Goal: Task Accomplishment & Management: Use online tool/utility

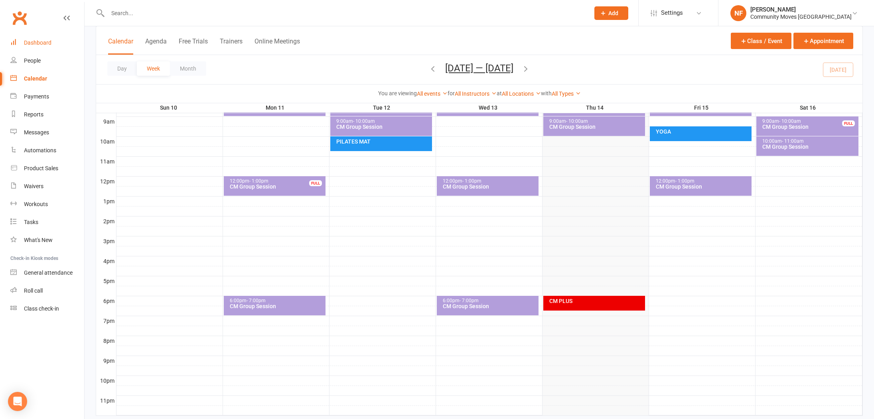
click at [40, 41] on div "Dashboard" at bounding box center [38, 43] width 28 height 6
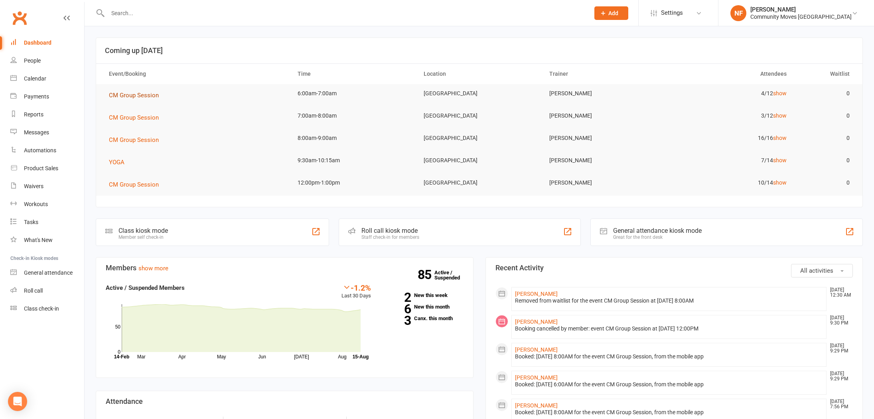
click at [133, 96] on span "CM Group Session" at bounding box center [134, 95] width 50 height 7
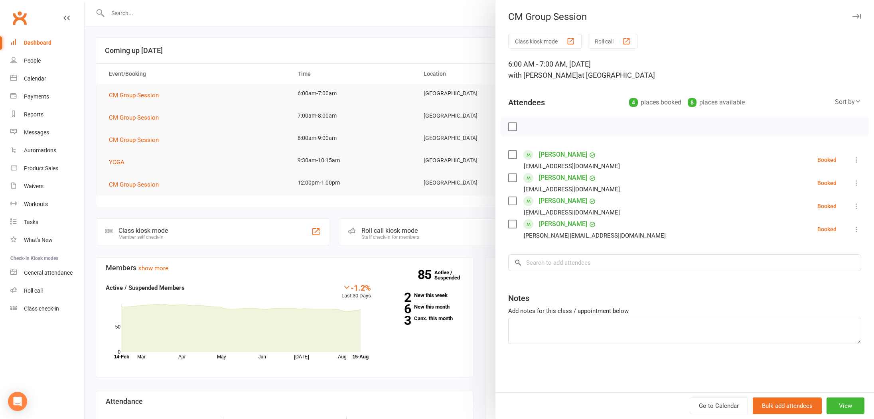
drag, startPoint x: 213, startPoint y: 45, endPoint x: 210, endPoint y: 37, distance: 9.1
click at [212, 43] on div at bounding box center [480, 209] width 790 height 419
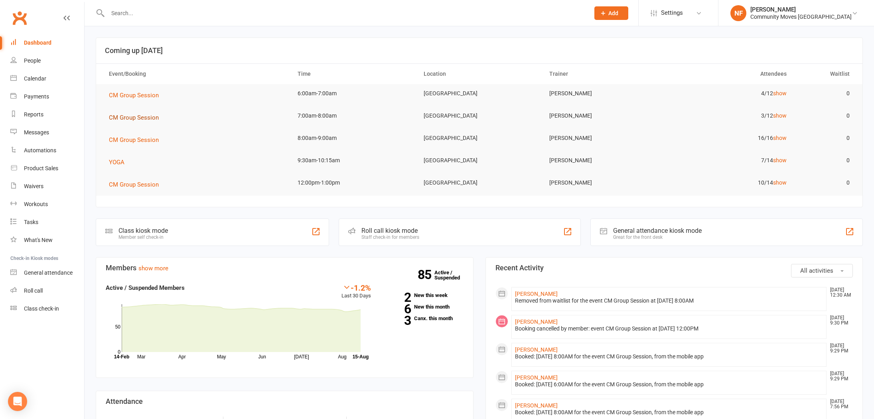
click at [135, 118] on span "CM Group Session" at bounding box center [134, 117] width 50 height 7
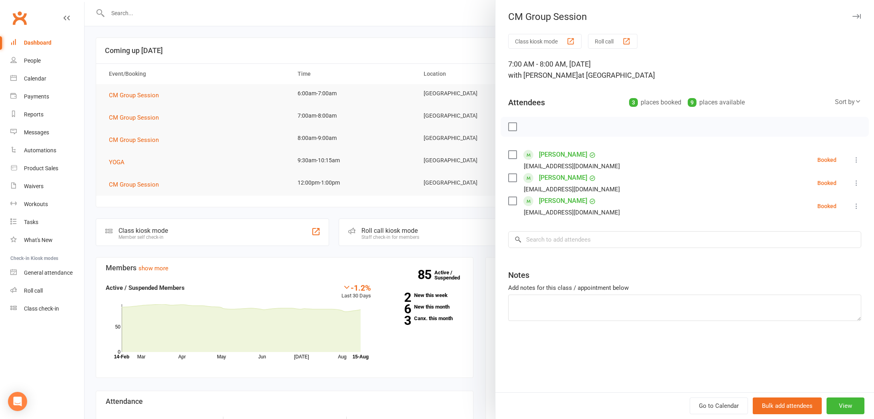
click at [137, 125] on div at bounding box center [480, 209] width 790 height 419
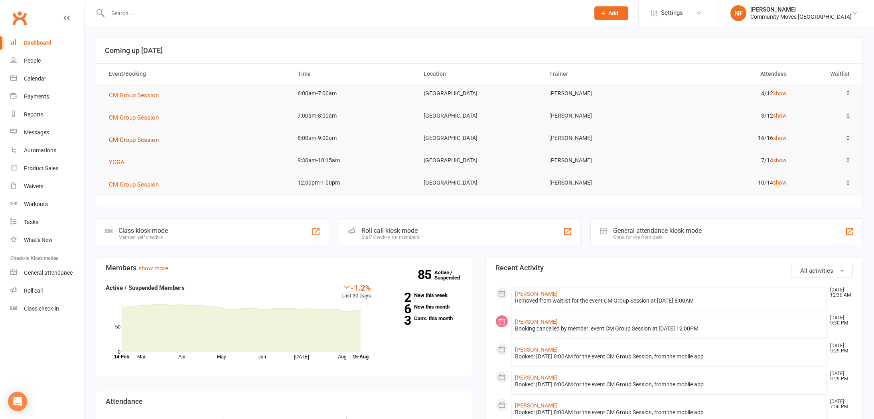
click at [136, 140] on span "CM Group Session" at bounding box center [134, 139] width 50 height 7
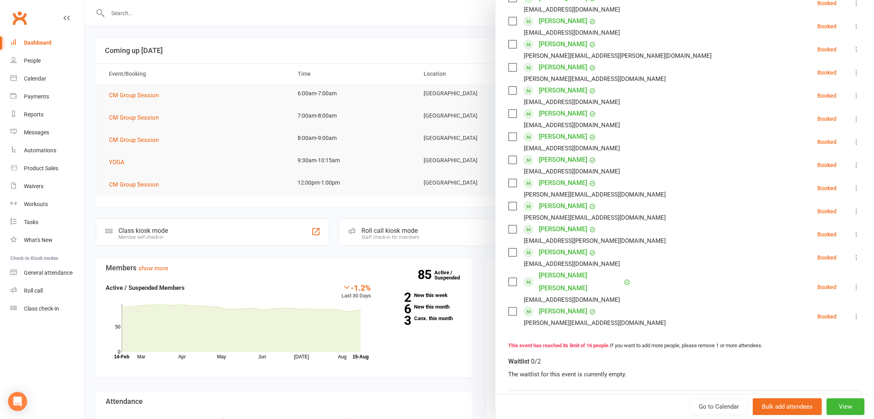
scroll to position [202, 0]
click at [326, 152] on div at bounding box center [480, 209] width 790 height 419
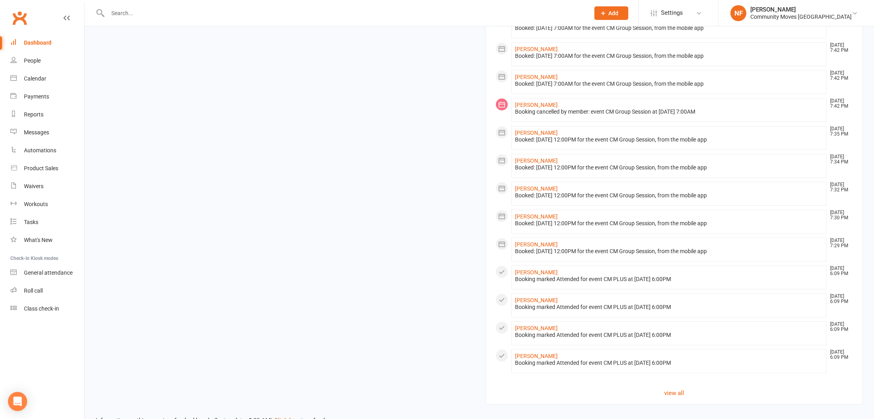
scroll to position [471, 0]
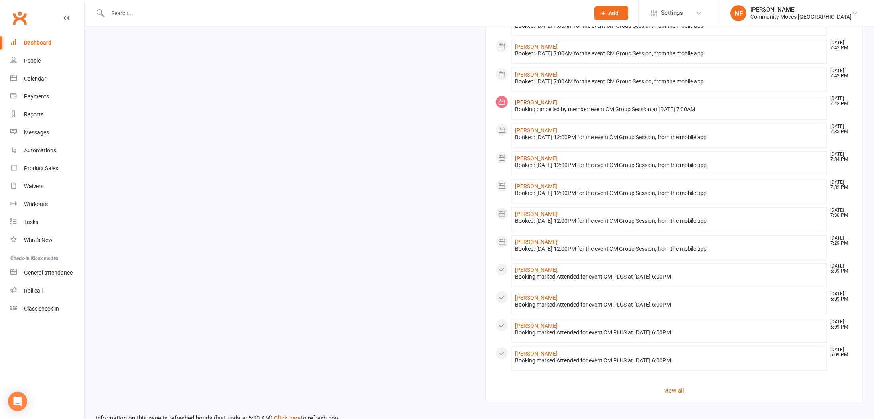
click at [528, 102] on link "Karen Story" at bounding box center [536, 102] width 43 height 6
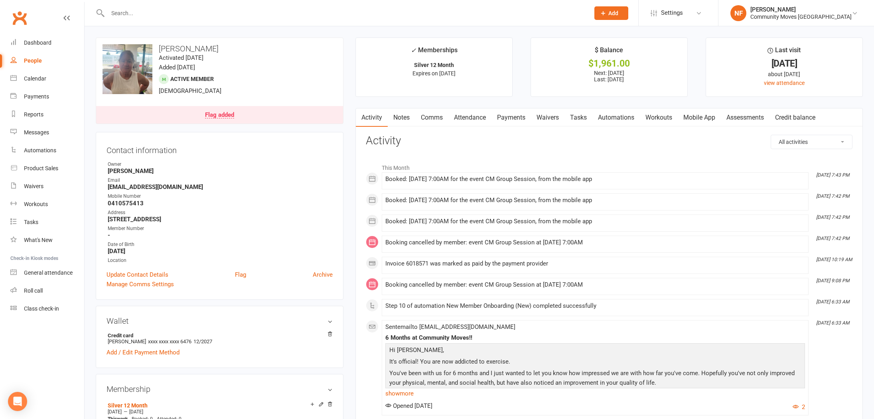
click at [518, 118] on link "Payments" at bounding box center [512, 118] width 40 height 18
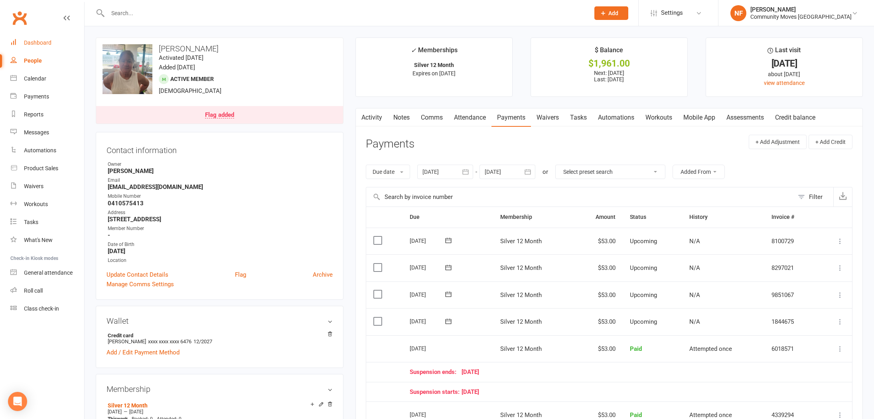
click at [42, 43] on div "Dashboard" at bounding box center [38, 43] width 28 height 6
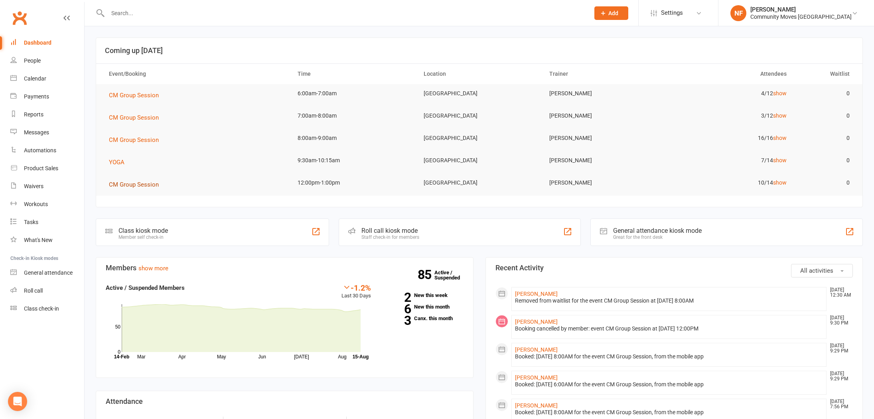
click at [130, 187] on span "CM Group Session" at bounding box center [134, 184] width 50 height 7
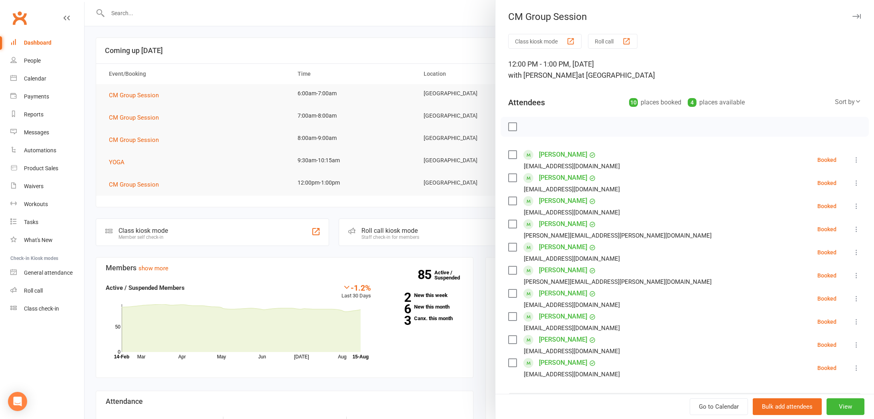
click at [143, 173] on div at bounding box center [480, 209] width 790 height 419
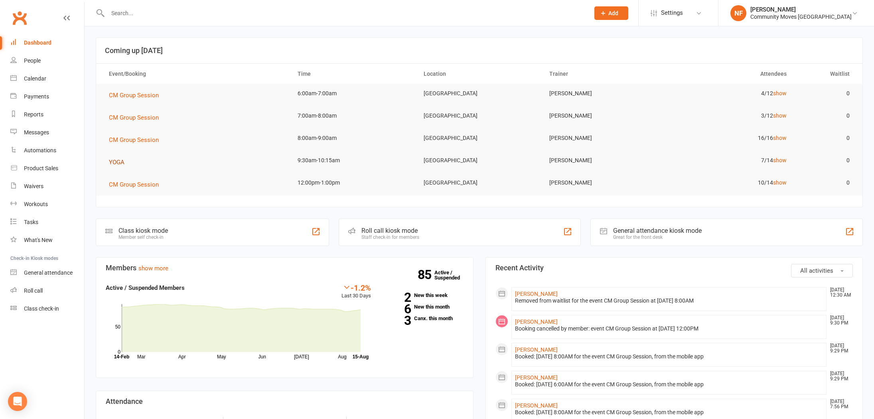
click at [120, 161] on span "YOGA" at bounding box center [117, 162] width 16 height 7
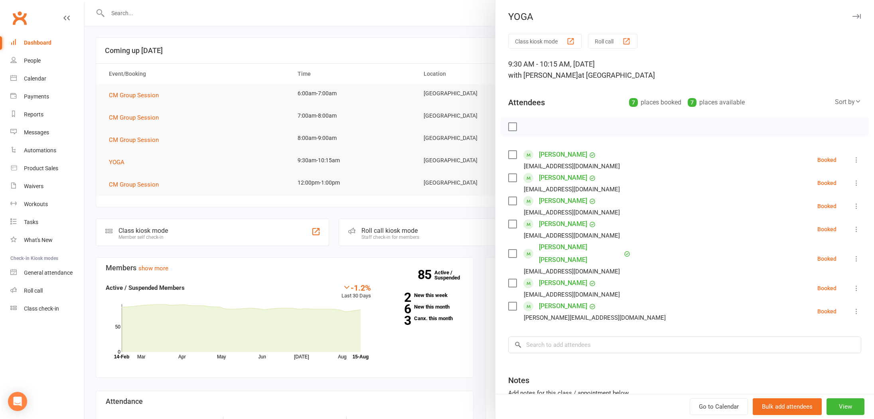
click at [222, 164] on div at bounding box center [480, 209] width 790 height 419
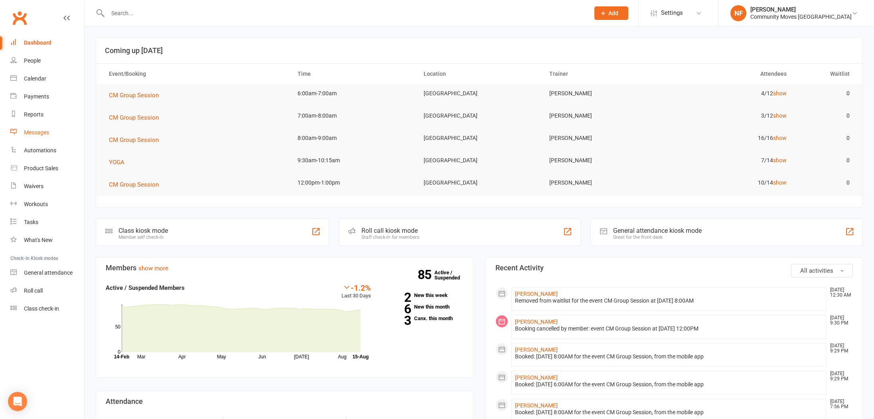
click at [36, 133] on div "Messages" at bounding box center [36, 132] width 25 height 6
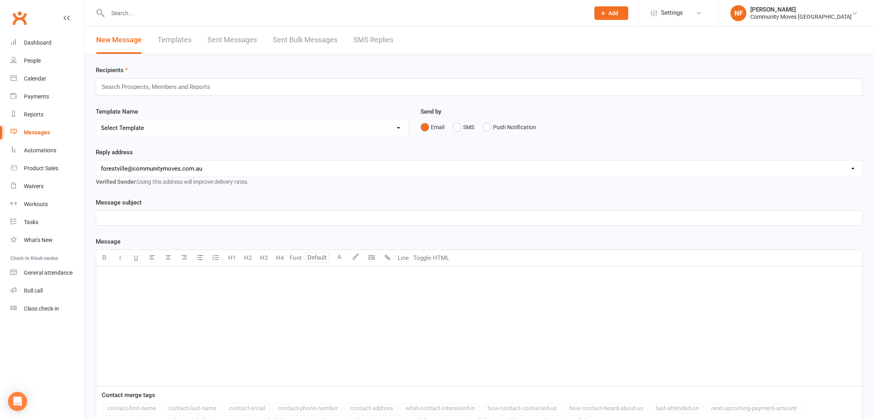
click at [379, 39] on link "SMS Replies" at bounding box center [374, 40] width 40 height 28
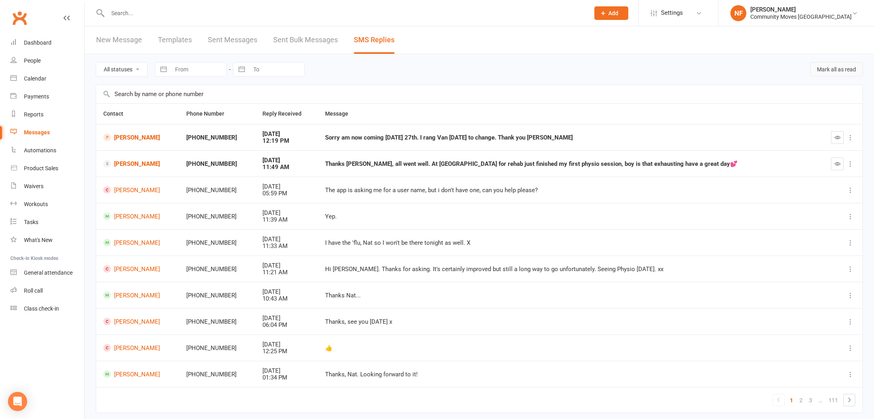
click at [854, 71] on button "Mark all as read" at bounding box center [837, 69] width 53 height 14
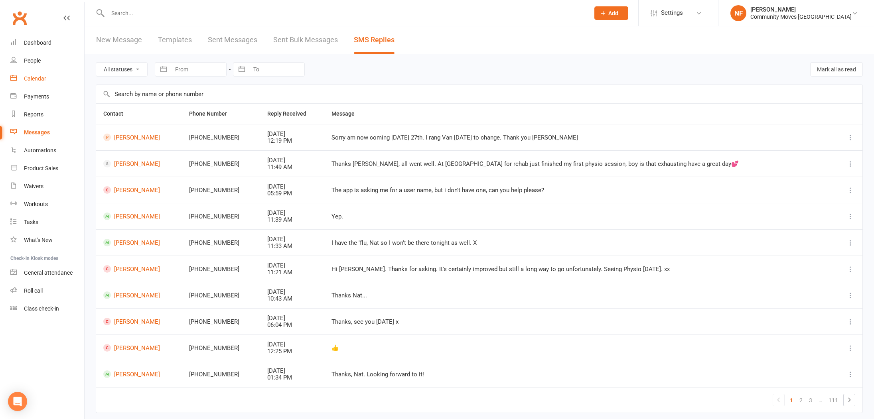
click at [37, 78] on div "Calendar" at bounding box center [35, 78] width 22 height 6
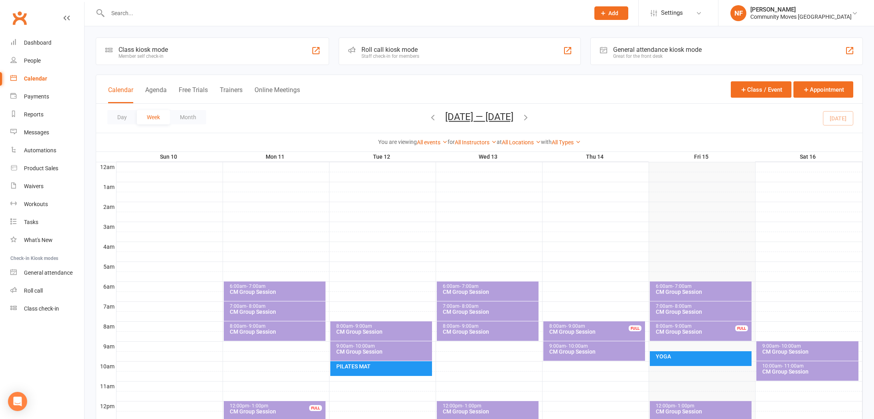
click at [528, 119] on icon "button" at bounding box center [526, 117] width 9 height 9
click at [530, 118] on icon "button" at bounding box center [526, 117] width 9 height 9
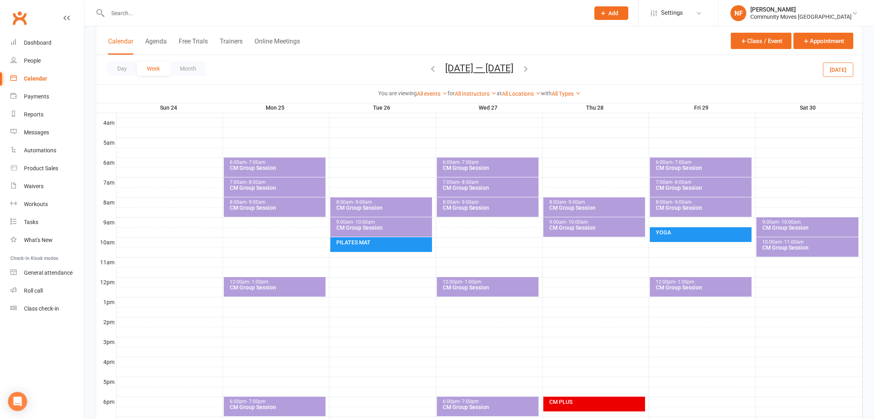
scroll to position [136, 0]
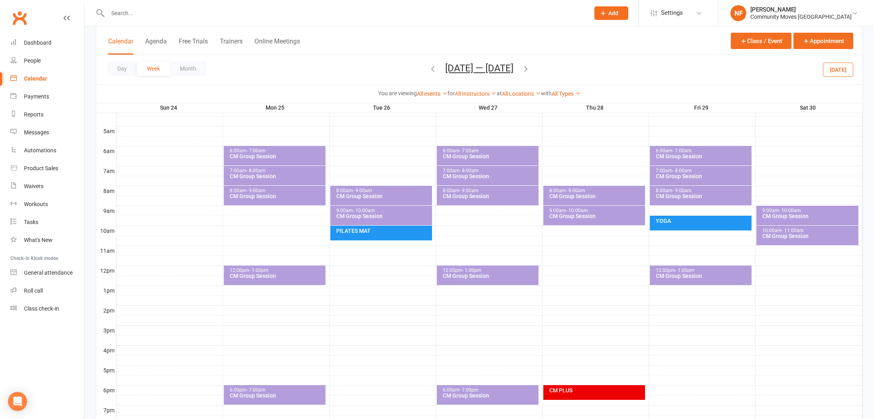
click at [499, 273] on div "12:00pm - 1:00pm" at bounding box center [490, 270] width 95 height 5
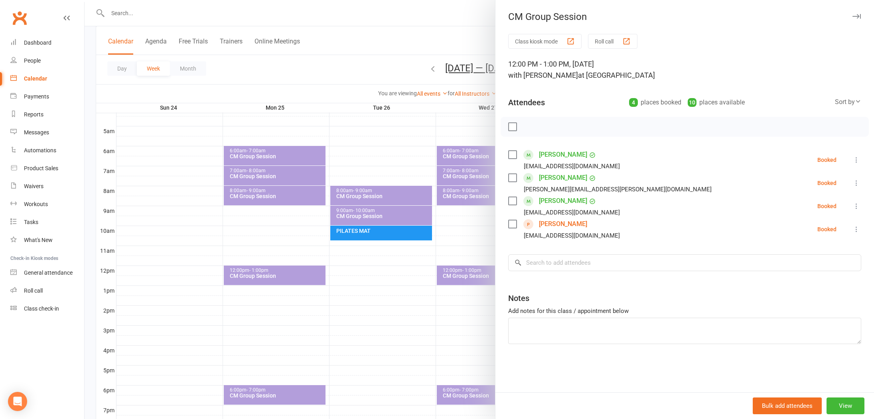
click at [213, 200] on div at bounding box center [480, 209] width 790 height 419
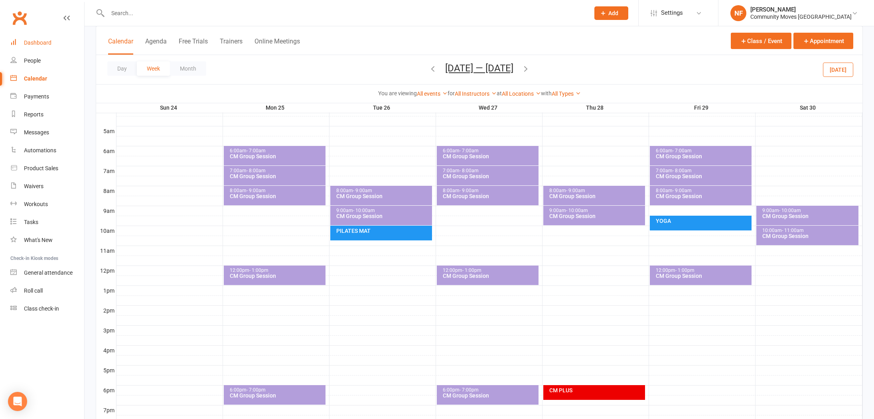
click at [34, 41] on div "Dashboard" at bounding box center [38, 43] width 28 height 6
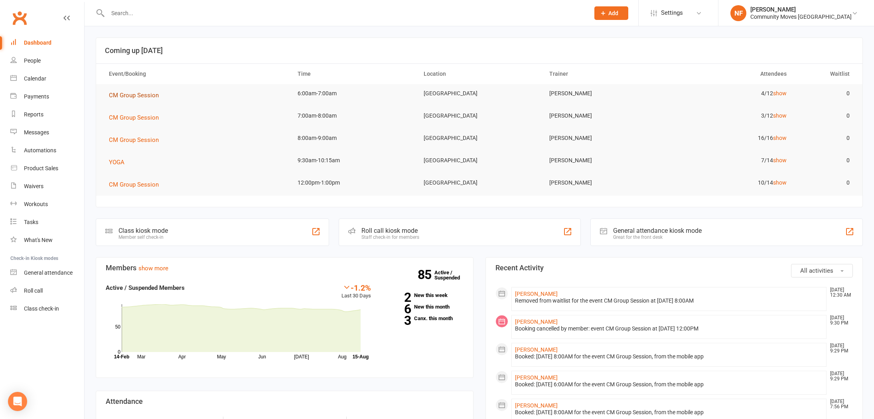
click at [138, 97] on span "CM Group Session" at bounding box center [134, 95] width 50 height 7
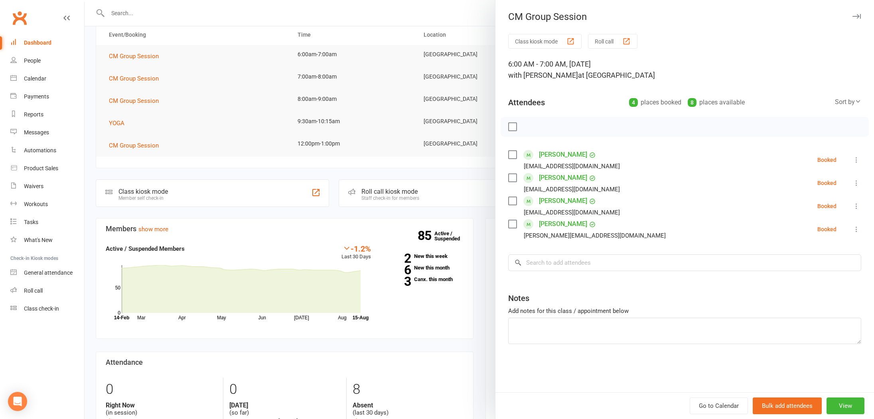
scroll to position [51, 0]
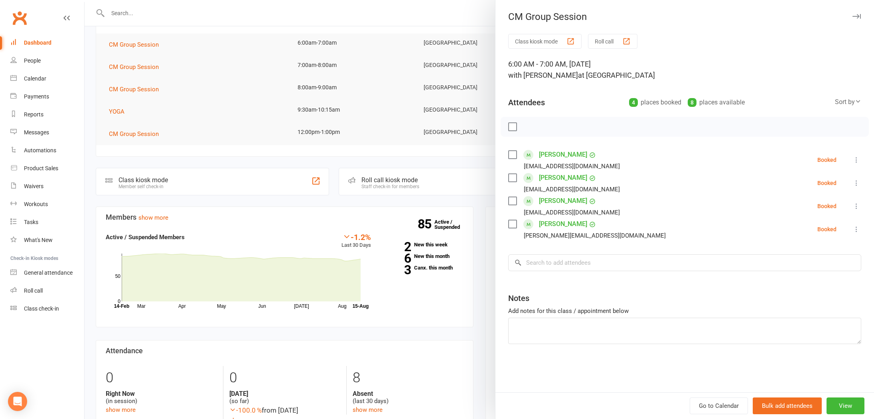
click at [512, 154] on label at bounding box center [512, 155] width 8 height 8
click at [515, 177] on label at bounding box center [512, 178] width 8 height 8
drag, startPoint x: 511, startPoint y: 224, endPoint x: 520, endPoint y: 182, distance: 42.5
click at [512, 222] on label at bounding box center [512, 224] width 8 height 8
click at [530, 127] on icon "button" at bounding box center [530, 127] width 9 height 9
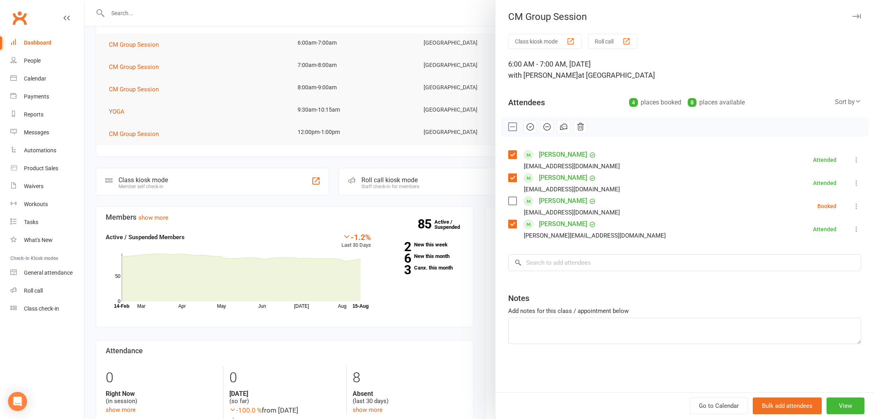
drag, startPoint x: 259, startPoint y: 30, endPoint x: 152, endPoint y: 23, distance: 108.0
click at [255, 29] on div at bounding box center [480, 209] width 790 height 419
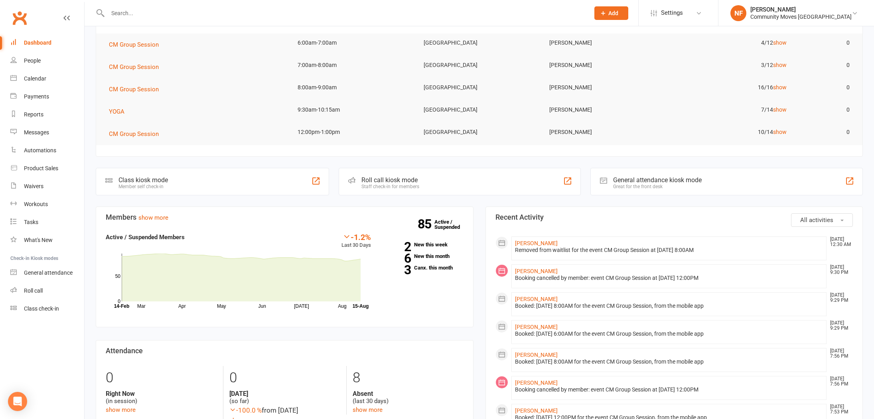
click at [128, 14] on input "text" at bounding box center [344, 13] width 479 height 11
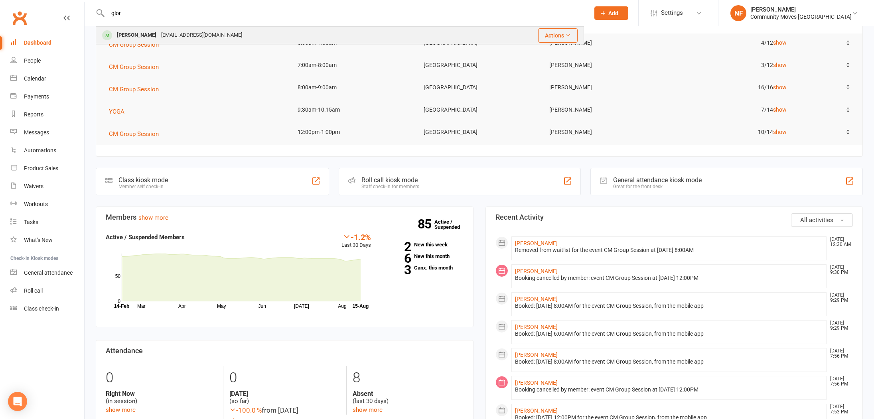
type input "glor"
click at [144, 35] on div "Gloria Chaplin" at bounding box center [137, 36] width 44 height 12
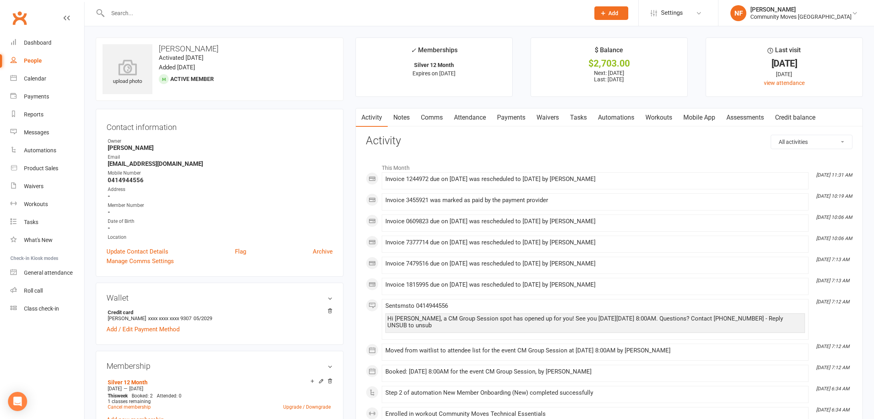
click at [517, 117] on link "Payments" at bounding box center [512, 118] width 40 height 18
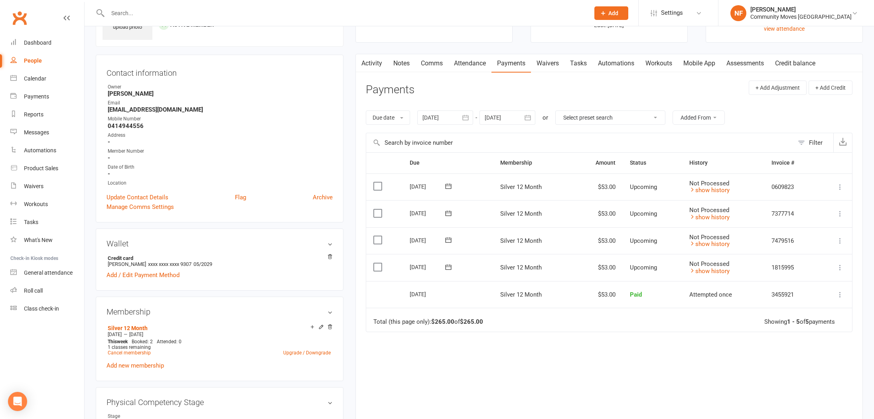
scroll to position [55, 0]
click at [449, 267] on icon at bounding box center [449, 267] width 8 height 8
drag, startPoint x: 480, startPoint y: 253, endPoint x: 613, endPoint y: 270, distance: 134.7
click at [490, 254] on td "18 Aug 2025 2025-08-18" at bounding box center [448, 266] width 91 height 27
click at [841, 266] on icon at bounding box center [840, 267] width 8 height 8
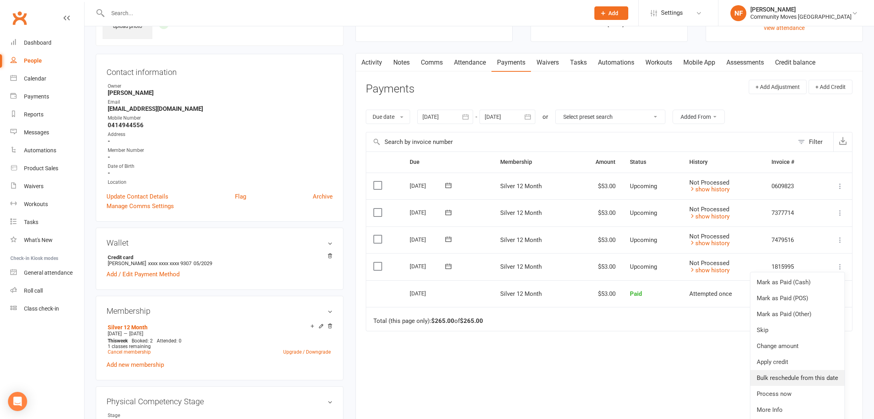
click at [768, 378] on link "Bulk reschedule from this date" at bounding box center [798, 378] width 94 height 16
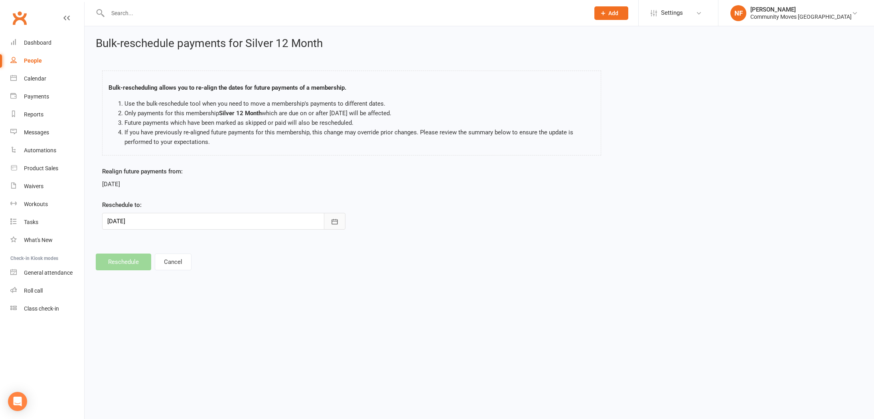
click at [338, 221] on icon "button" at bounding box center [335, 221] width 6 height 5
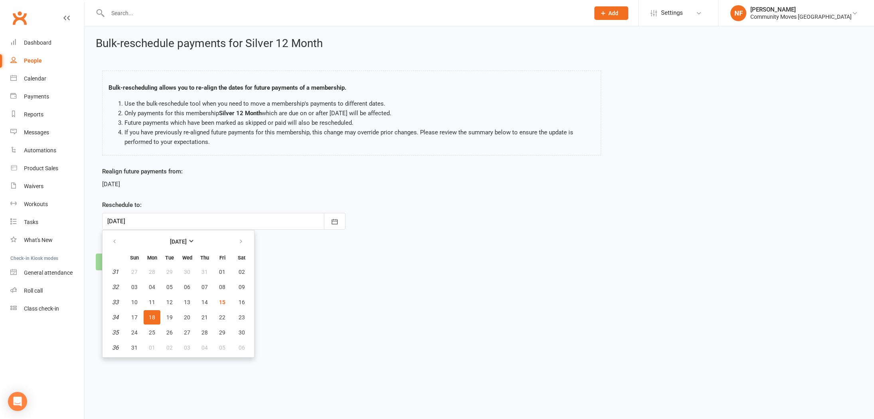
click at [152, 317] on span "18" at bounding box center [152, 317] width 6 height 6
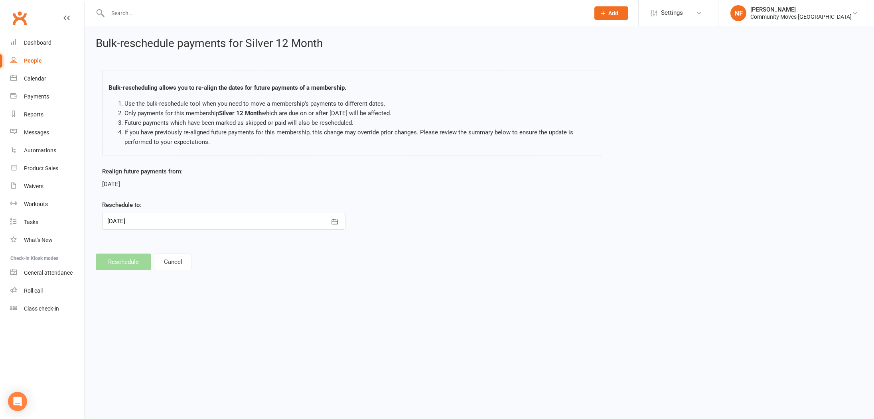
click at [138, 265] on footer "Reschedule Cancel" at bounding box center [479, 262] width 767 height 17
click at [168, 262] on button "Cancel" at bounding box center [173, 262] width 37 height 17
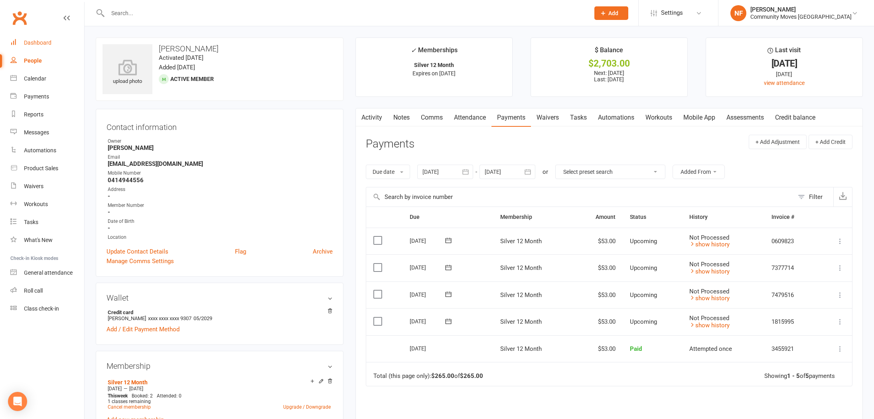
click at [33, 43] on div "Dashboard" at bounding box center [38, 43] width 28 height 6
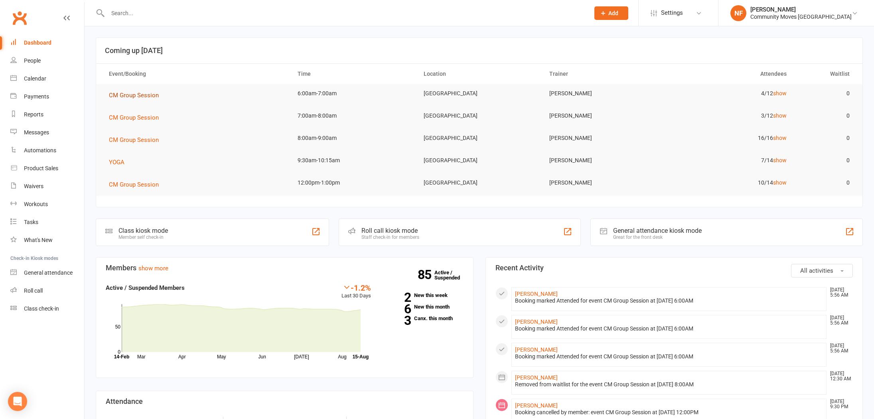
click at [146, 96] on span "CM Group Session" at bounding box center [134, 95] width 50 height 7
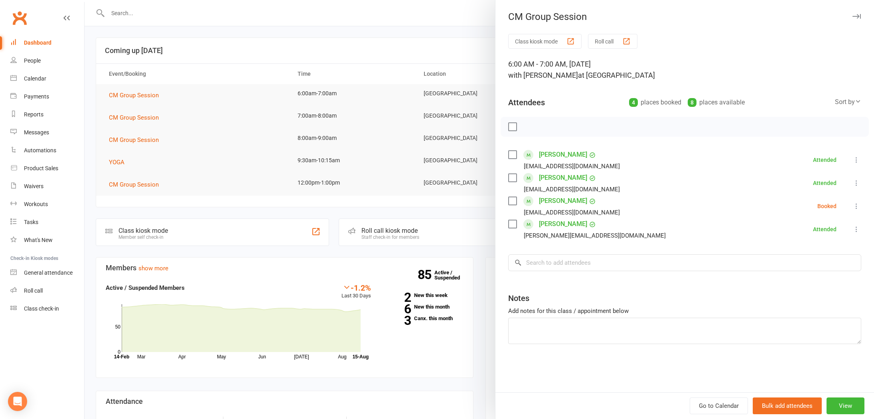
drag, startPoint x: 514, startPoint y: 203, endPoint x: 521, endPoint y: 171, distance: 32.4
click at [514, 203] on label at bounding box center [512, 201] width 8 height 8
click at [527, 127] on icon "button" at bounding box center [530, 127] width 7 height 7
click at [223, 73] on div at bounding box center [480, 209] width 790 height 419
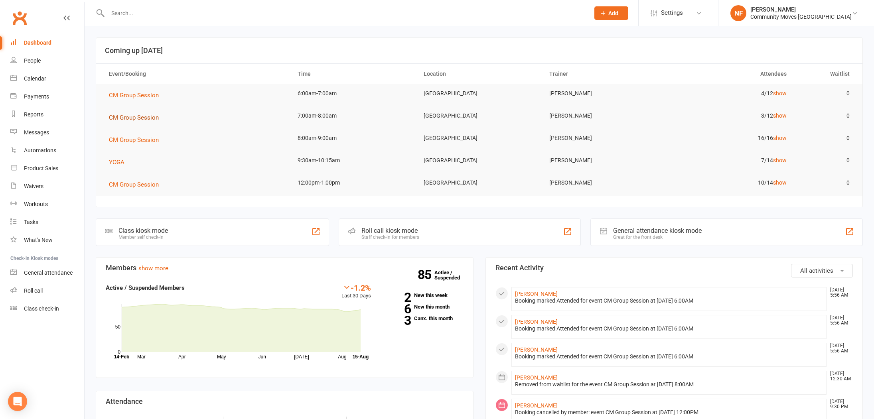
click at [136, 117] on span "CM Group Session" at bounding box center [134, 117] width 50 height 7
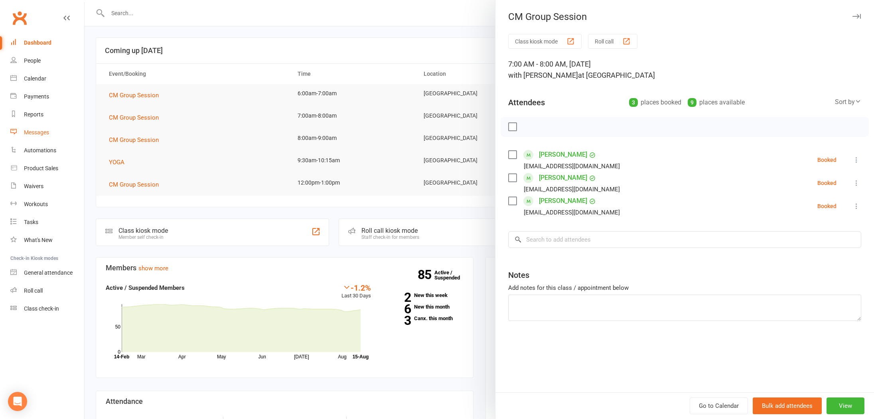
click at [45, 133] on div "Messages" at bounding box center [36, 132] width 25 height 6
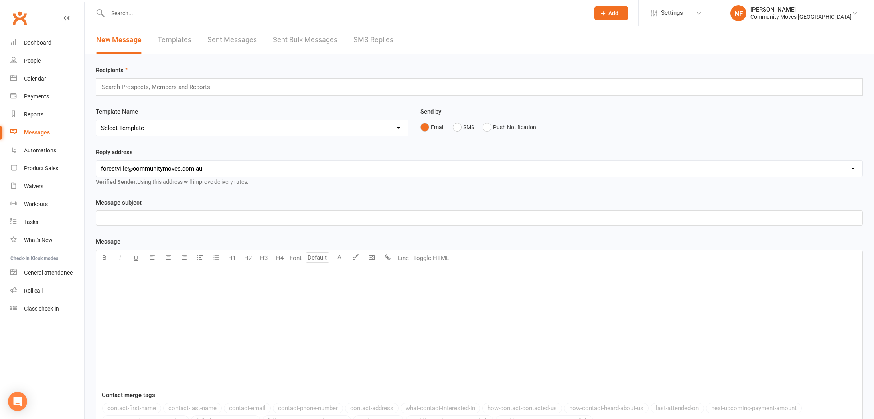
click at [366, 38] on link "SMS Replies" at bounding box center [374, 40] width 40 height 28
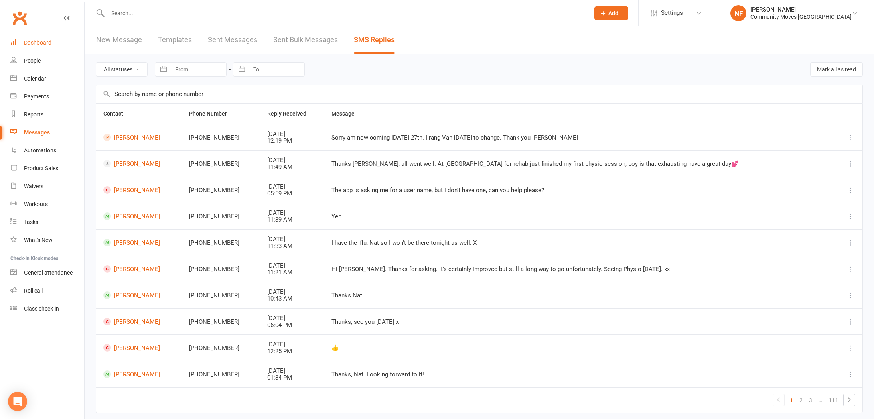
click at [41, 40] on div "Dashboard" at bounding box center [38, 43] width 28 height 6
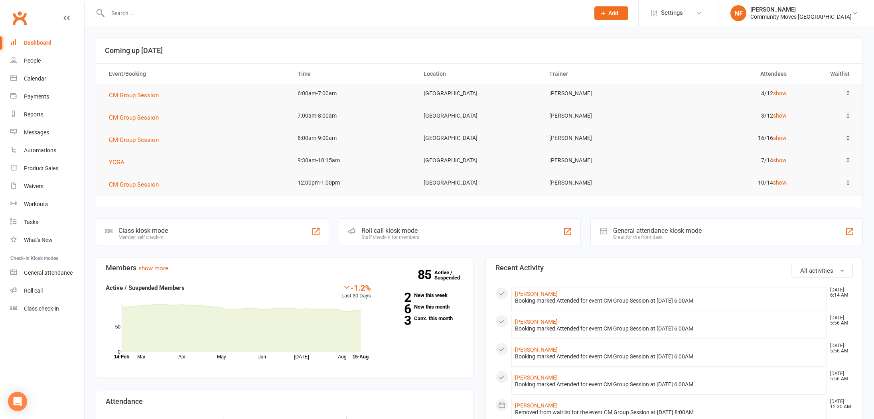
click at [41, 41] on div "Dashboard" at bounding box center [38, 43] width 28 height 6
click at [143, 117] on span "CM Group Session" at bounding box center [134, 117] width 50 height 7
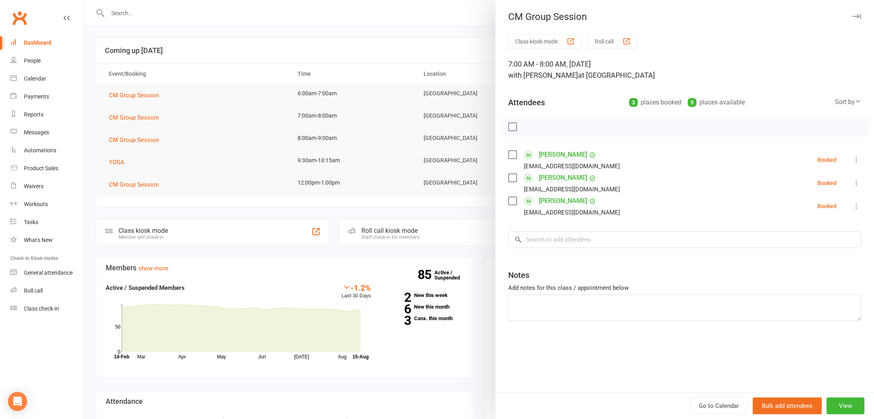
click at [516, 154] on label at bounding box center [512, 155] width 8 height 8
drag, startPoint x: 513, startPoint y: 179, endPoint x: 515, endPoint y: 150, distance: 29.2
click at [514, 178] on label at bounding box center [512, 178] width 8 height 8
click at [532, 126] on icon "button" at bounding box center [530, 126] width 1 height 1
click at [573, 154] on link "Anka Cveticanin" at bounding box center [563, 154] width 48 height 13
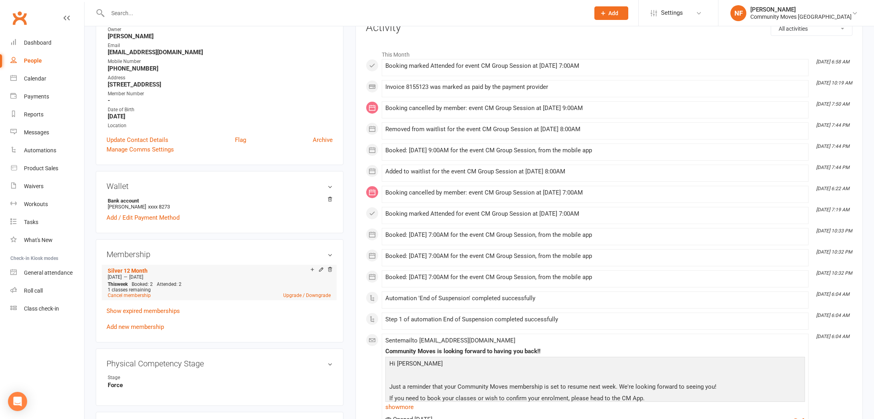
scroll to position [118, 0]
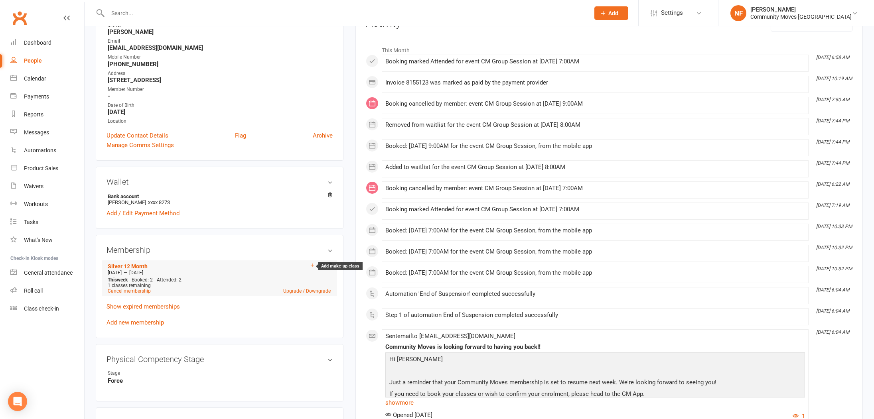
click at [311, 265] on icon at bounding box center [313, 266] width 6 height 6
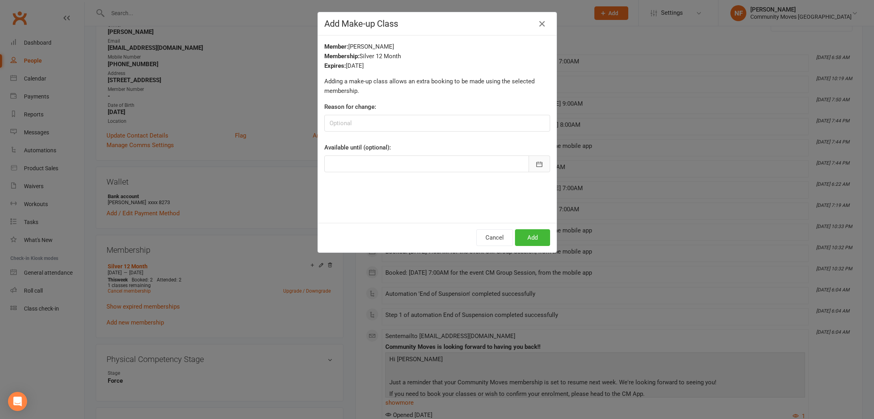
click at [540, 162] on icon "button" at bounding box center [540, 164] width 8 height 8
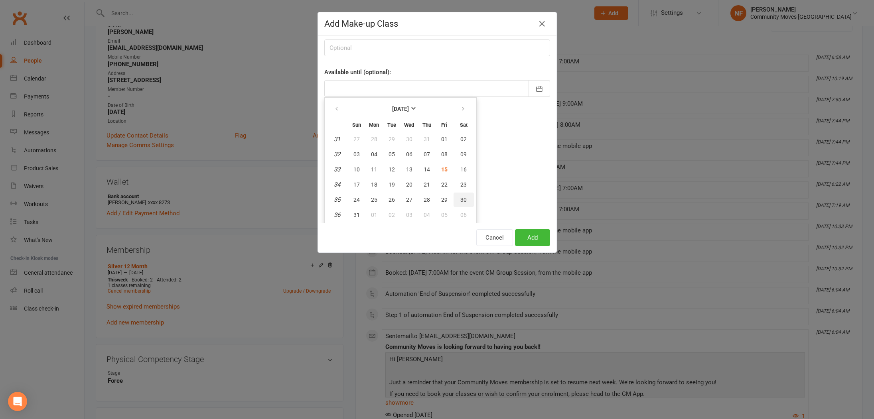
click at [467, 200] on button "30" at bounding box center [464, 200] width 20 height 14
type input "30 Aug 2025"
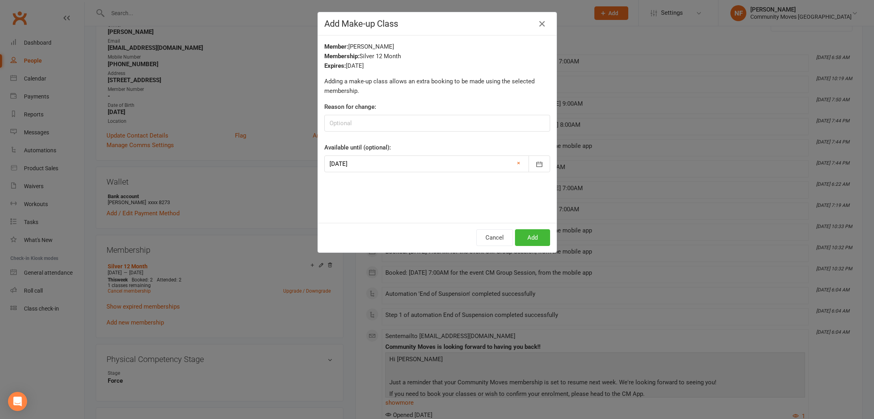
scroll to position [0, 0]
click at [533, 237] on button "Add" at bounding box center [532, 237] width 35 height 17
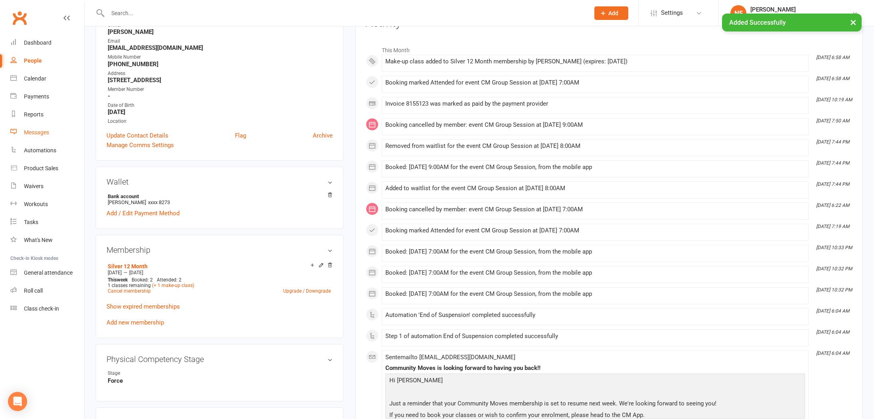
drag, startPoint x: 40, startPoint y: 132, endPoint x: 60, endPoint y: 121, distance: 23.4
click at [40, 132] on div "Messages" at bounding box center [36, 132] width 25 height 6
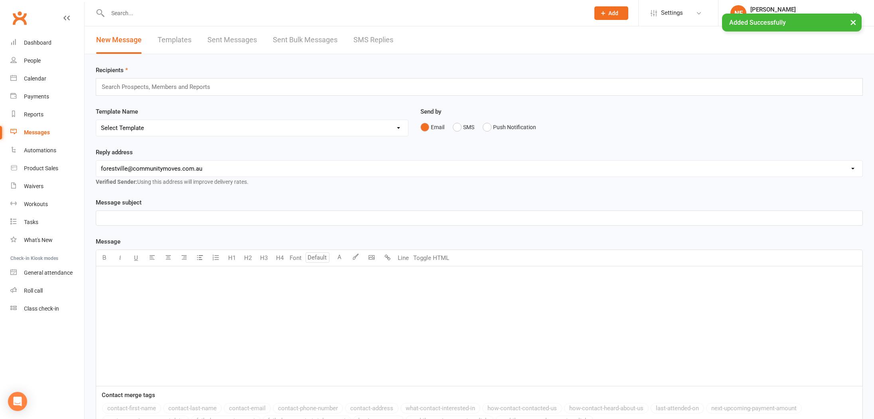
click at [366, 40] on link "SMS Replies" at bounding box center [374, 40] width 40 height 28
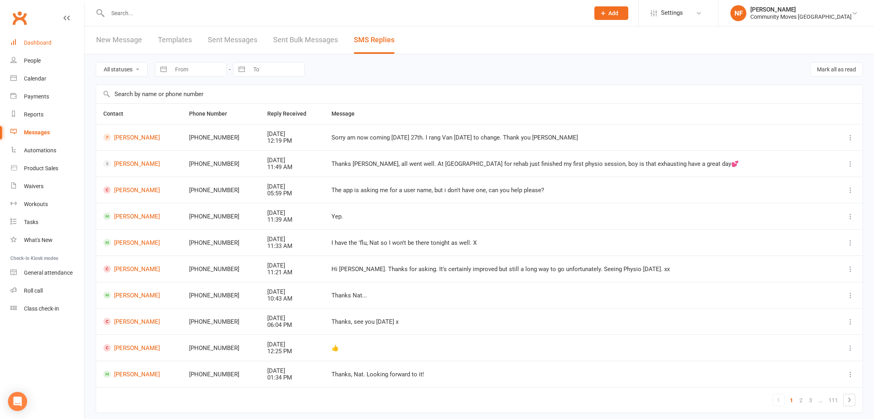
click at [35, 41] on div "Dashboard" at bounding box center [38, 43] width 28 height 6
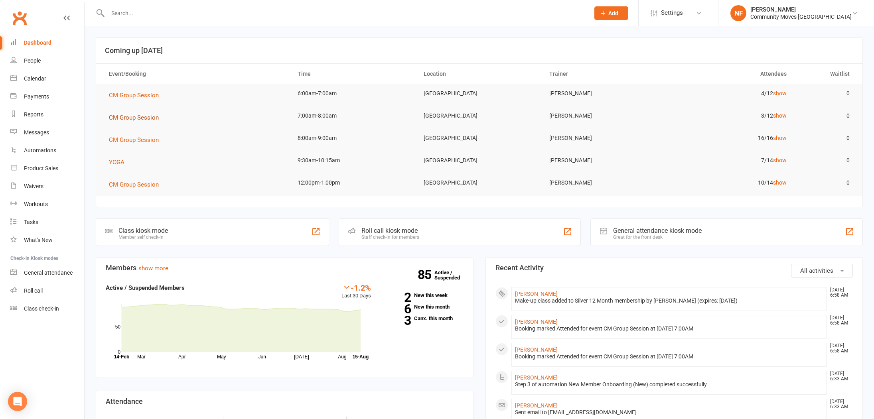
click at [143, 117] on span "CM Group Session" at bounding box center [134, 117] width 50 height 7
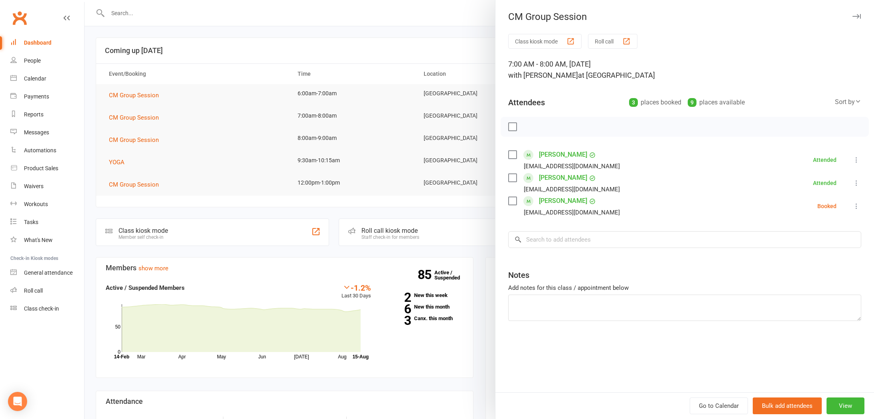
click at [515, 203] on label at bounding box center [512, 201] width 8 height 8
click at [533, 128] on icon "button" at bounding box center [530, 127] width 7 height 7
click at [376, 45] on div at bounding box center [480, 209] width 790 height 419
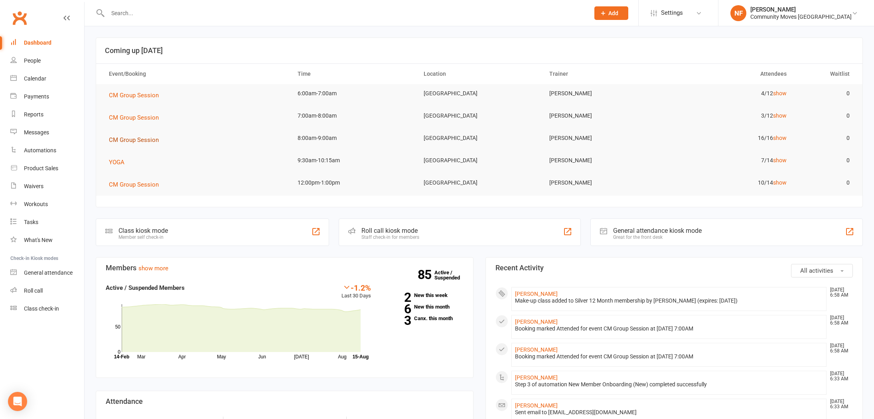
click at [134, 140] on span "CM Group Session" at bounding box center [134, 139] width 50 height 7
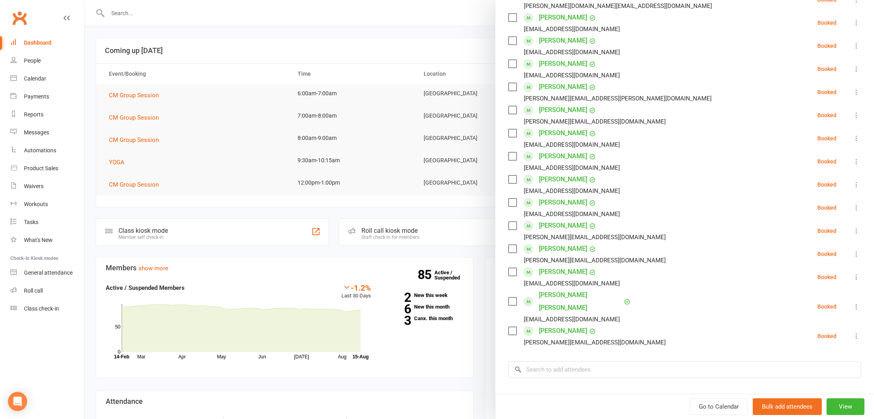
scroll to position [205, 0]
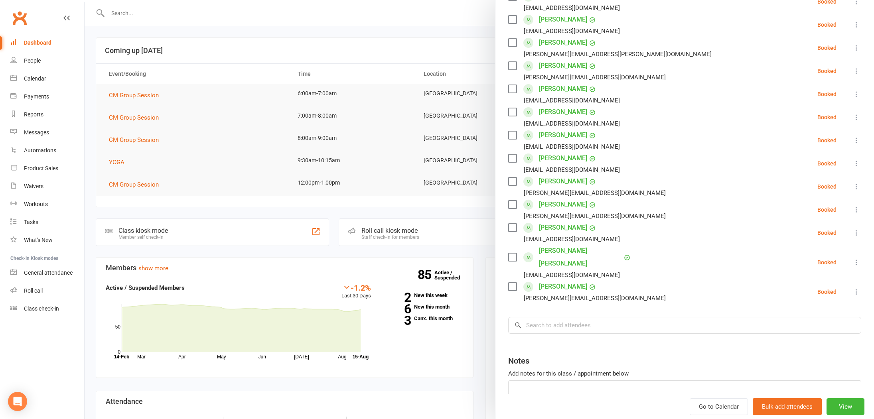
click at [261, 220] on div at bounding box center [480, 209] width 790 height 419
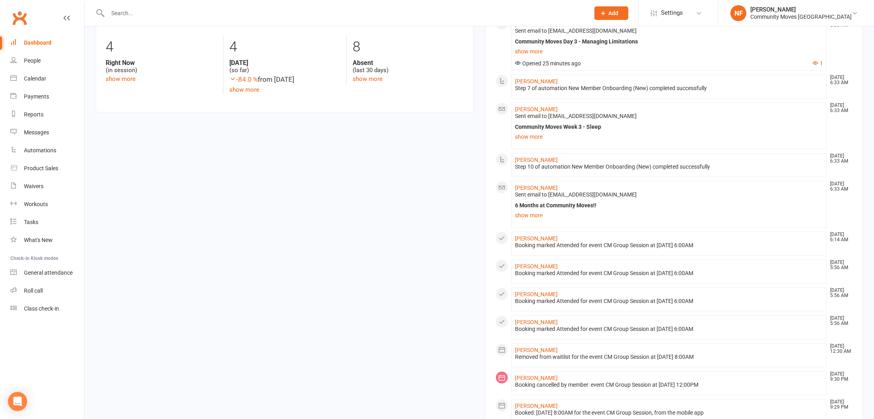
scroll to position [389, 0]
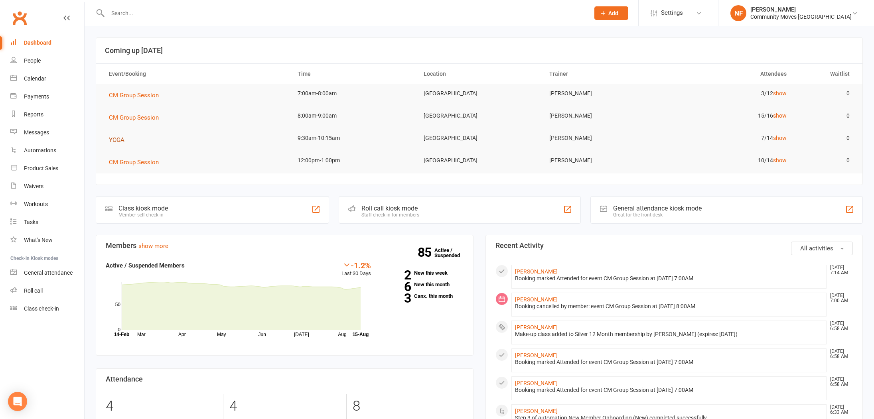
click at [118, 140] on span "YOGA" at bounding box center [117, 139] width 16 height 7
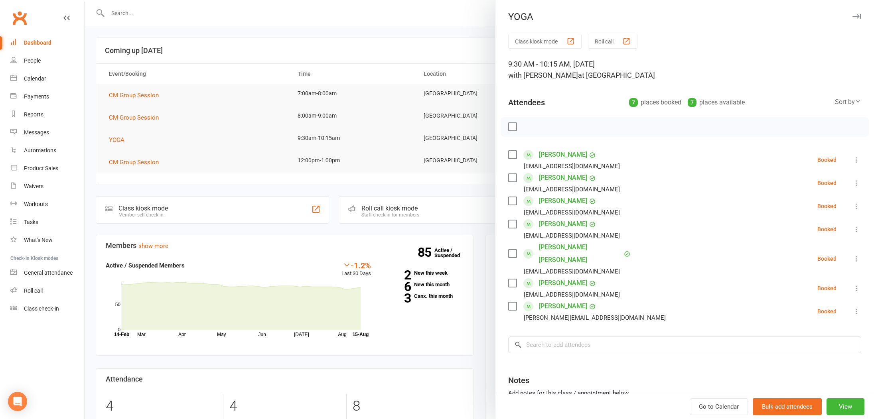
click at [229, 130] on div at bounding box center [480, 209] width 790 height 419
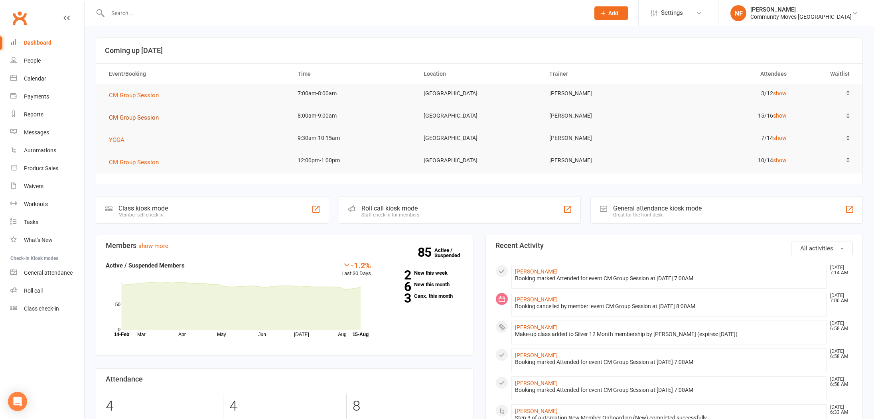
click at [127, 118] on span "CM Group Session" at bounding box center [134, 117] width 50 height 7
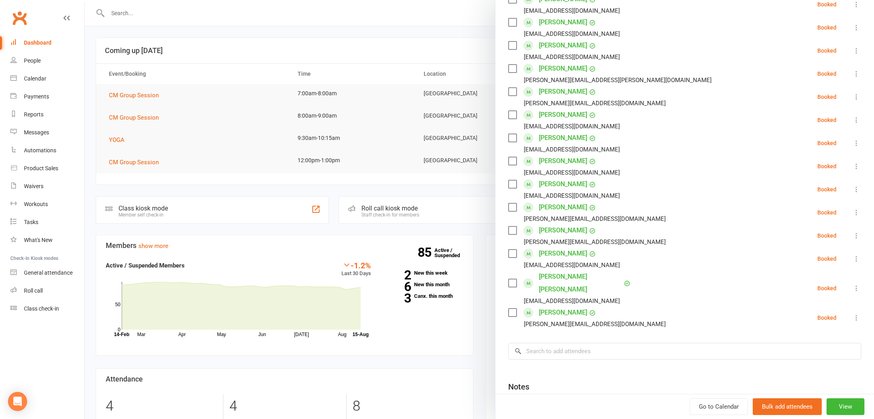
scroll to position [180, 0]
click at [40, 133] on div "Messages" at bounding box center [36, 132] width 25 height 6
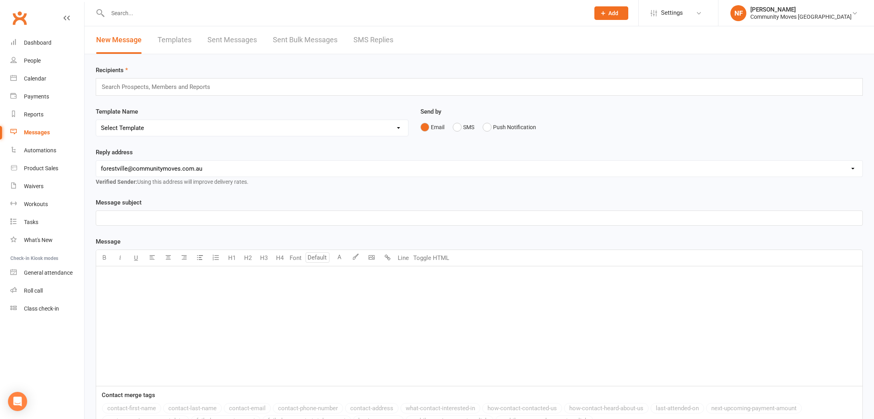
click at [386, 42] on link "SMS Replies" at bounding box center [374, 40] width 40 height 28
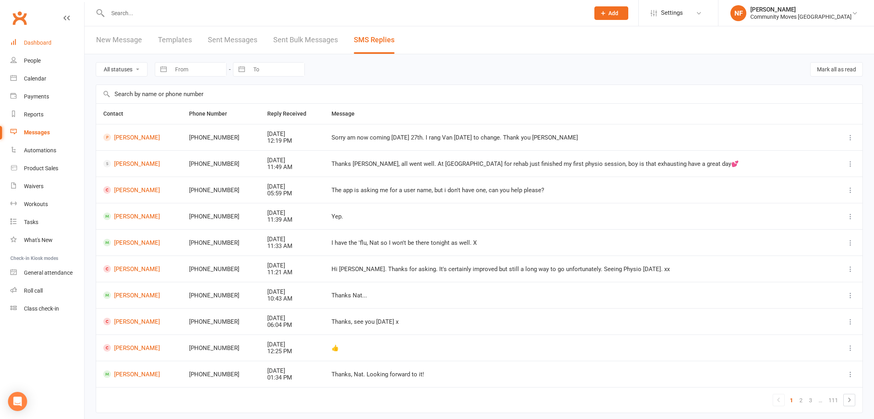
click at [36, 41] on div "Dashboard" at bounding box center [38, 43] width 28 height 6
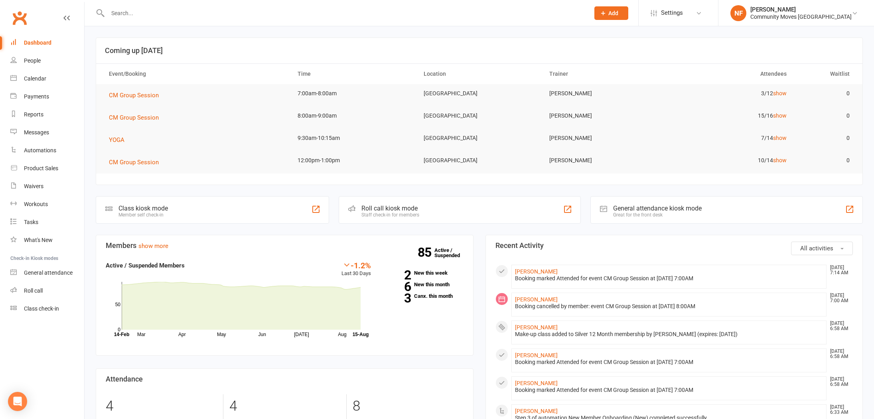
click at [125, 11] on input "text" at bounding box center [344, 13] width 479 height 11
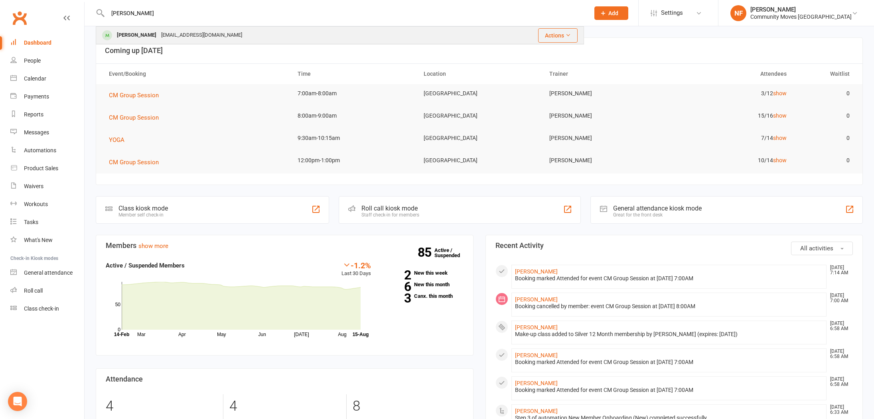
type input "Gloria"
click at [132, 35] on div "[PERSON_NAME]" at bounding box center [137, 36] width 44 height 12
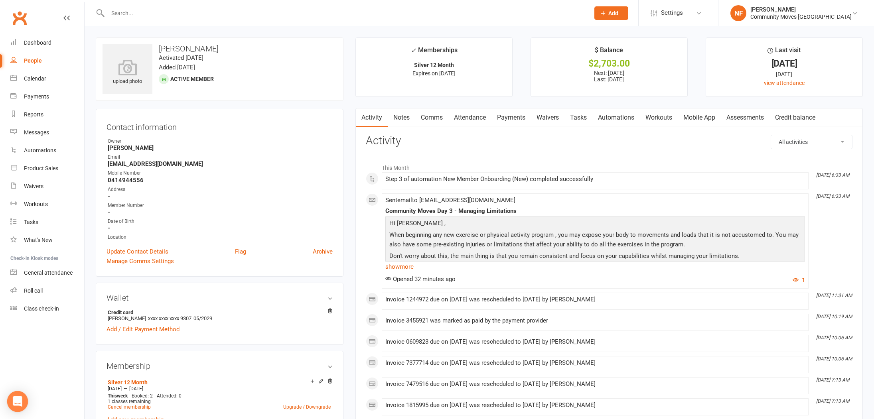
click at [16, 408] on div "Open Intercom Messenger" at bounding box center [17, 401] width 21 height 21
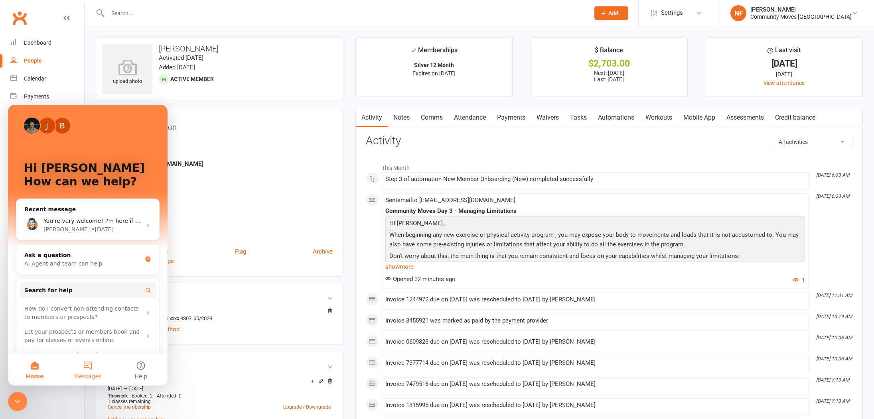
click at [89, 364] on button "Messages" at bounding box center [87, 370] width 53 height 32
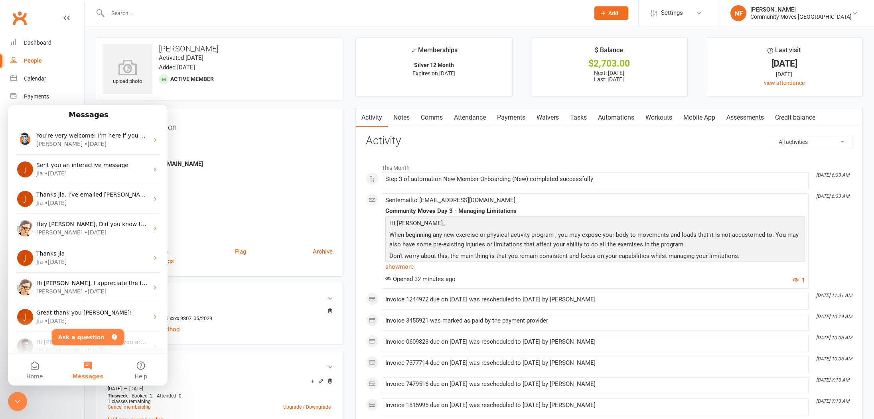
click at [111, 338] on icon "Intercom messenger" at bounding box center [114, 337] width 6 height 6
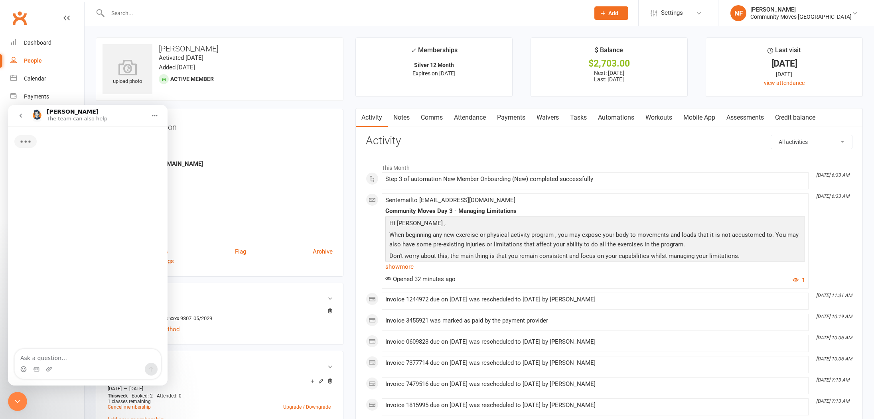
click at [67, 355] on textarea "Ask a question…" at bounding box center [88, 357] width 146 height 14
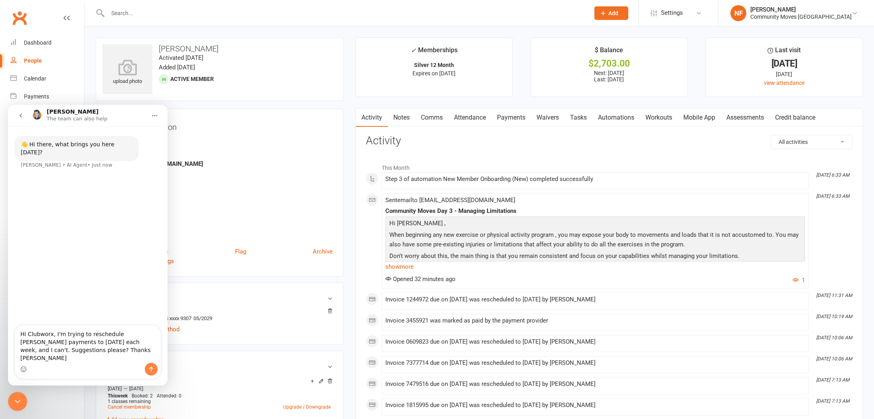
drag, startPoint x: 151, startPoint y: 343, endPoint x: 166, endPoint y: 341, distance: 15.3
click at [151, 343] on textarea "Hi Clubworx, I'm trying to reschedule Gloria Chaplins payments to Monday each w…" at bounding box center [88, 345] width 146 height 38
type textarea "Hi Clubworx, I'm trying to reschedule Gloria Chaplin's payments to Monday each …"
click at [153, 370] on icon "Send a message…" at bounding box center [151, 369] width 6 height 6
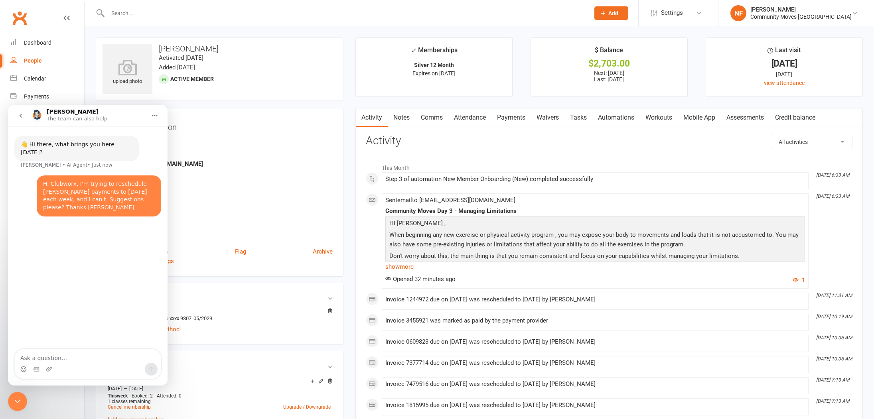
click at [17, 401] on icon "Close Intercom Messenger" at bounding box center [18, 402] width 10 height 10
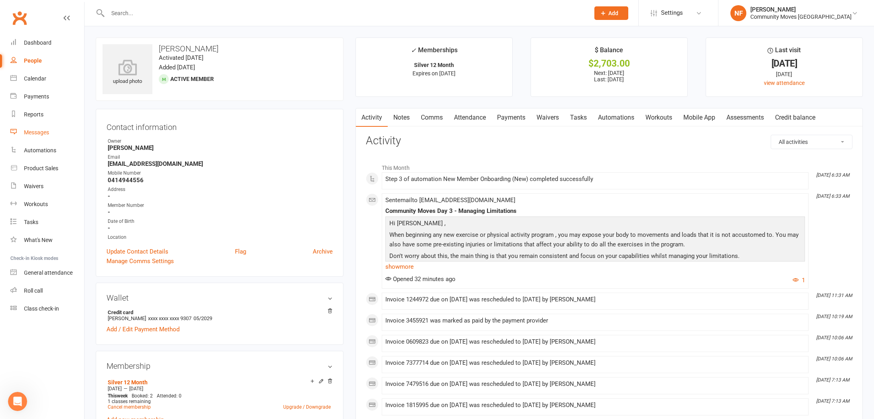
drag, startPoint x: 34, startPoint y: 131, endPoint x: 75, endPoint y: 115, distance: 43.4
click at [34, 131] on div "Messages" at bounding box center [36, 132] width 25 height 6
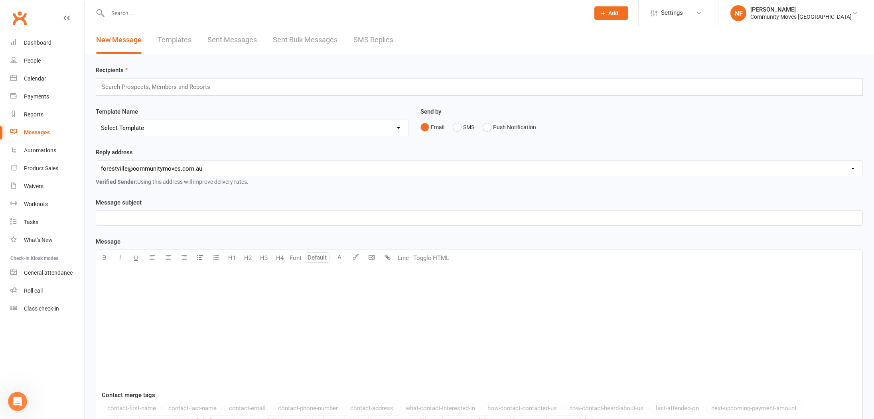
click at [371, 40] on link "SMS Replies" at bounding box center [374, 40] width 40 height 28
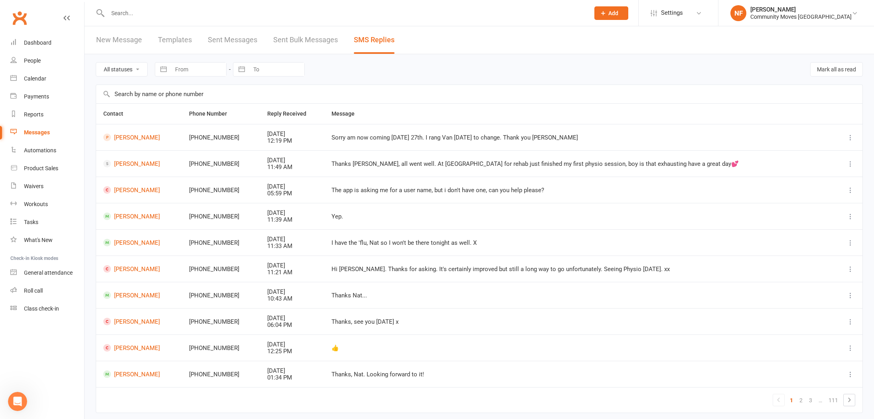
scroll to position [35, 0]
click at [30, 44] on div "Dashboard" at bounding box center [38, 43] width 28 height 6
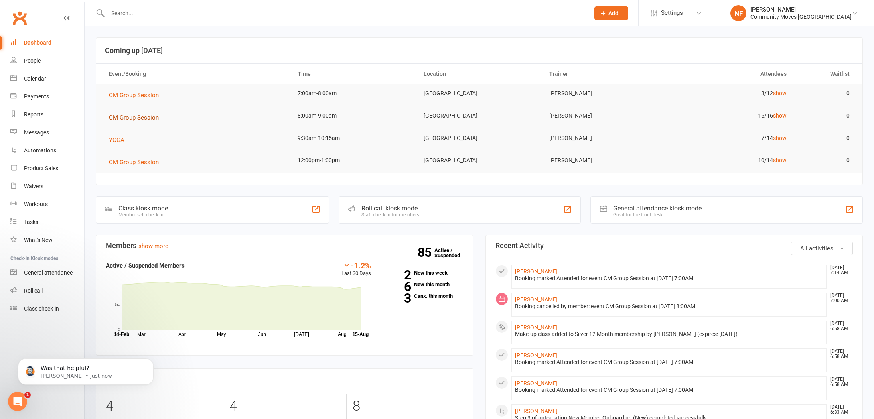
click at [121, 118] on span "CM Group Session" at bounding box center [134, 117] width 50 height 7
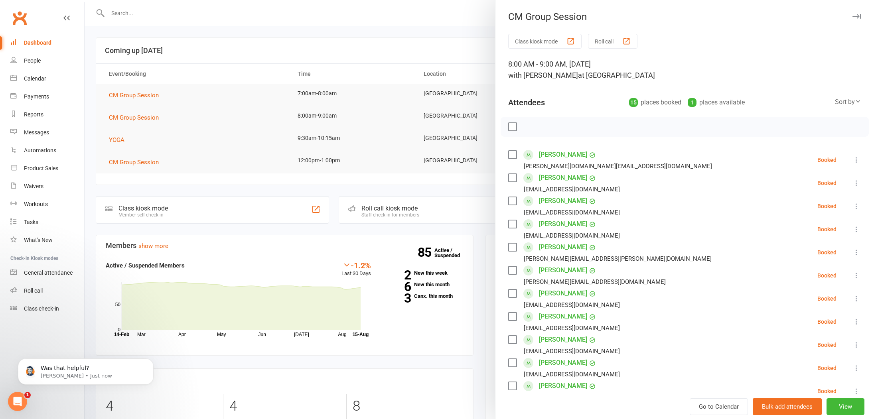
click at [631, 40] on div "button" at bounding box center [627, 41] width 8 height 8
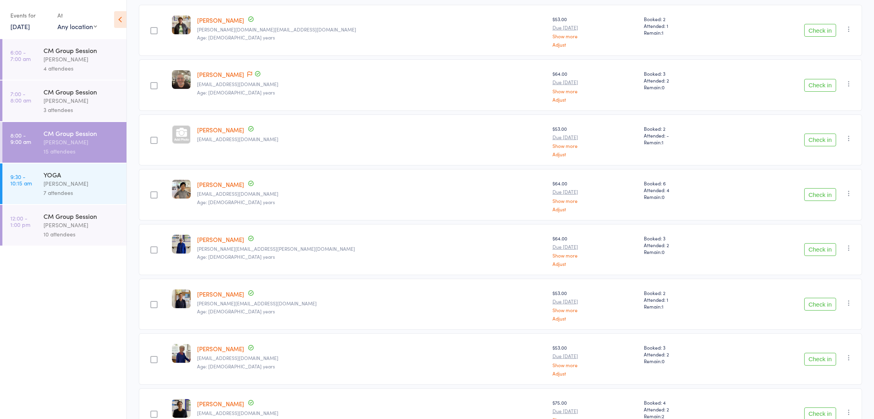
scroll to position [140, 0]
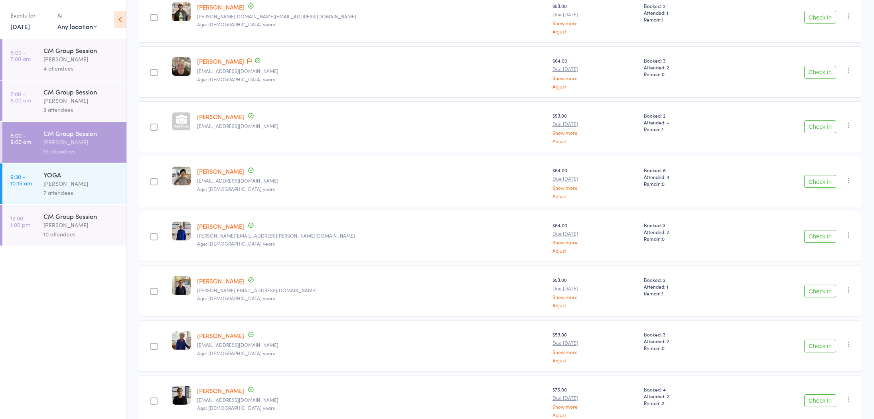
click at [828, 127] on button "Check in" at bounding box center [821, 127] width 32 height 13
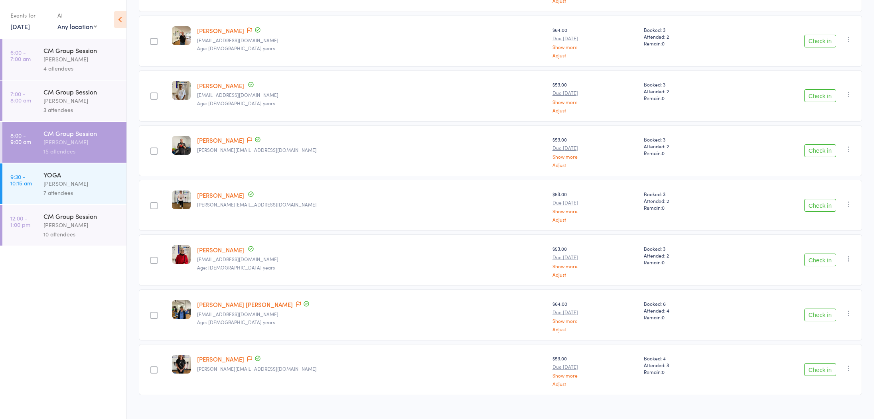
scroll to position [509, 0]
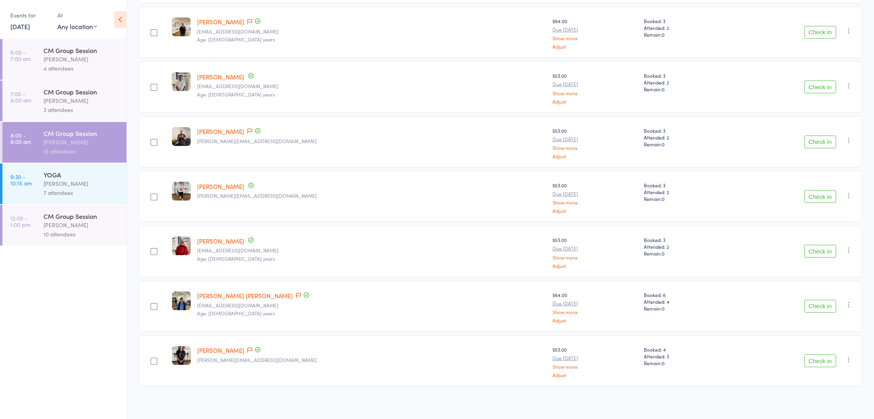
click at [814, 247] on button "Check in" at bounding box center [821, 251] width 32 height 13
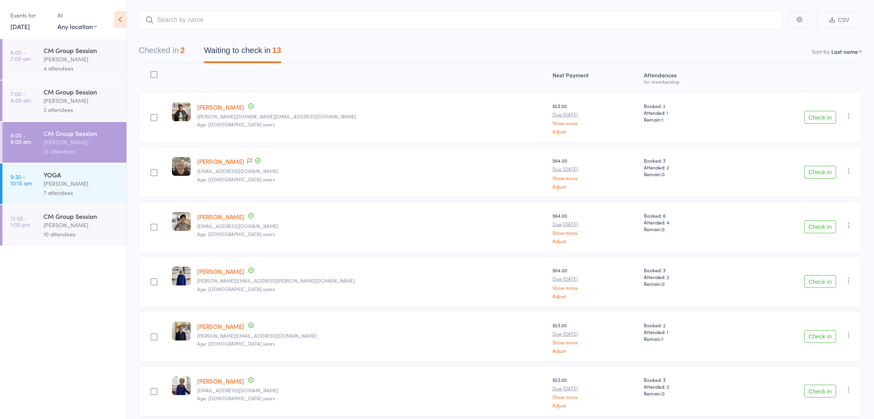
scroll to position [0, 0]
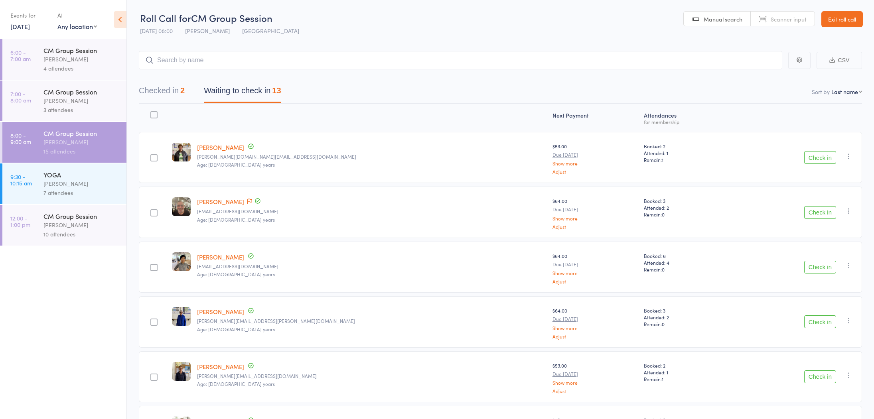
click at [822, 214] on button "Check in" at bounding box center [821, 212] width 32 height 13
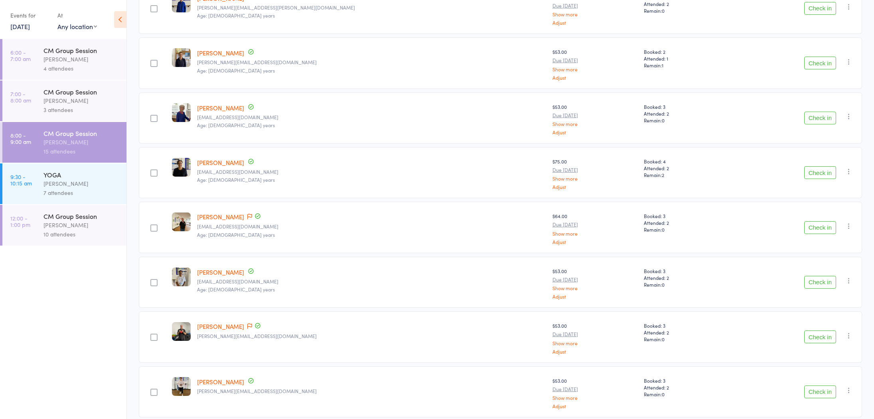
scroll to position [400, 0]
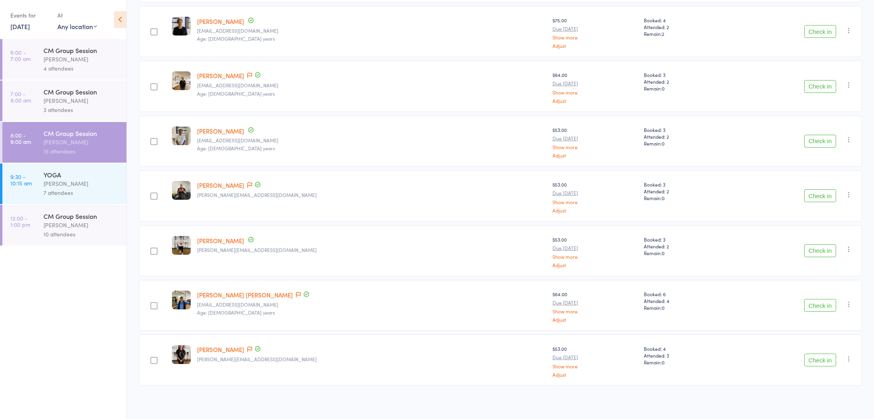
click at [816, 359] on button "Check in" at bounding box center [821, 360] width 32 height 13
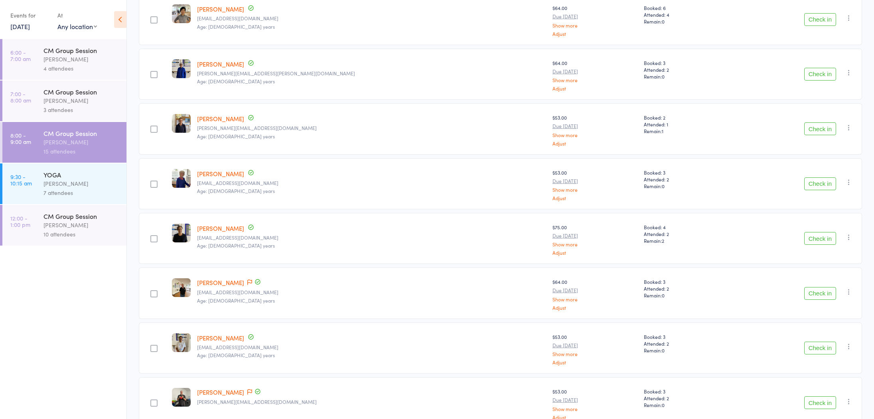
scroll to position [195, 0]
click at [834, 346] on button "Check in" at bounding box center [821, 346] width 32 height 13
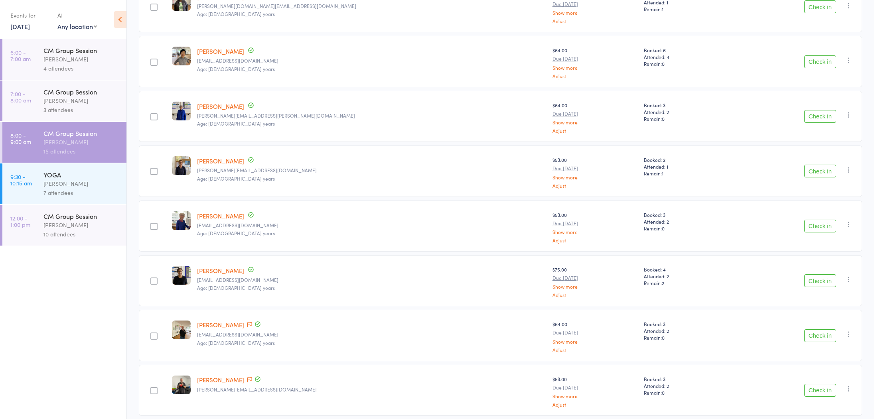
scroll to position [148, 0]
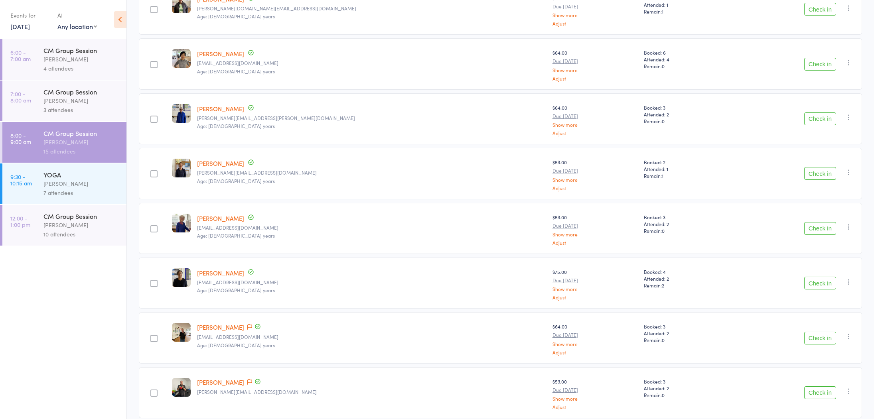
click at [824, 170] on button "Check in" at bounding box center [821, 173] width 32 height 13
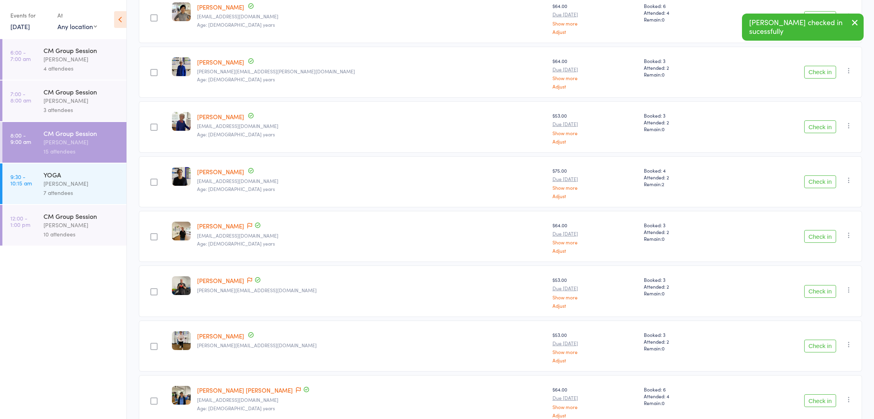
scroll to position [236, 0]
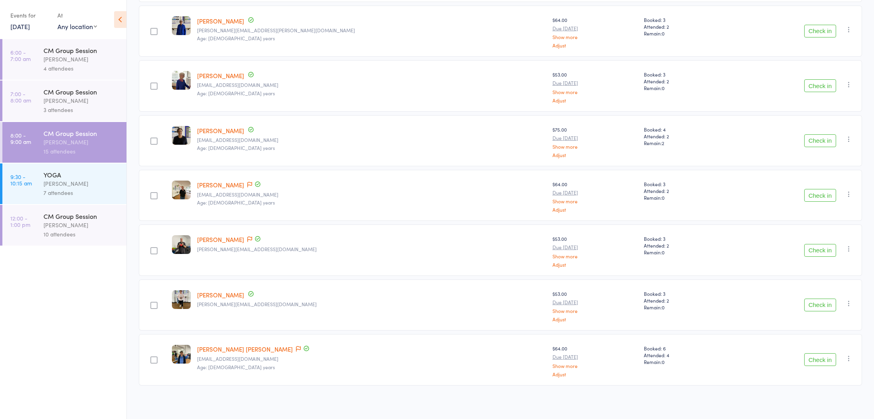
click at [824, 357] on button "Check in" at bounding box center [821, 360] width 32 height 13
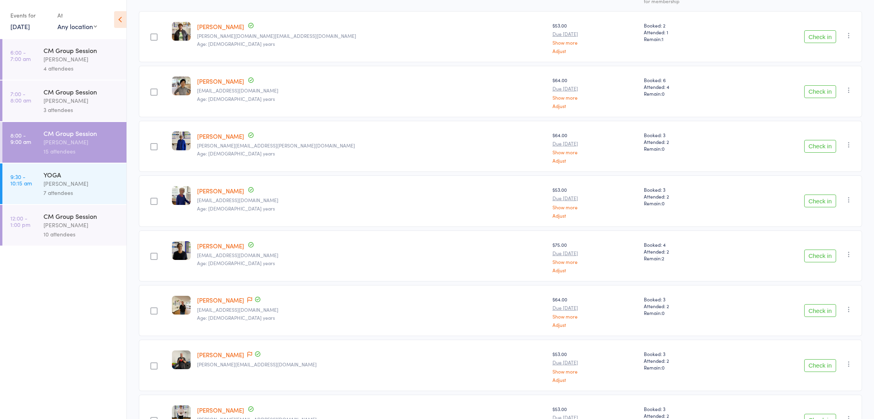
scroll to position [121, 0]
click at [823, 368] on button "Check in" at bounding box center [821, 365] width 32 height 13
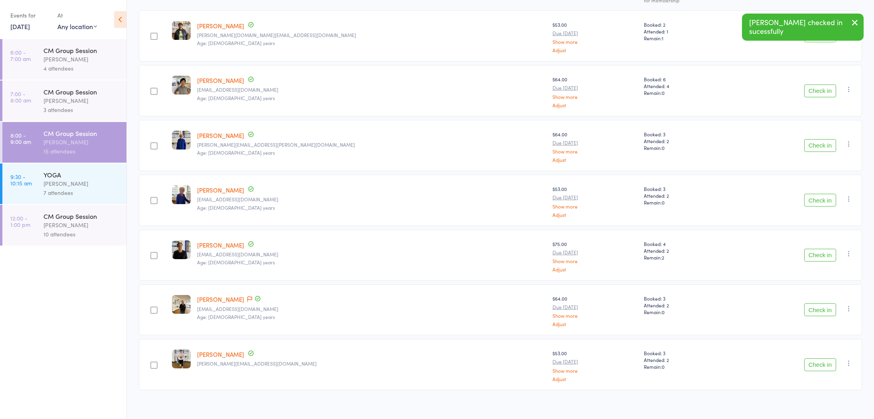
scroll to position [127, 0]
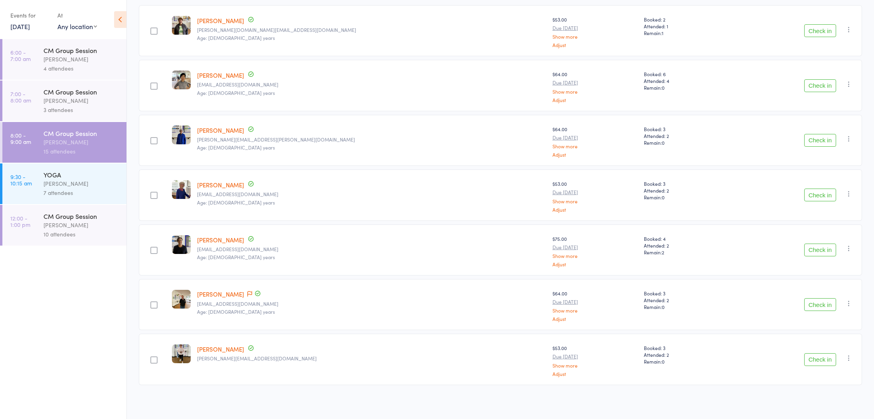
click at [820, 360] on button "Check in" at bounding box center [821, 360] width 32 height 13
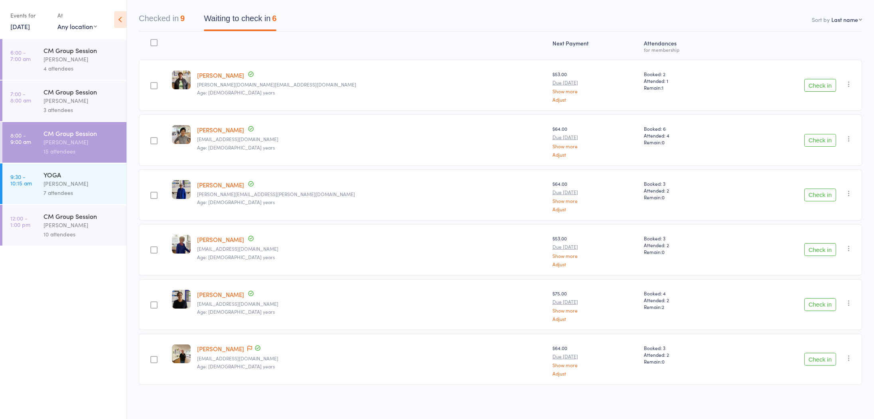
click at [827, 304] on button "Check in" at bounding box center [821, 305] width 32 height 13
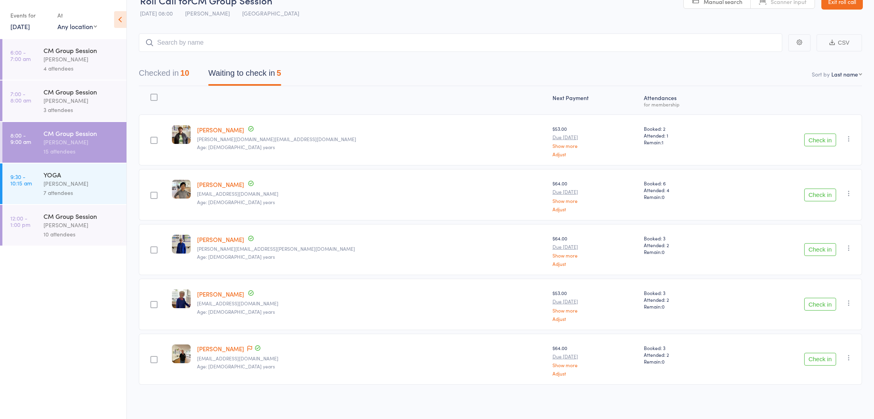
click at [821, 303] on button "Check in" at bounding box center [821, 304] width 32 height 13
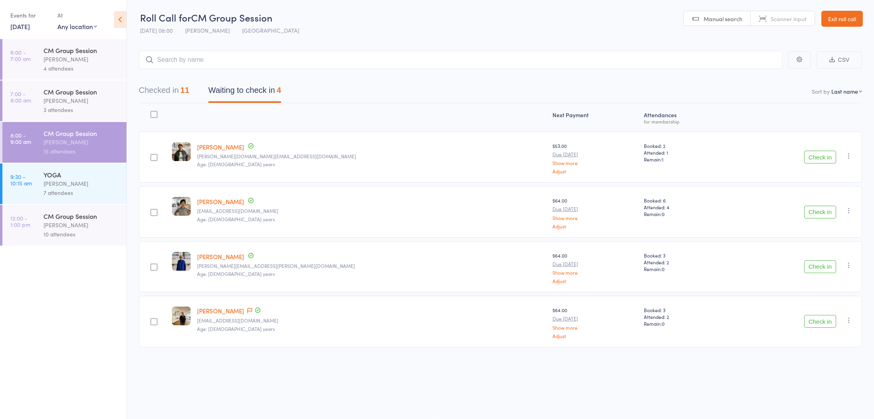
click at [821, 267] on button "Check in" at bounding box center [821, 267] width 32 height 13
click at [823, 210] on button "Check in" at bounding box center [821, 212] width 32 height 13
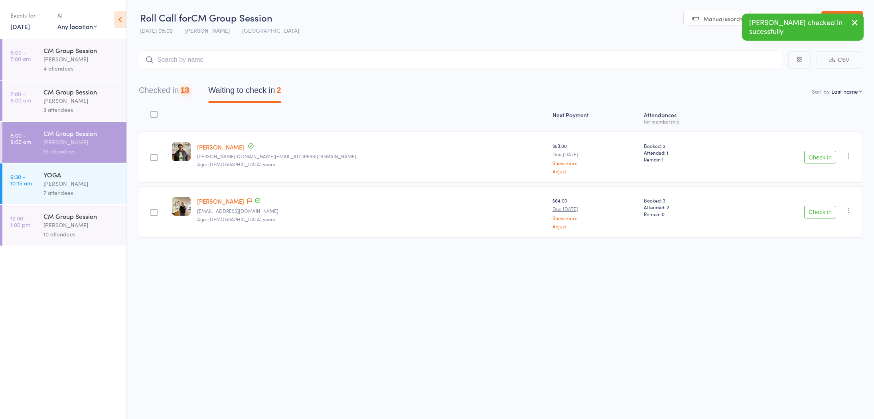
click at [818, 265] on div "Next Payment Atten­dances for membership edit Lynn Alfaro alfaro.gl@outlook.com…" at bounding box center [501, 188] width 724 height 170
click at [818, 213] on button "Check in" at bounding box center [821, 212] width 32 height 13
click at [699, 40] on main "CSV Checked in 14 Waiting to check in 1 Sort by Last name First name Last name …" at bounding box center [500, 129] width 747 height 180
click at [855, 22] on icon "button" at bounding box center [855, 23] width 10 height 10
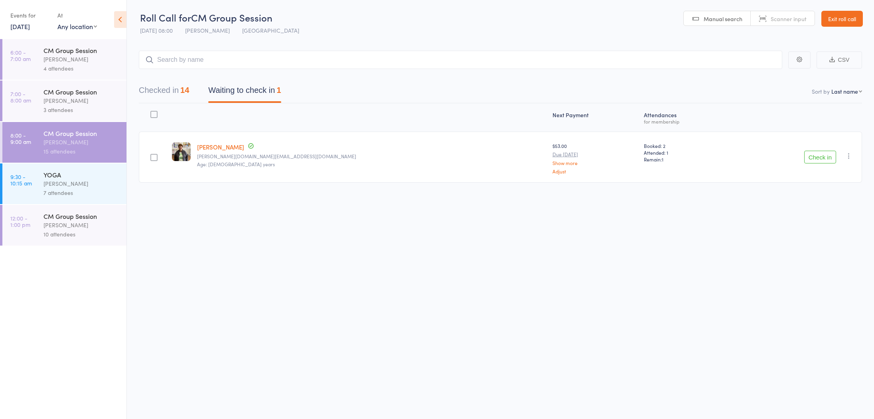
click at [825, 158] on button "Check in" at bounding box center [821, 157] width 32 height 13
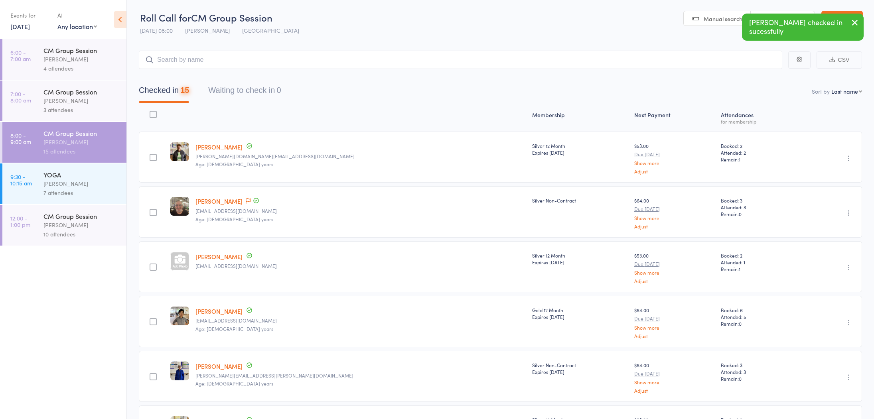
click at [846, 14] on body "Lynn Alfaro checked in sucessfully Roll Call for CM Group Session 15 Aug 08:00 …" at bounding box center [437, 209] width 874 height 419
click at [641, 20] on header "Roll Call for CM Group Session 15 Aug 08:00 Natalie Fraser Forestville Studio M…" at bounding box center [500, 19] width 747 height 39
click at [854, 21] on icon "button" at bounding box center [855, 23] width 10 height 10
click at [851, 19] on link "Exit roll call" at bounding box center [843, 19] width 42 height 16
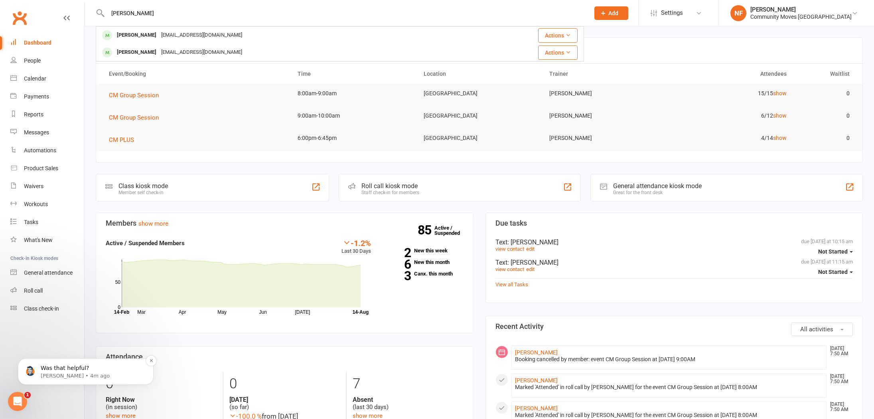
click at [73, 370] on p "Was that helpful?" at bounding box center [92, 369] width 103 height 8
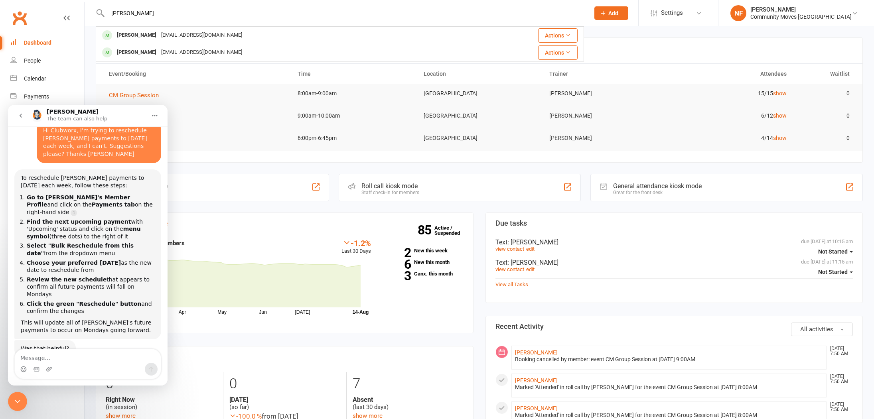
scroll to position [48, 0]
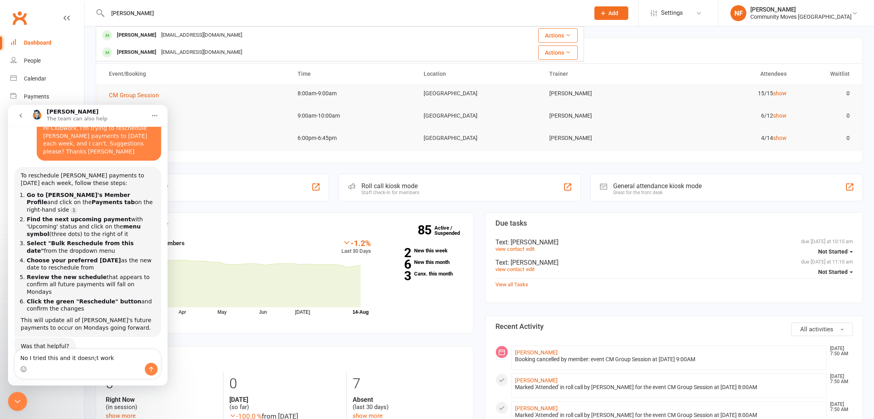
click at [90, 356] on textarea "No I tried this and it doesn;t work" at bounding box center [88, 357] width 146 height 14
drag, startPoint x: 114, startPoint y: 359, endPoint x: 124, endPoint y: 356, distance: 10.5
click at [115, 359] on textarea "No I tried this and it doesn't work" at bounding box center [88, 357] width 146 height 14
type textarea "No I tried this and it doesn't work. Next idea please?"
click at [149, 369] on button "Send a message…" at bounding box center [151, 369] width 13 height 13
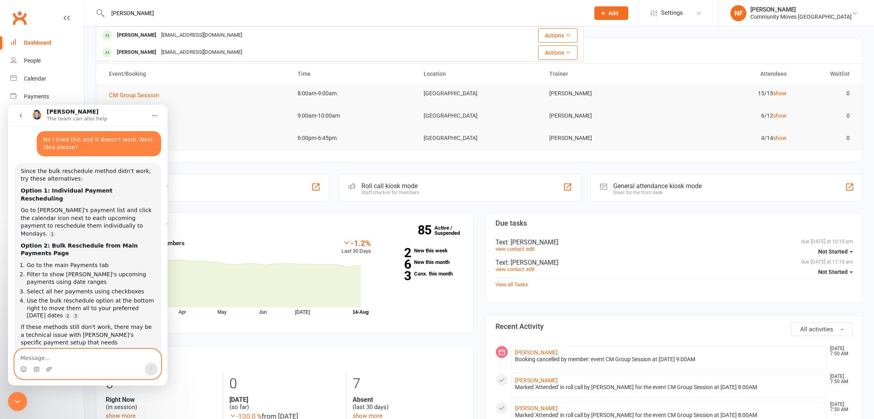
scroll to position [277, 0]
click at [135, 360] on div "Is that what you were looking for? Toby • 2m ago" at bounding box center [87, 377] width 147 height 35
click at [151, 10] on input "Tanya" at bounding box center [344, 13] width 479 height 11
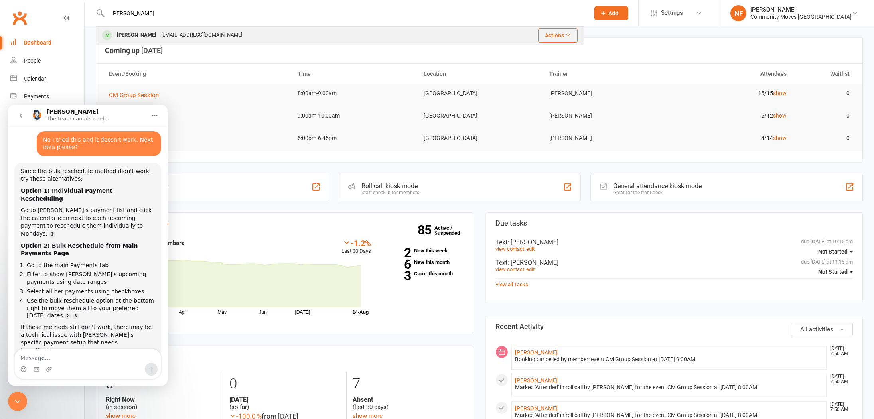
type input "gloria"
click at [159, 33] on div "[EMAIL_ADDRESS][DOMAIN_NAME]" at bounding box center [202, 36] width 86 height 12
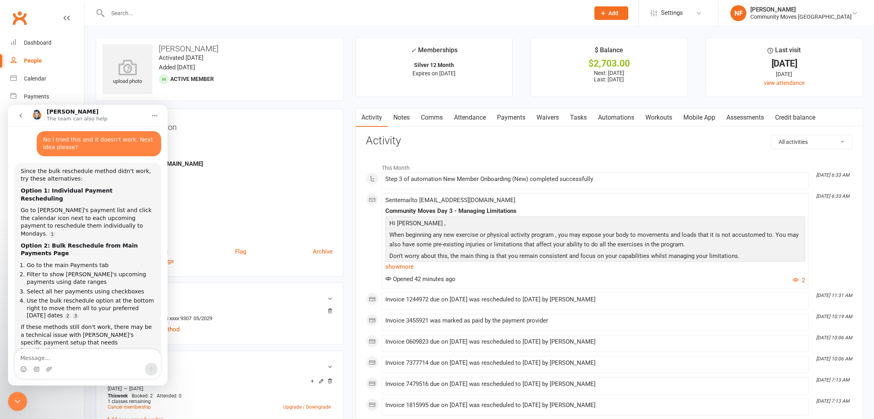
click at [523, 117] on link "Payments" at bounding box center [512, 118] width 40 height 18
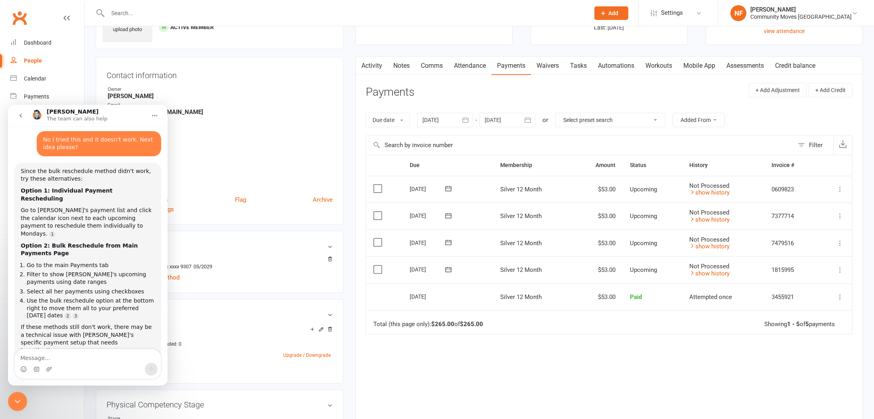
scroll to position [49, 0]
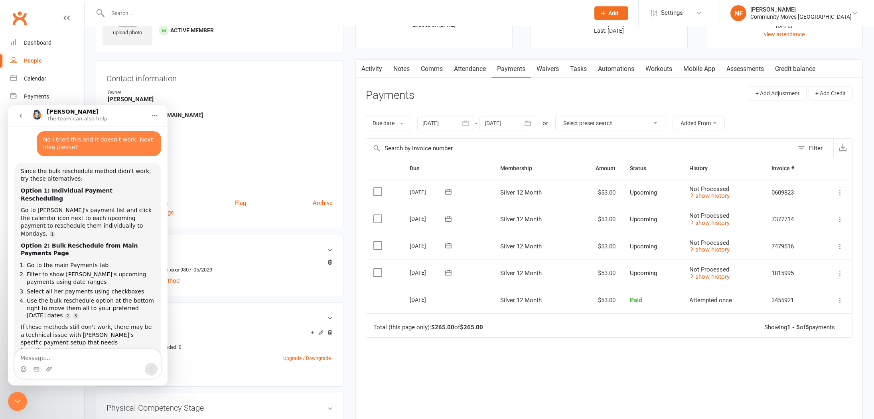
click at [380, 190] on label at bounding box center [379, 192] width 11 height 8
click at [379, 188] on input "checkbox" at bounding box center [376, 188] width 5 height 0
click at [378, 217] on label at bounding box center [379, 219] width 11 height 8
click at [378, 215] on input "checkbox" at bounding box center [376, 215] width 5 height 0
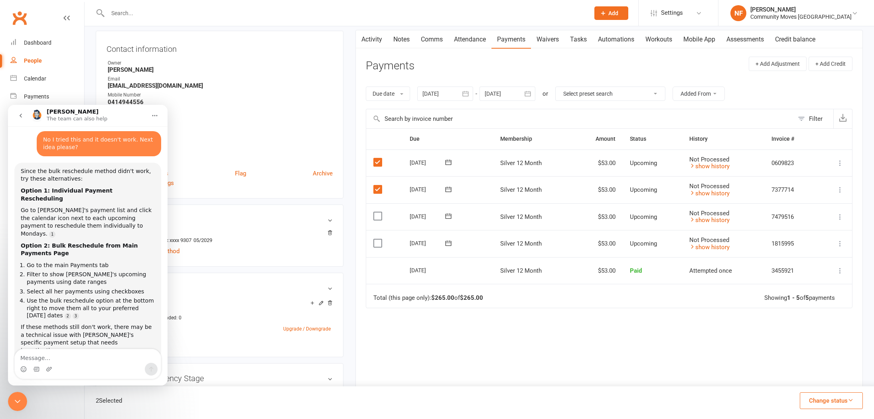
scroll to position [69, 0]
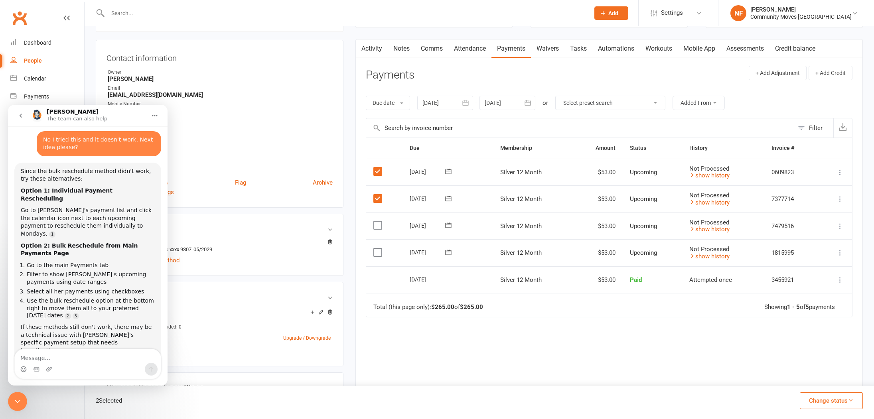
click at [842, 197] on icon at bounding box center [840, 199] width 8 height 8
click at [821, 310] on link "Bulk reschedule from this date" at bounding box center [798, 310] width 94 height 16
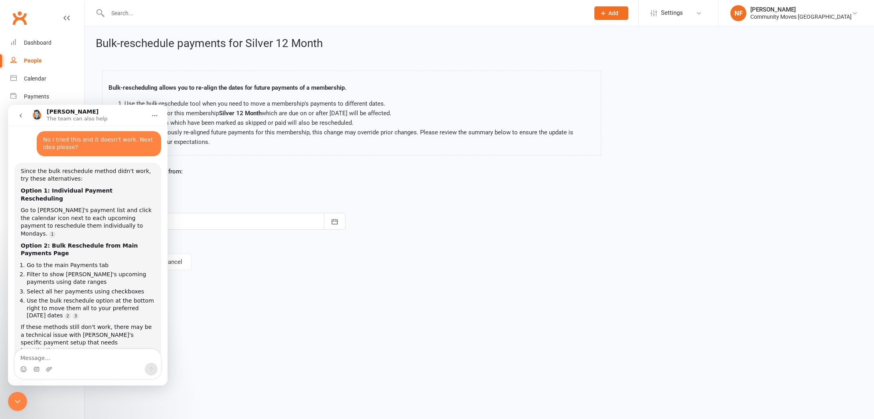
click at [16, 399] on icon "Close Intercom Messenger" at bounding box center [18, 402] width 10 height 10
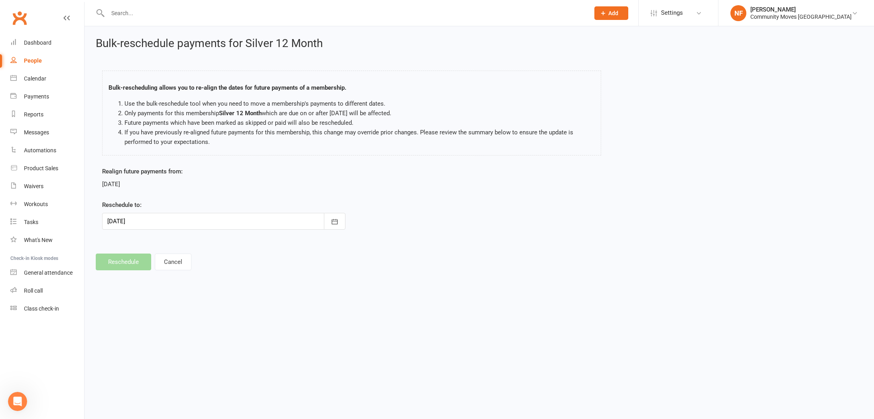
scroll to position [277, 0]
click at [333, 222] on icon "button" at bounding box center [335, 222] width 8 height 8
click at [156, 288] on button "08" at bounding box center [152, 287] width 17 height 14
click at [332, 223] on icon "button" at bounding box center [335, 222] width 8 height 8
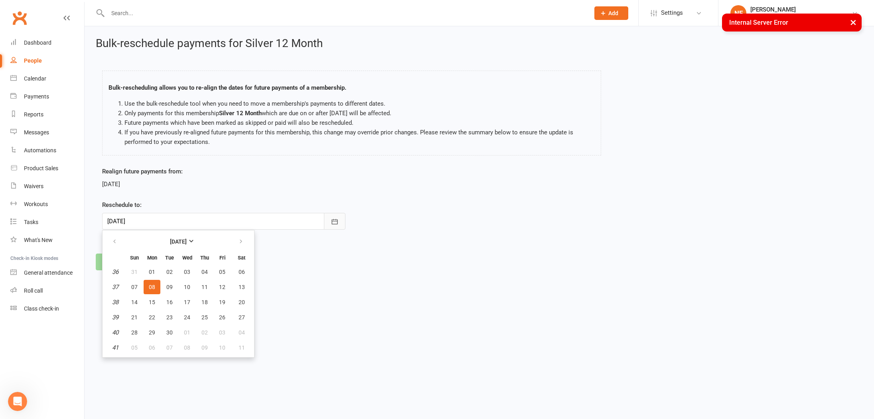
click at [338, 221] on icon "button" at bounding box center [335, 222] width 8 height 8
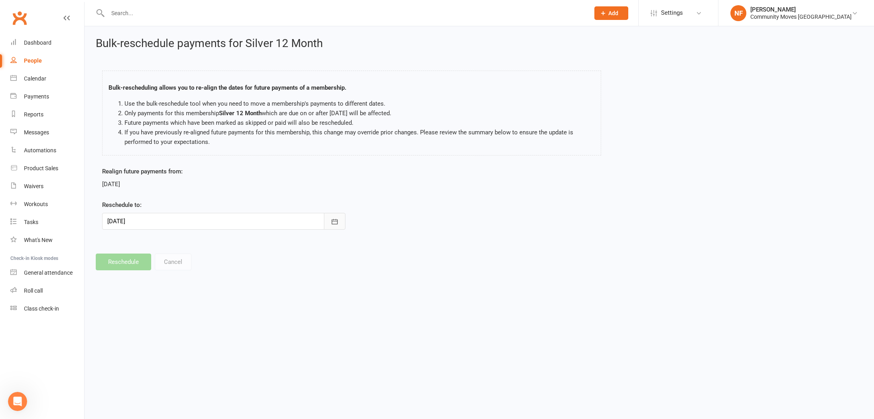
click at [335, 222] on icon "button" at bounding box center [335, 222] width 8 height 8
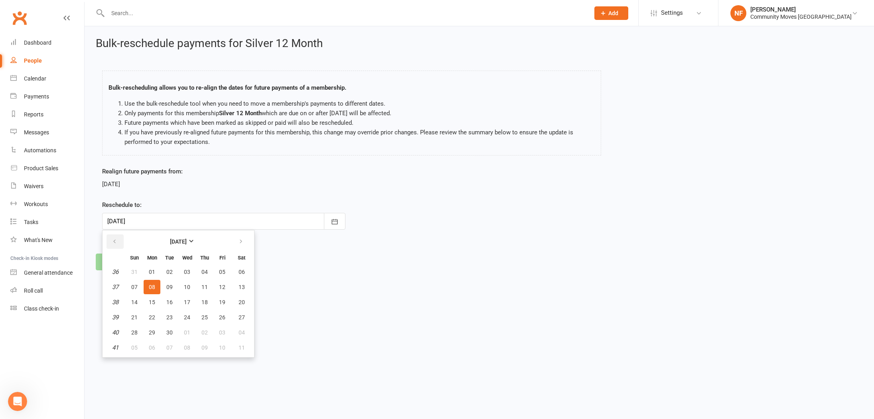
click at [112, 239] on icon "button" at bounding box center [115, 242] width 6 height 6
click at [153, 317] on span "18" at bounding box center [152, 317] width 6 height 6
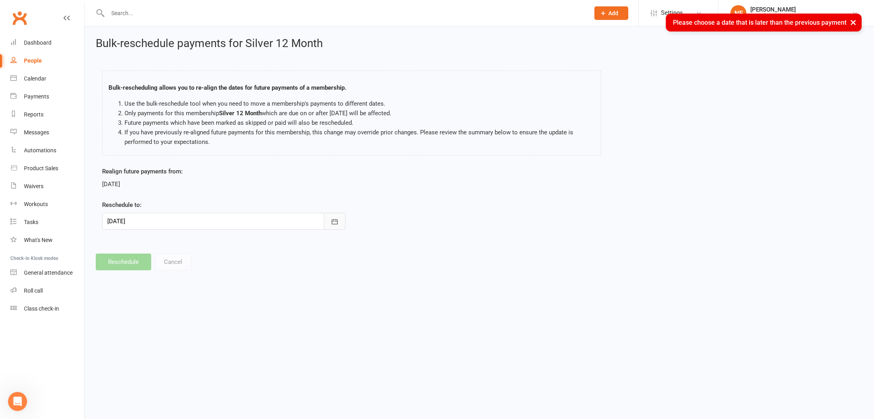
click at [336, 223] on icon "button" at bounding box center [335, 222] width 8 height 8
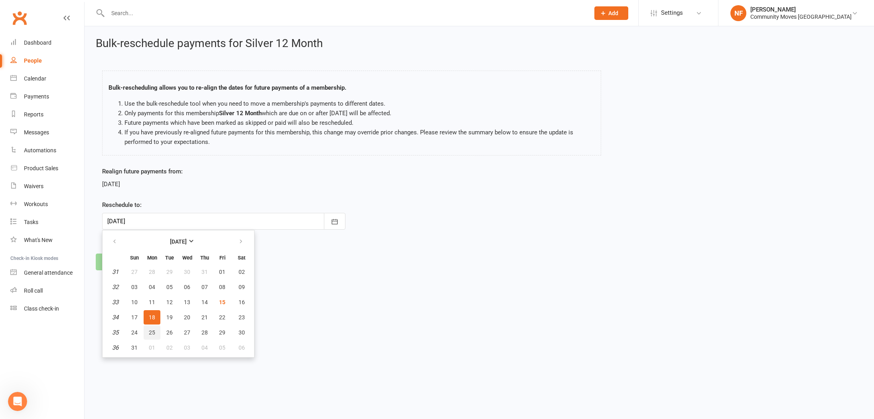
click at [152, 330] on span "25" at bounding box center [152, 333] width 6 height 6
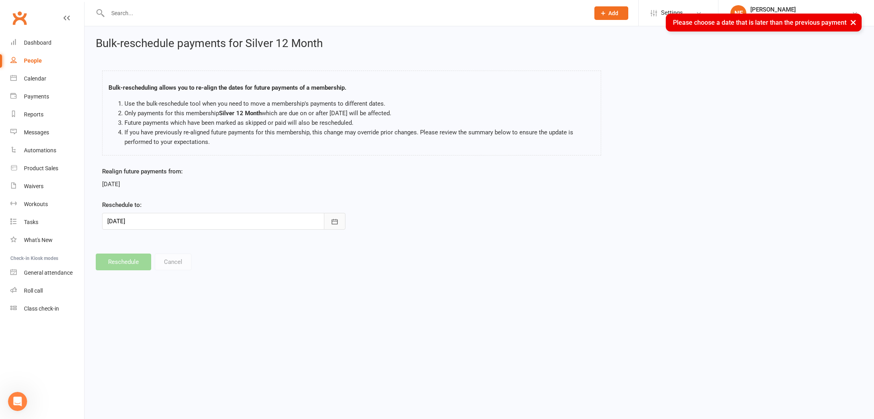
click at [335, 220] on icon "button" at bounding box center [335, 222] width 8 height 8
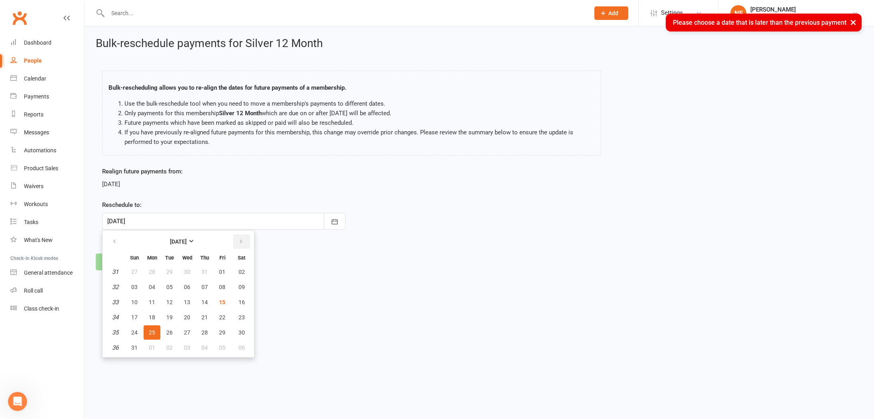
click at [240, 242] on icon "button" at bounding box center [241, 242] width 6 height 6
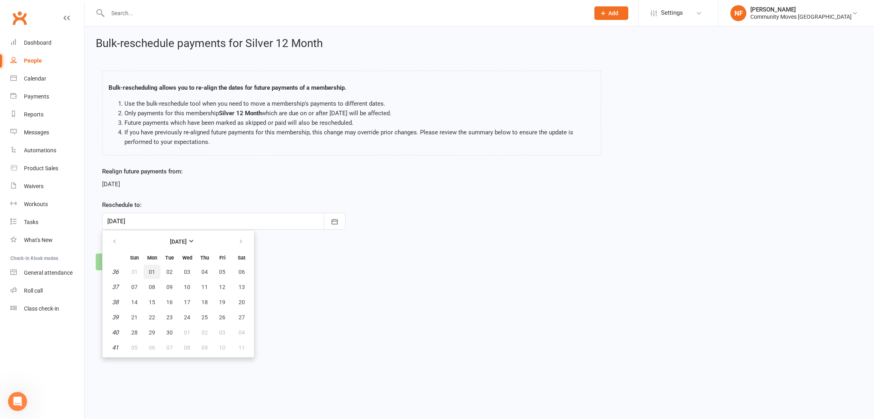
click at [153, 273] on span "01" at bounding box center [152, 272] width 6 height 6
type input "01 Sep 2025"
click at [128, 265] on footer "Reschedule Cancel" at bounding box center [479, 262] width 767 height 17
click at [129, 265] on footer "Reschedule Cancel" at bounding box center [479, 262] width 767 height 17
click at [20, 399] on icon "Open Intercom Messenger" at bounding box center [17, 401] width 13 height 13
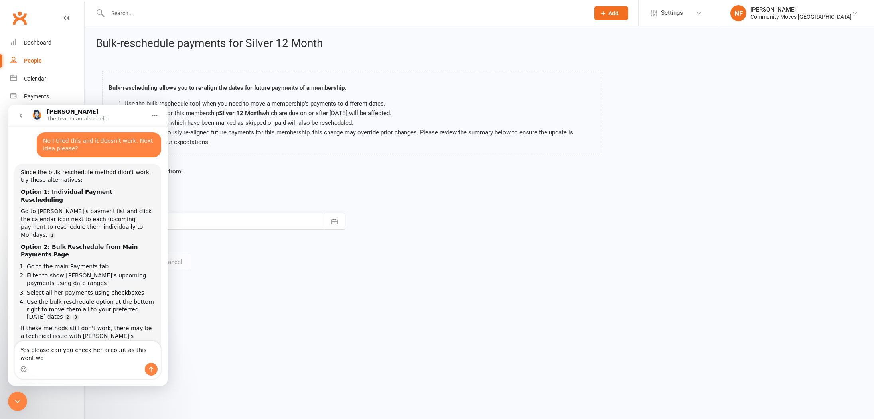
scroll to position [285, 0]
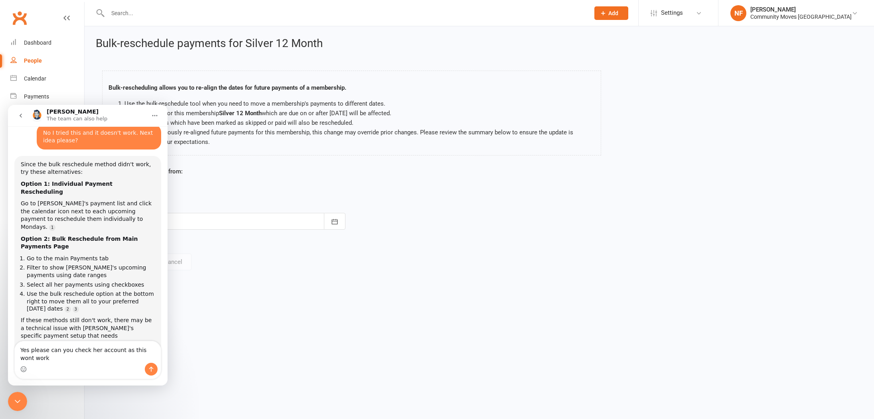
click at [149, 349] on textarea "Yes please can you check her account as this wont work" at bounding box center [88, 353] width 146 height 22
type textarea "Yes please can you check her account as this won't work"
click at [158, 370] on div "Intercom messenger" at bounding box center [88, 369] width 146 height 13
click at [153, 366] on button "Send a message…" at bounding box center [151, 369] width 13 height 13
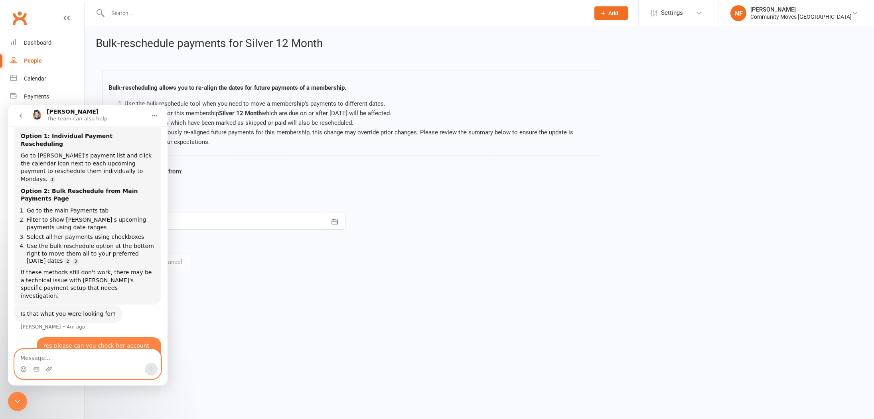
scroll to position [335, 0]
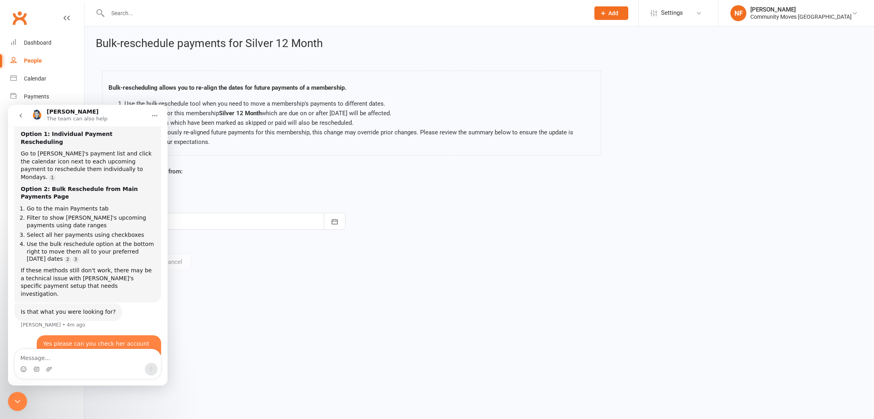
drag, startPoint x: 19, startPoint y: 400, endPoint x: 23, endPoint y: 397, distance: 4.9
click at [20, 399] on icon "Close Intercom Messenger" at bounding box center [18, 402] width 10 height 10
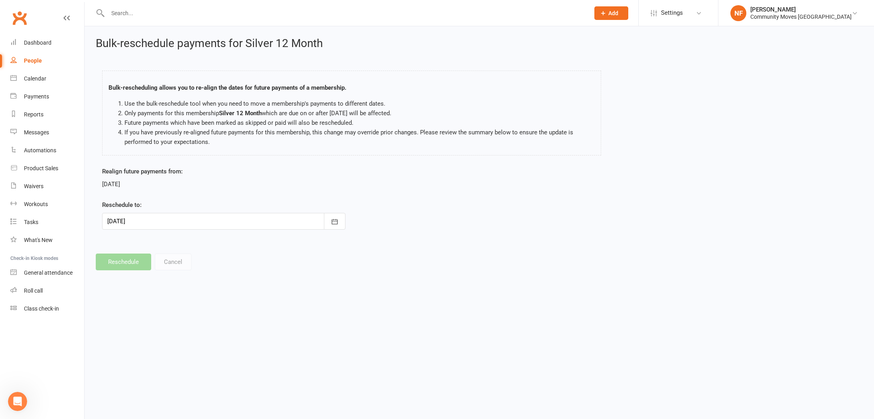
click at [180, 265] on footer "Reschedule Cancel" at bounding box center [479, 262] width 767 height 17
click at [33, 42] on div "Dashboard" at bounding box center [38, 43] width 28 height 6
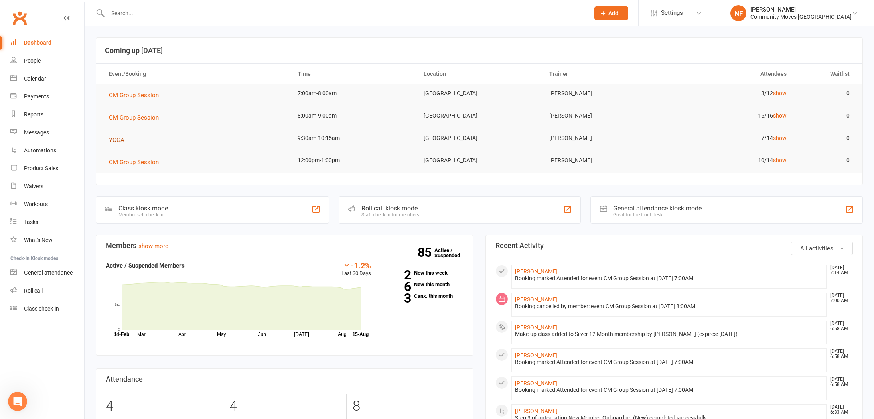
scroll to position [492, 0]
click at [112, 137] on span "YOGA" at bounding box center [117, 139] width 16 height 7
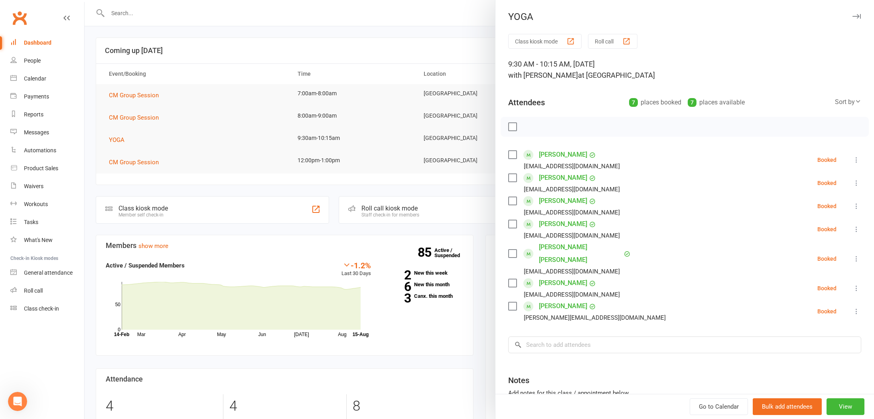
click at [209, 123] on div at bounding box center [480, 209] width 790 height 419
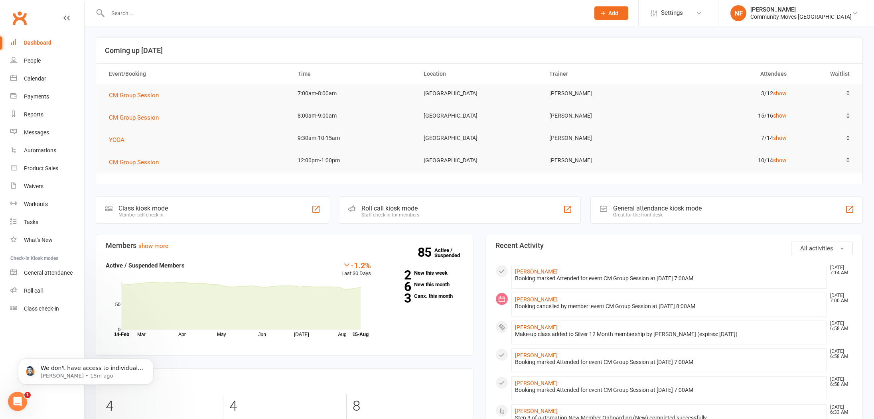
scroll to position [0, 0]
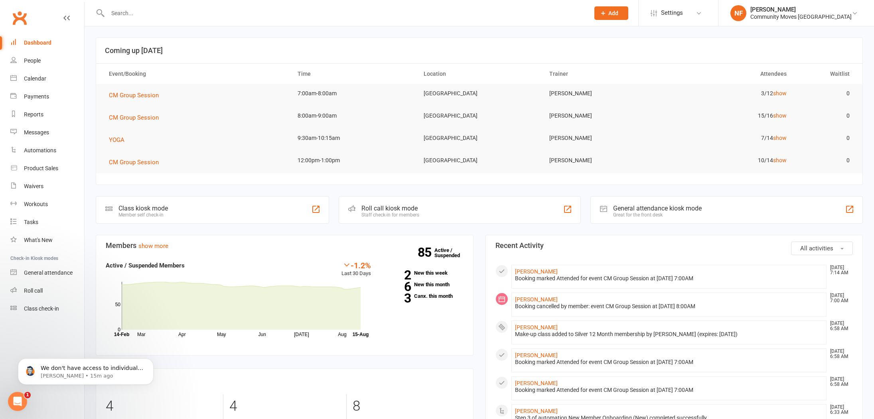
click at [22, 399] on icon "Open Intercom Messenger" at bounding box center [17, 401] width 13 height 13
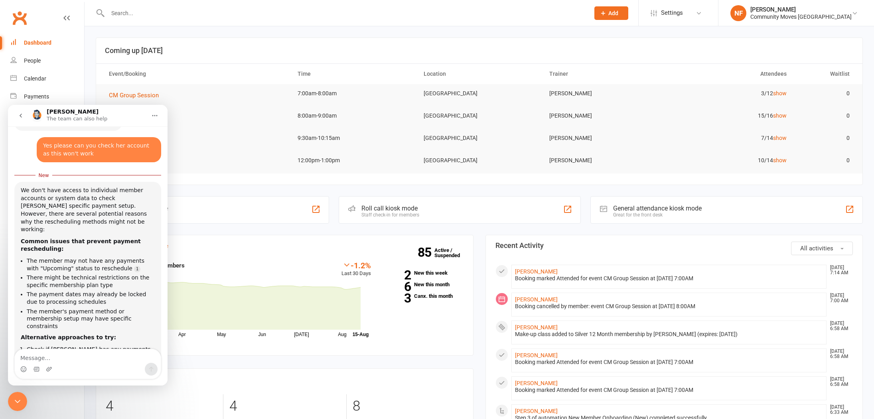
scroll to position [525, 0]
click at [16, 401] on icon "Close Intercom Messenger" at bounding box center [18, 402] width 10 height 10
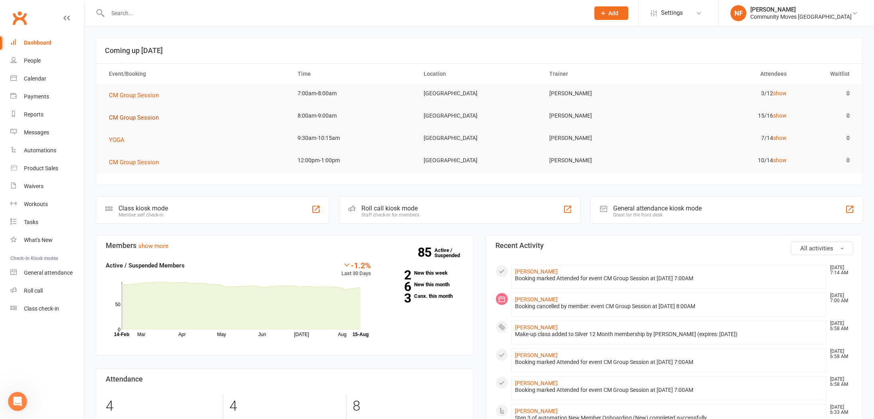
click at [139, 120] on span "CM Group Session" at bounding box center [134, 117] width 50 height 7
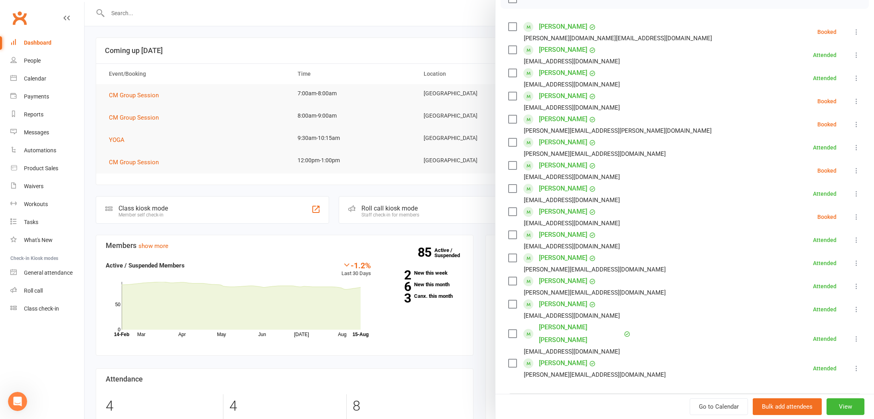
scroll to position [126, 0]
drag, startPoint x: 241, startPoint y: 79, endPoint x: 325, endPoint y: 14, distance: 106.6
click at [245, 78] on div at bounding box center [480, 209] width 790 height 419
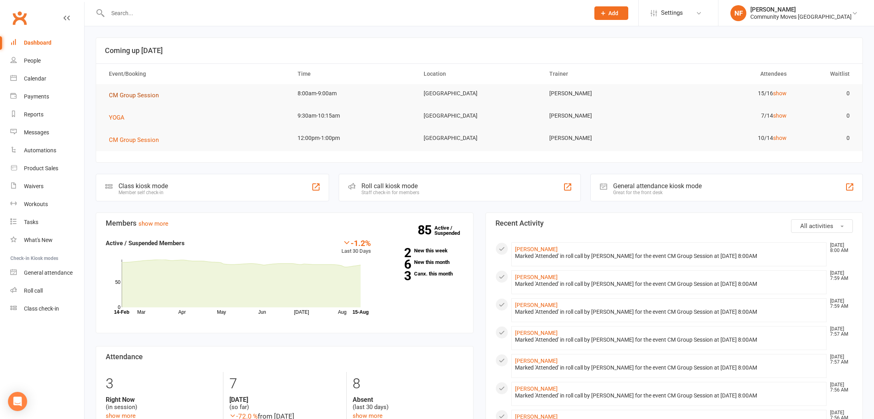
click at [127, 97] on span "CM Group Session" at bounding box center [134, 95] width 50 height 7
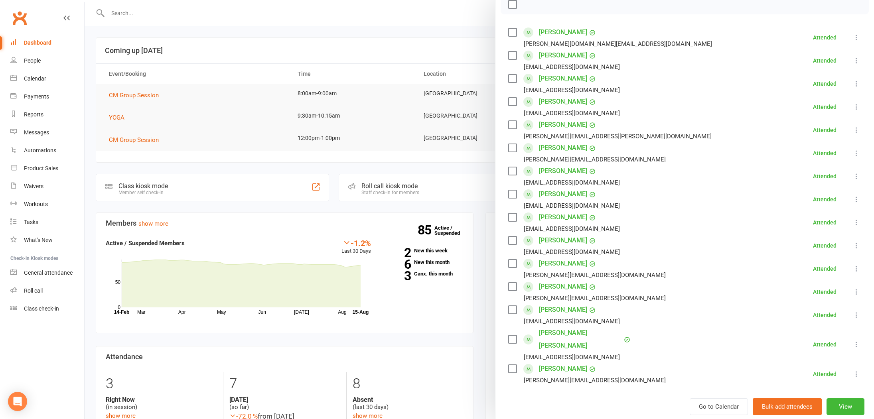
scroll to position [144, 0]
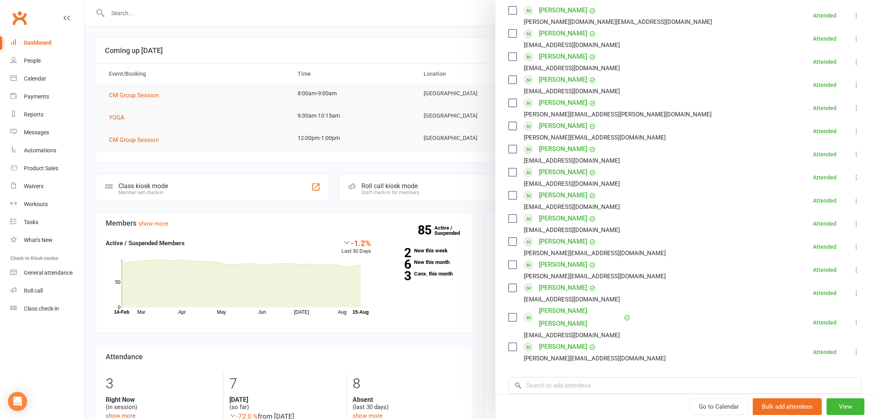
click at [242, 123] on div at bounding box center [480, 209] width 790 height 419
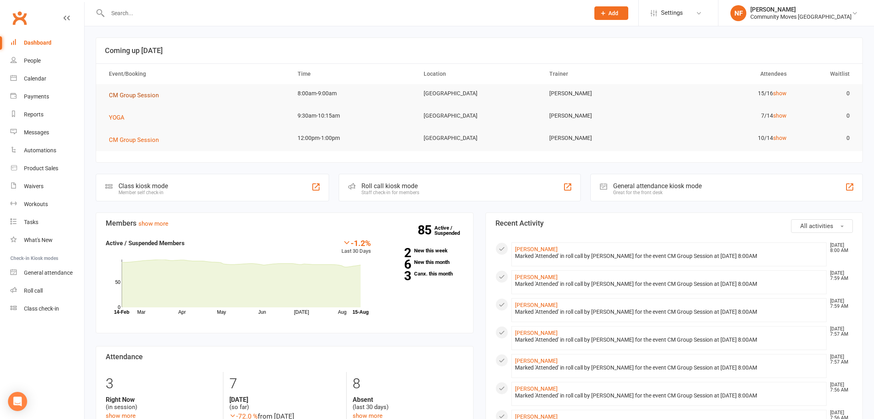
click at [132, 93] on span "CM Group Session" at bounding box center [134, 95] width 50 height 7
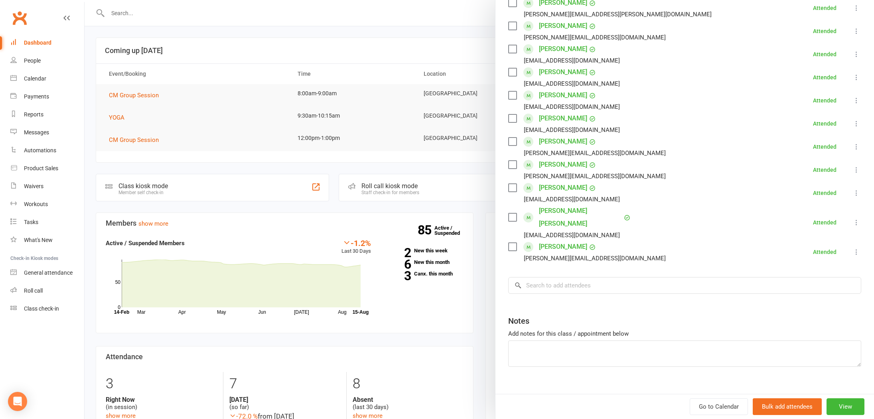
scroll to position [10, 0]
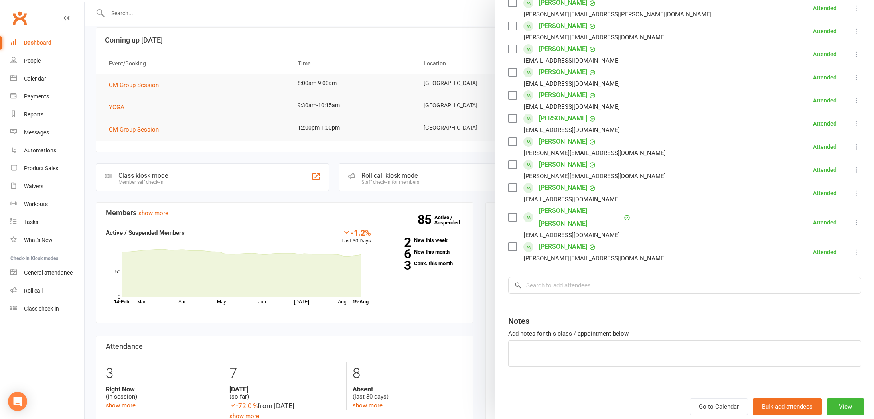
click at [265, 99] on div at bounding box center [480, 209] width 790 height 419
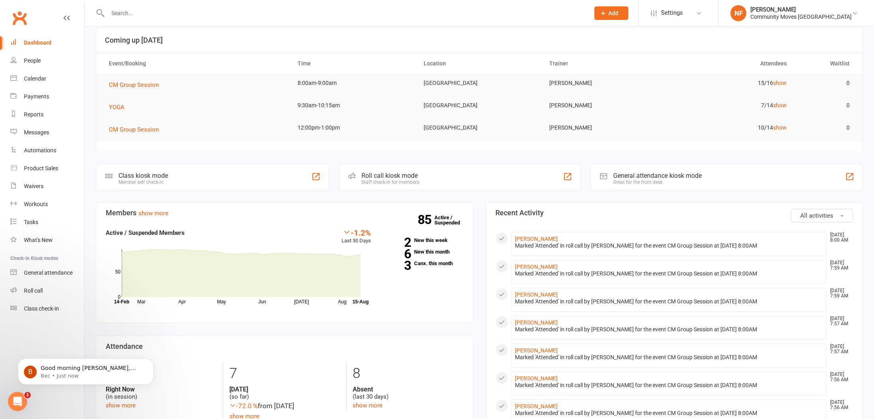
scroll to position [0, 0]
click at [137, 85] on span "CM Group Session" at bounding box center [134, 84] width 50 height 7
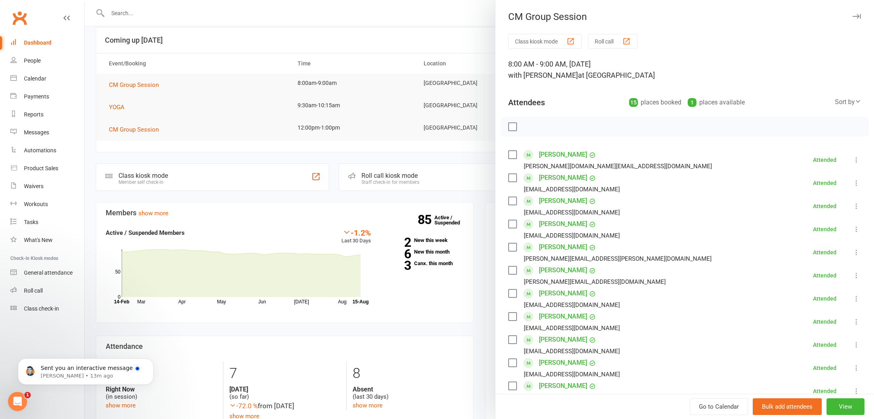
drag, startPoint x: 205, startPoint y: 108, endPoint x: 175, endPoint y: 109, distance: 30.0
click at [204, 108] on div at bounding box center [480, 209] width 790 height 419
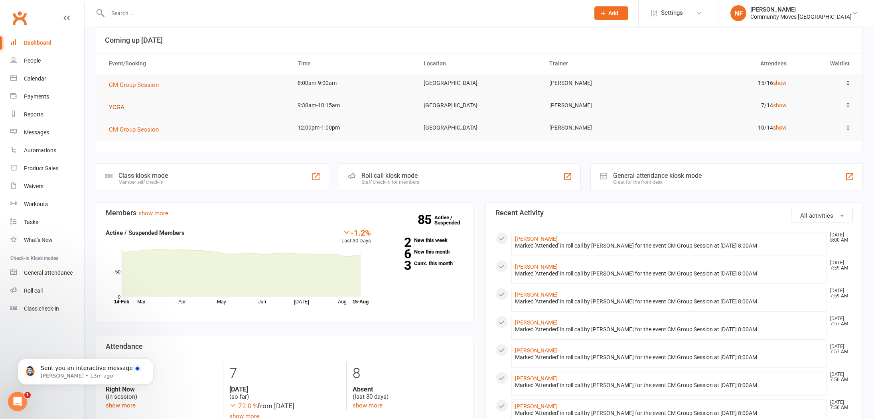
click at [120, 107] on span "YOGA" at bounding box center [117, 107] width 16 height 7
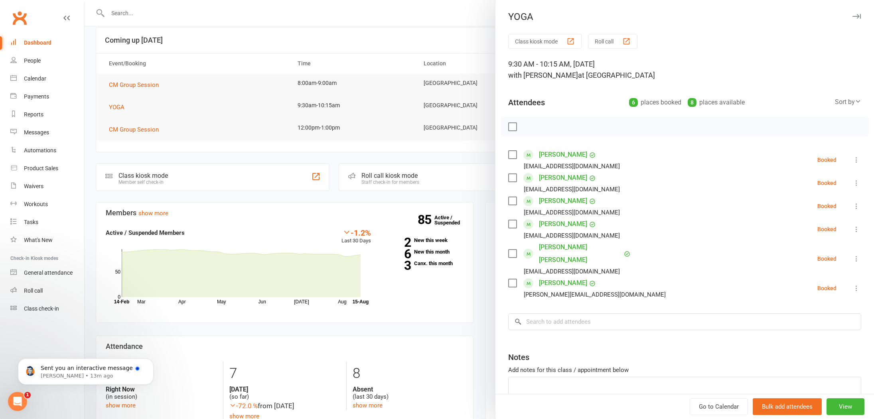
click at [512, 157] on label at bounding box center [512, 155] width 8 height 8
click at [515, 250] on label at bounding box center [512, 254] width 8 height 8
click at [530, 127] on icon "button" at bounding box center [530, 127] width 9 height 9
click at [456, 186] on div at bounding box center [480, 209] width 790 height 419
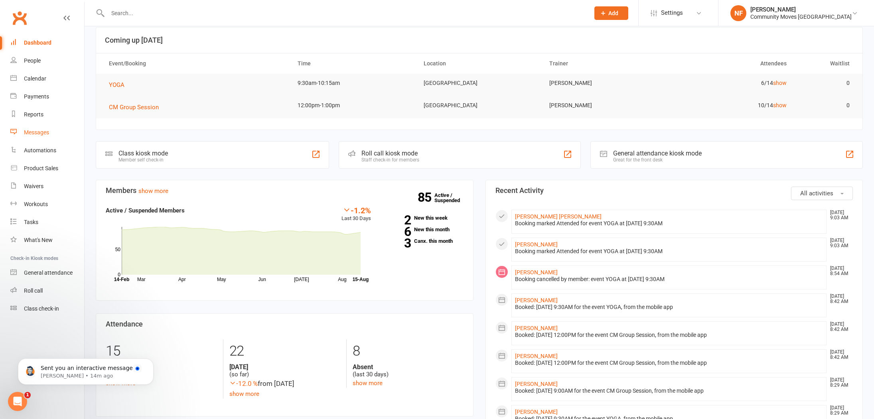
click at [38, 131] on div "Messages" at bounding box center [36, 132] width 25 height 6
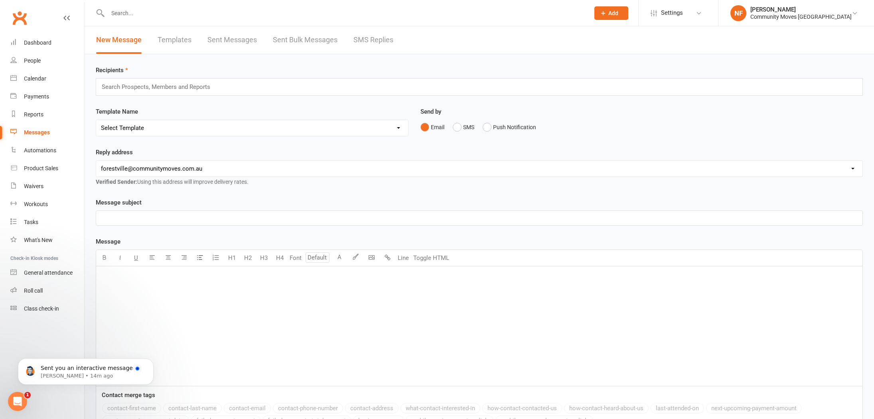
click at [360, 41] on link "SMS Replies" at bounding box center [374, 40] width 40 height 28
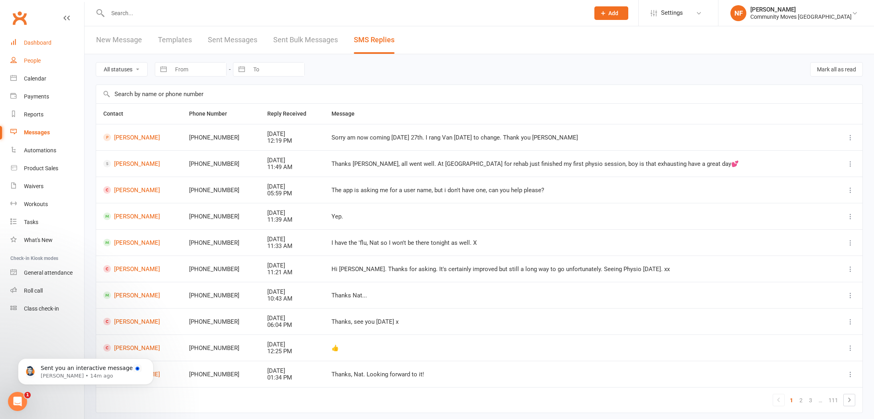
drag, startPoint x: 39, startPoint y: 43, endPoint x: 57, endPoint y: 57, distance: 22.7
click at [39, 43] on div "Dashboard" at bounding box center [38, 43] width 28 height 6
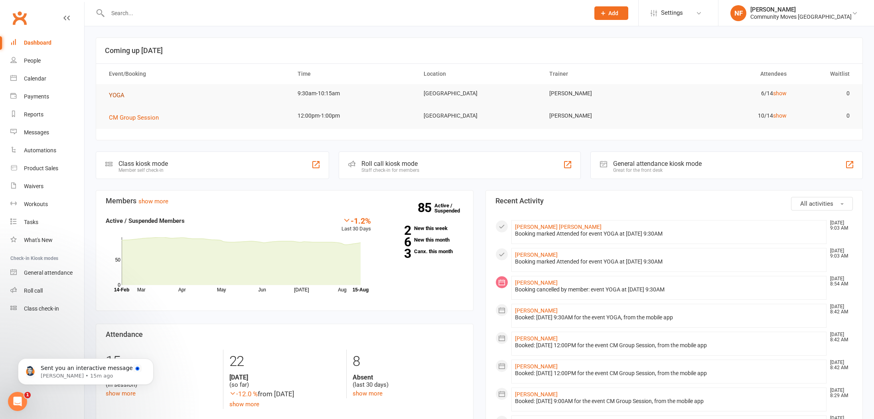
click at [119, 95] on span "YOGA" at bounding box center [117, 95] width 16 height 7
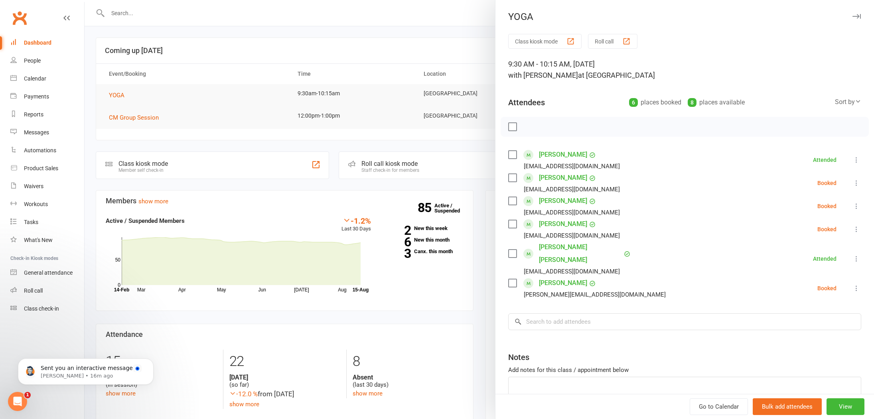
click at [360, 330] on div at bounding box center [480, 209] width 790 height 419
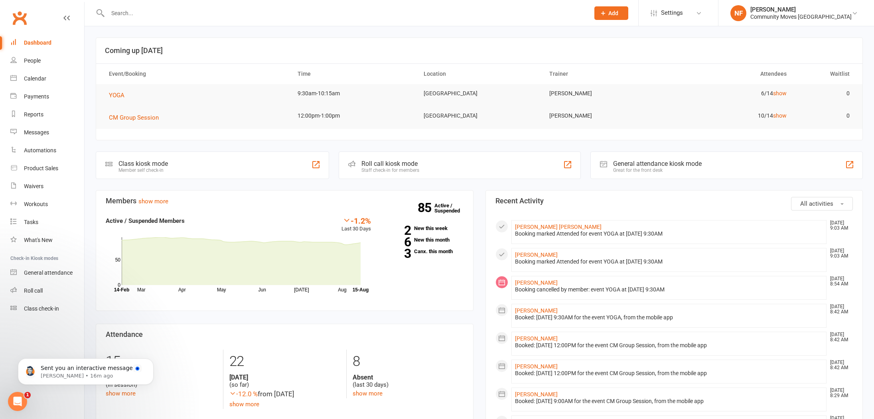
click at [431, 255] on div "85 Active / Suspended 2 New this week 6 New this month 3 Canx. this month" at bounding box center [423, 238] width 93 height 44
click at [433, 253] on link "3 Canx. this month" at bounding box center [423, 251] width 81 height 5
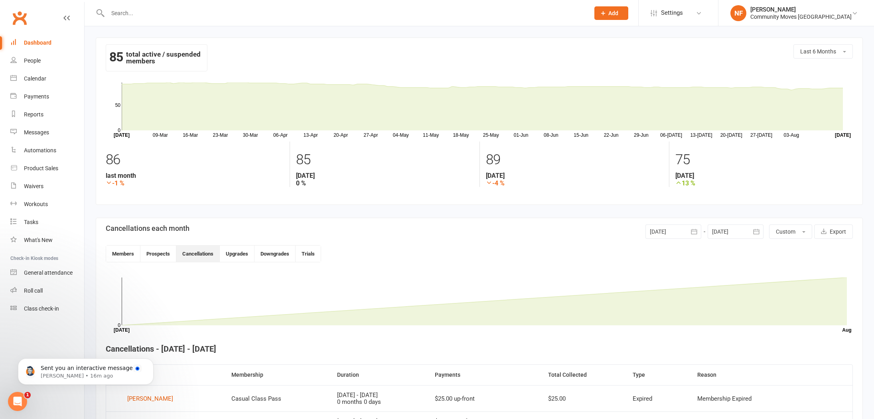
click at [43, 44] on div "Dashboard" at bounding box center [38, 43] width 28 height 6
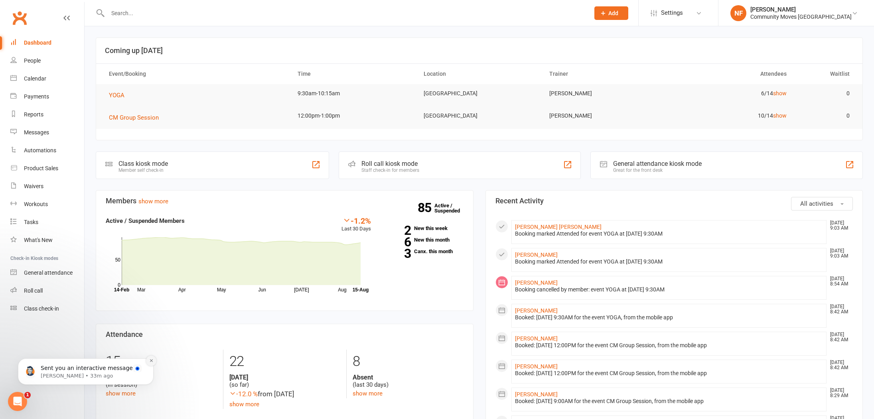
click at [150, 361] on icon "Dismiss notification" at bounding box center [151, 361] width 4 height 4
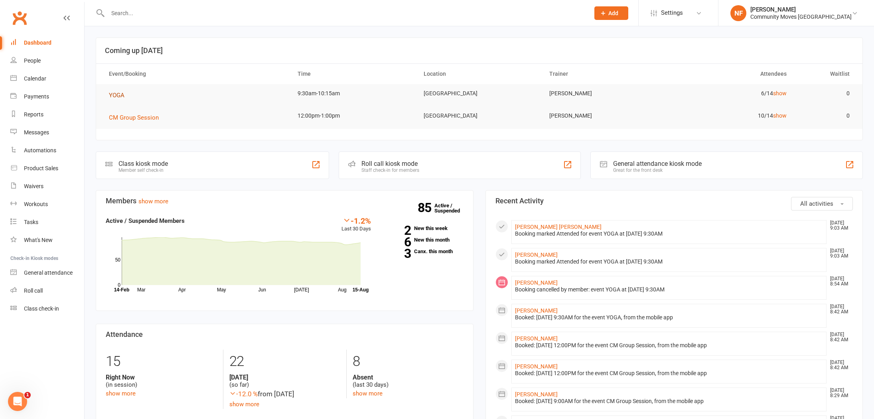
click at [119, 96] on span "YOGA" at bounding box center [117, 95] width 16 height 7
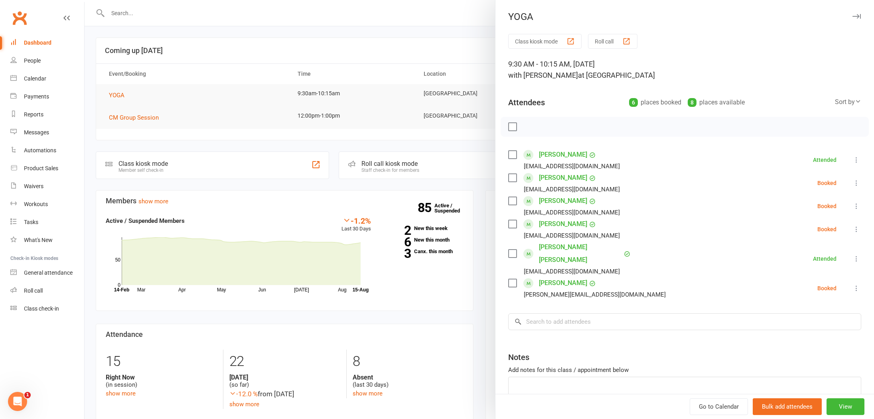
click at [514, 201] on label at bounding box center [512, 201] width 8 height 8
click at [530, 129] on icon "button" at bounding box center [530, 127] width 9 height 9
click at [261, 134] on div at bounding box center [480, 209] width 790 height 419
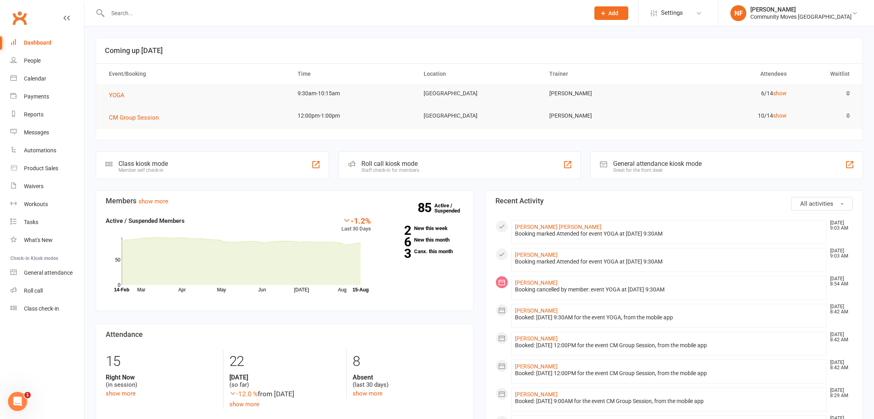
click at [206, 65] on th "Event/Booking" at bounding box center [196, 74] width 189 height 20
click at [111, 94] on span "YOGA" at bounding box center [117, 95] width 16 height 7
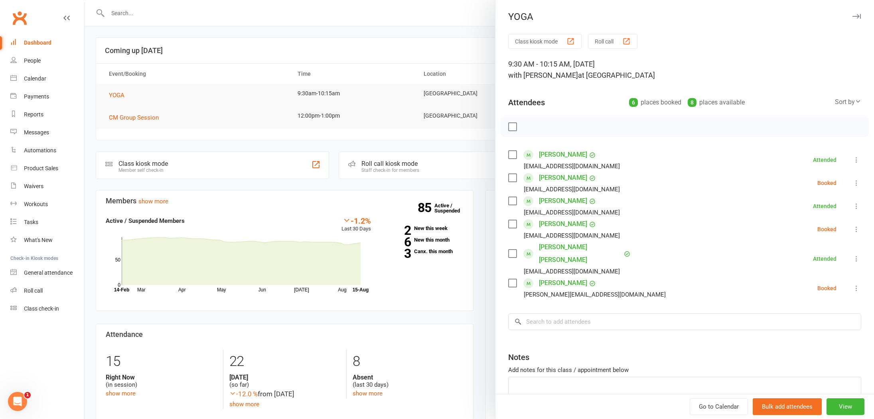
drag, startPoint x: 235, startPoint y: 81, endPoint x: 215, endPoint y: 64, distance: 26.1
click at [233, 77] on div at bounding box center [480, 209] width 790 height 419
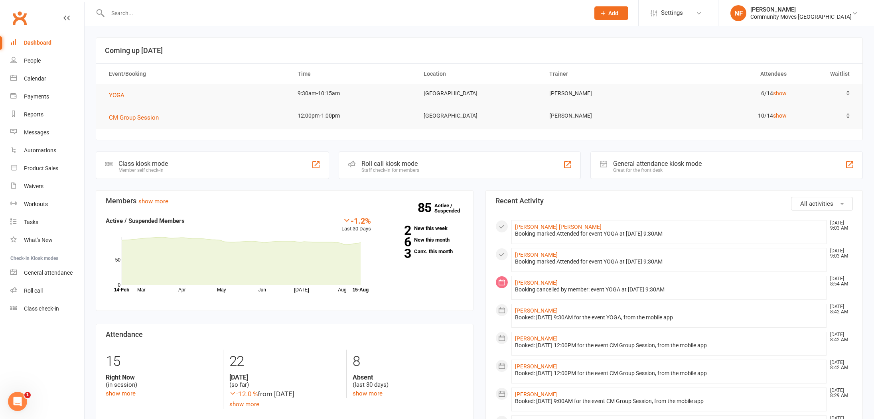
click at [127, 14] on input "text" at bounding box center [344, 13] width 479 height 11
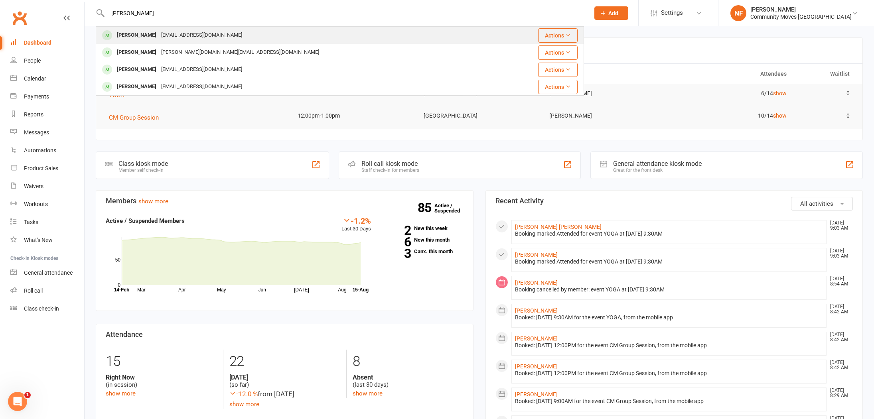
type input "[PERSON_NAME]"
click at [122, 37] on div "[PERSON_NAME]" at bounding box center [137, 36] width 44 height 12
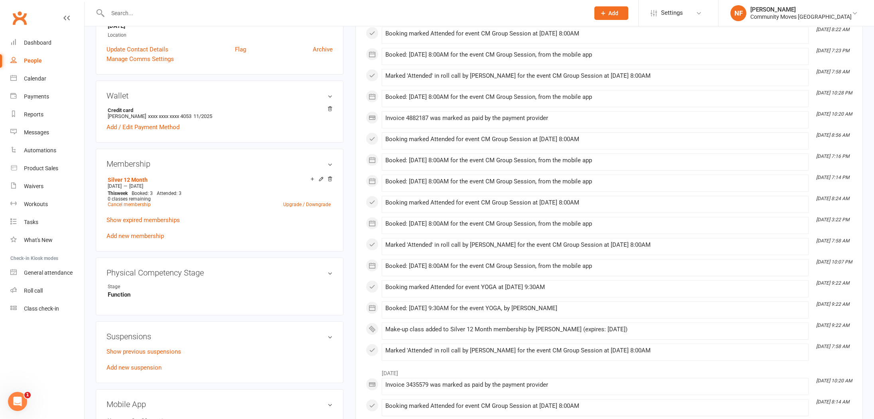
scroll to position [191, 0]
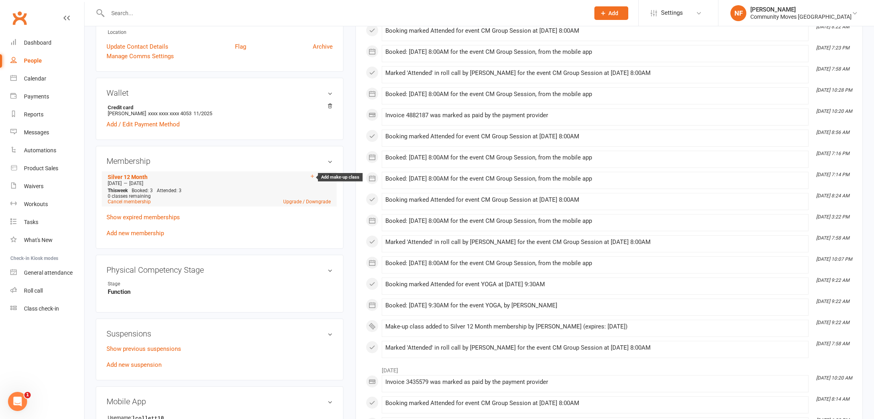
click at [312, 176] on icon at bounding box center [312, 176] width 3 height 3
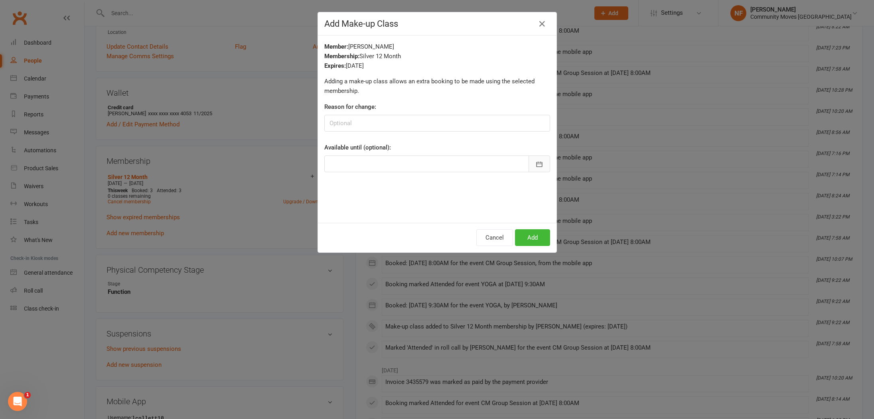
click at [537, 163] on icon "button" at bounding box center [540, 164] width 8 height 8
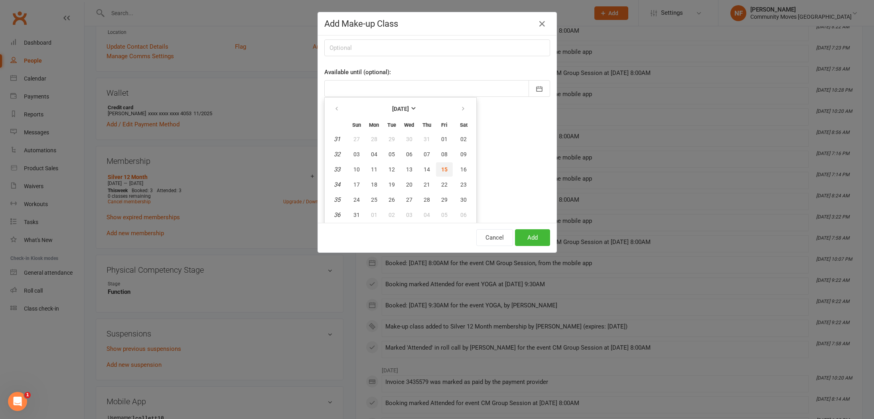
click at [449, 170] on button "15" at bounding box center [444, 169] width 17 height 14
type input "[DATE]"
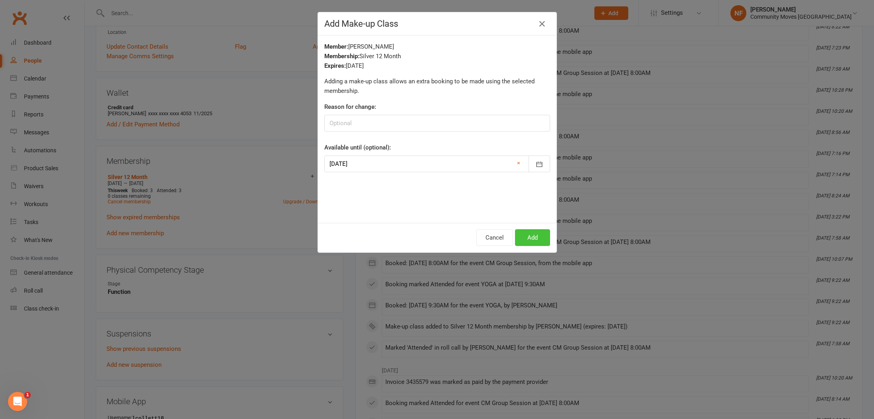
click at [542, 239] on button "Add" at bounding box center [532, 237] width 35 height 17
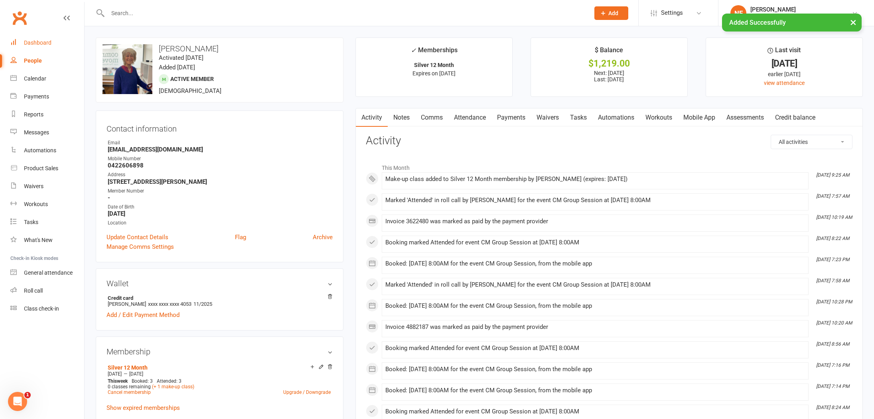
click at [42, 40] on div "Dashboard" at bounding box center [38, 43] width 28 height 6
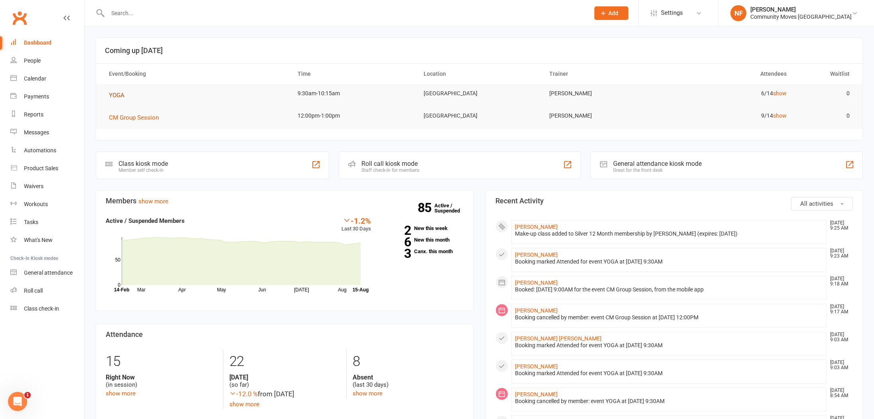
click at [121, 93] on span "YOGA" at bounding box center [117, 95] width 16 height 7
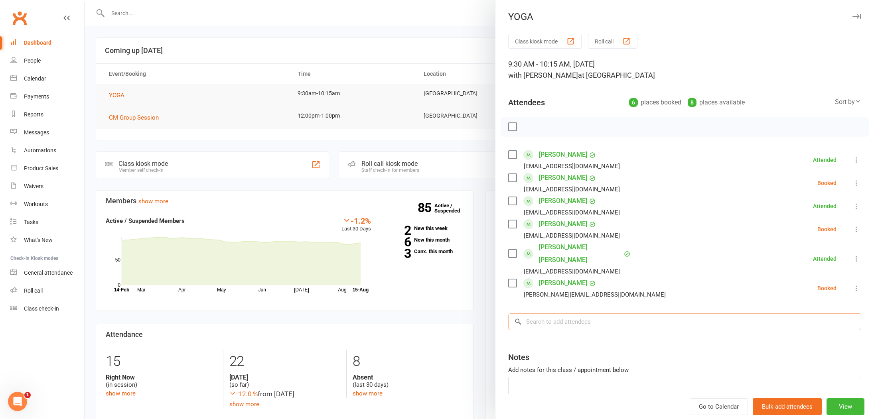
click at [582, 314] on input "search" at bounding box center [684, 322] width 353 height 17
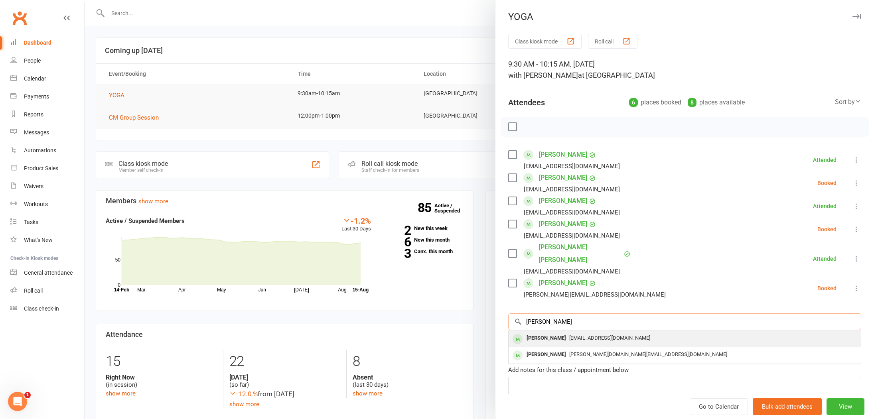
type input "[PERSON_NAME]"
click at [559, 333] on div "[PERSON_NAME]" at bounding box center [547, 339] width 46 height 12
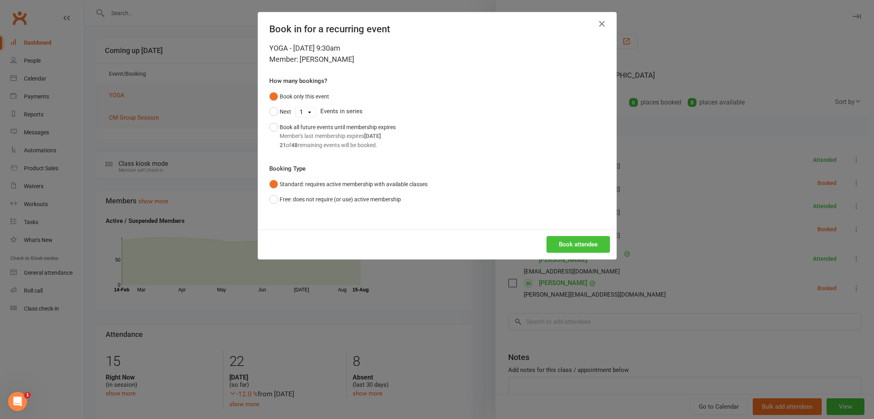
click at [587, 240] on button "Book attendee" at bounding box center [578, 244] width 63 height 17
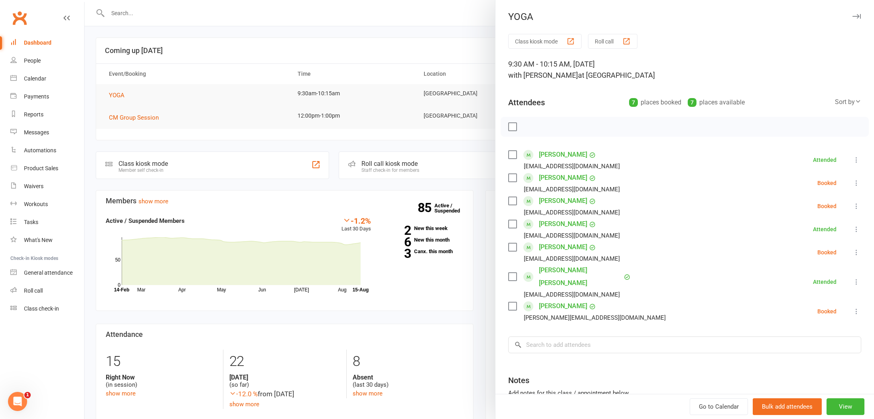
click at [514, 178] on label at bounding box center [512, 178] width 8 height 8
click at [515, 302] on label at bounding box center [512, 306] width 8 height 8
click at [530, 127] on icon "button" at bounding box center [530, 126] width 1 height 1
click at [346, 57] on div at bounding box center [480, 209] width 790 height 419
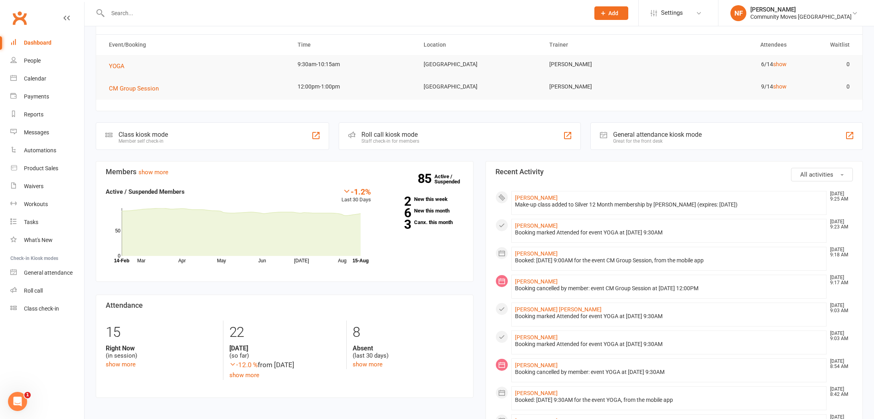
scroll to position [39, 0]
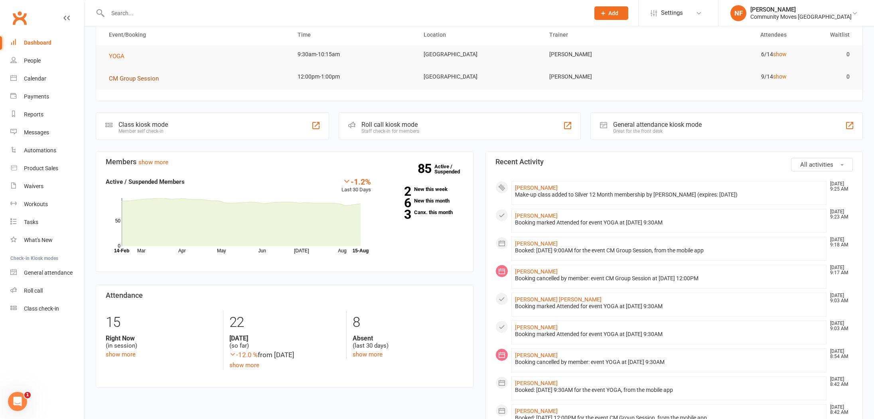
click at [147, 77] on span "CM Group Session" at bounding box center [134, 78] width 50 height 7
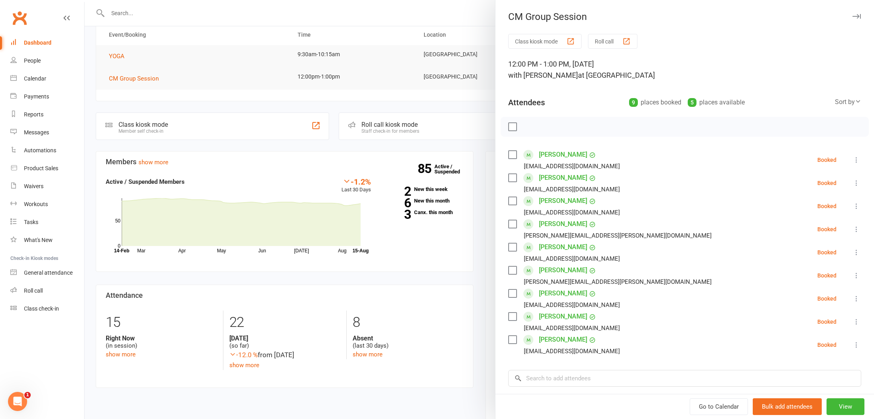
click at [174, 124] on div at bounding box center [480, 209] width 790 height 419
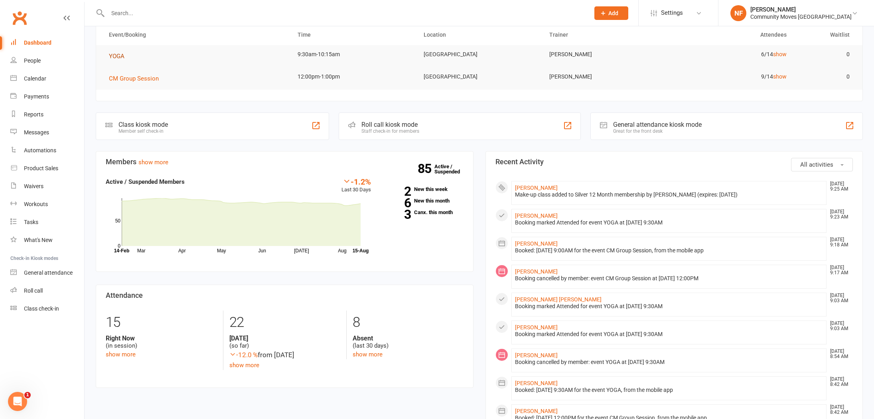
click at [119, 57] on span "YOGA" at bounding box center [117, 56] width 16 height 7
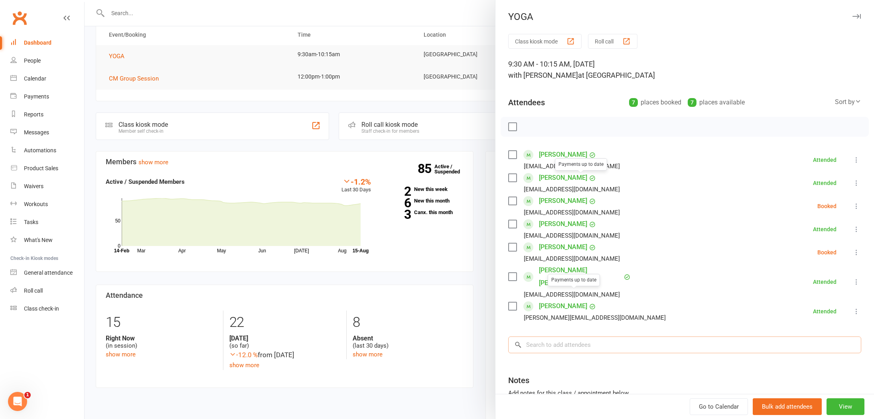
click at [574, 337] on input "search" at bounding box center [684, 345] width 353 height 17
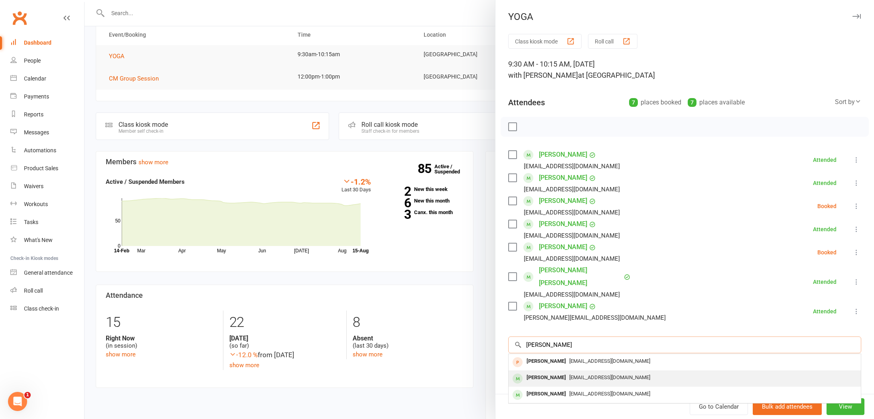
type input "[PERSON_NAME]"
click at [557, 372] on div "[PERSON_NAME]" at bounding box center [547, 378] width 46 height 12
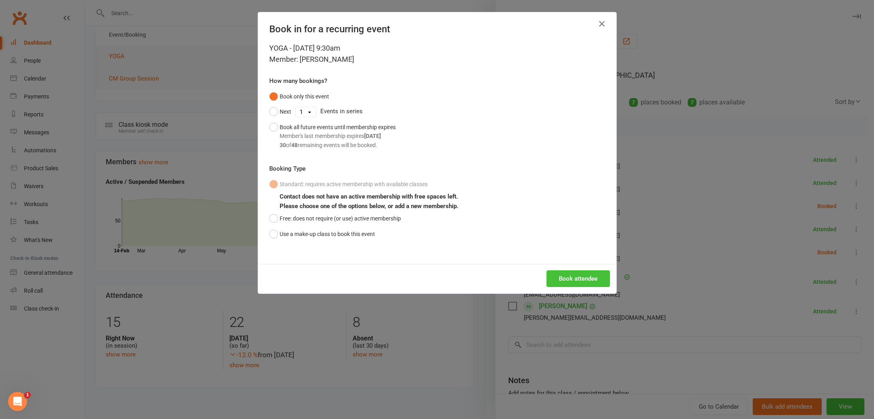
click at [588, 276] on button "Book attendee" at bounding box center [578, 279] width 63 height 17
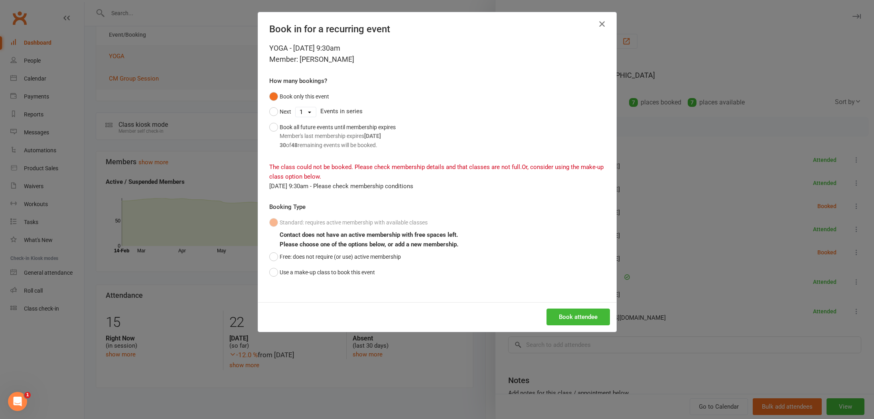
click at [604, 24] on icon "button" at bounding box center [602, 24] width 10 height 10
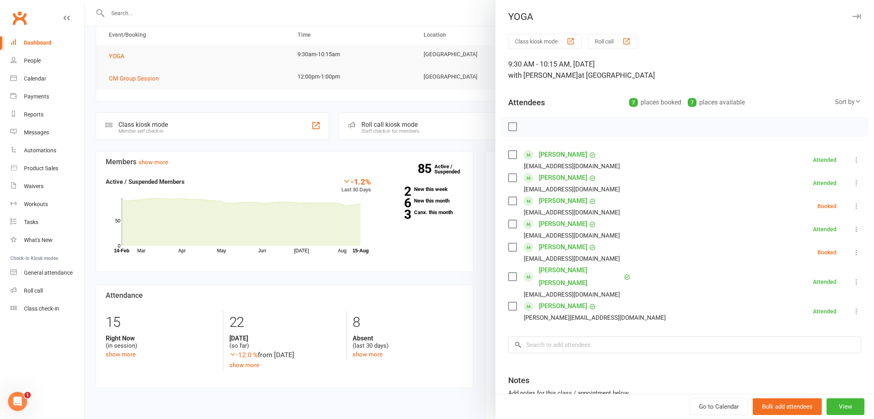
drag, startPoint x: 244, startPoint y: 54, endPoint x: 221, endPoint y: 48, distance: 23.1
click at [240, 53] on div at bounding box center [480, 209] width 790 height 419
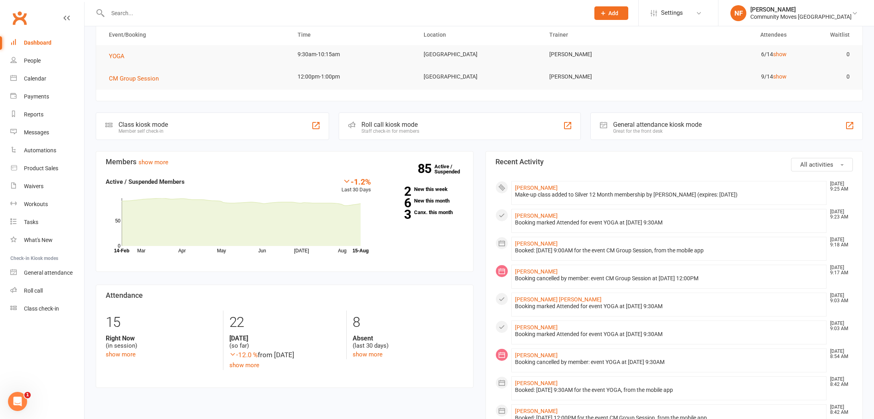
click at [124, 13] on input "text" at bounding box center [344, 13] width 479 height 11
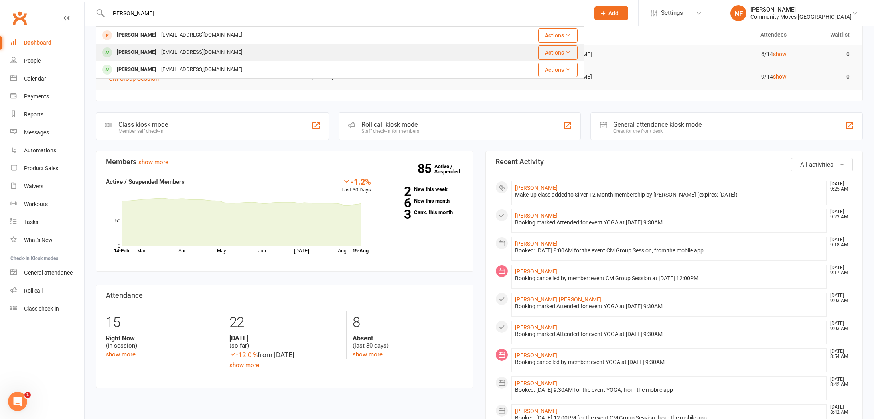
type input "[PERSON_NAME]"
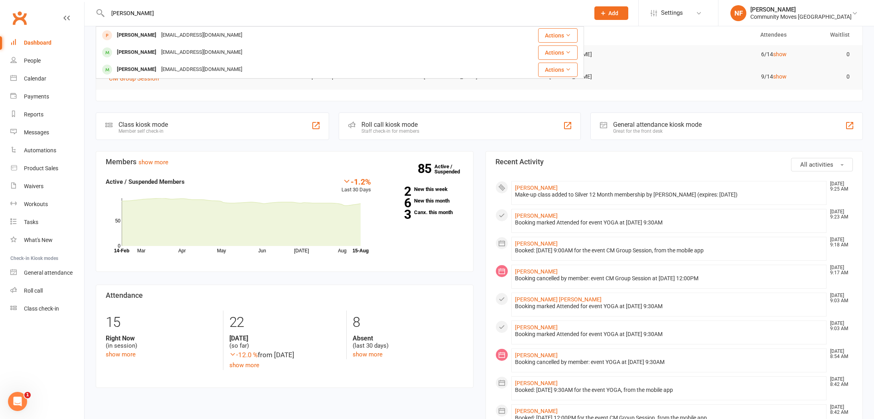
click at [204, 51] on div "[EMAIL_ADDRESS][DOMAIN_NAME]" at bounding box center [202, 53] width 86 height 12
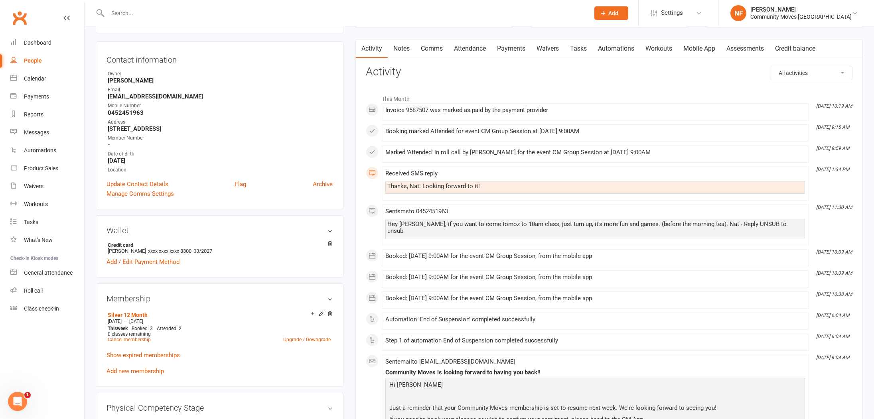
scroll to position [136, 0]
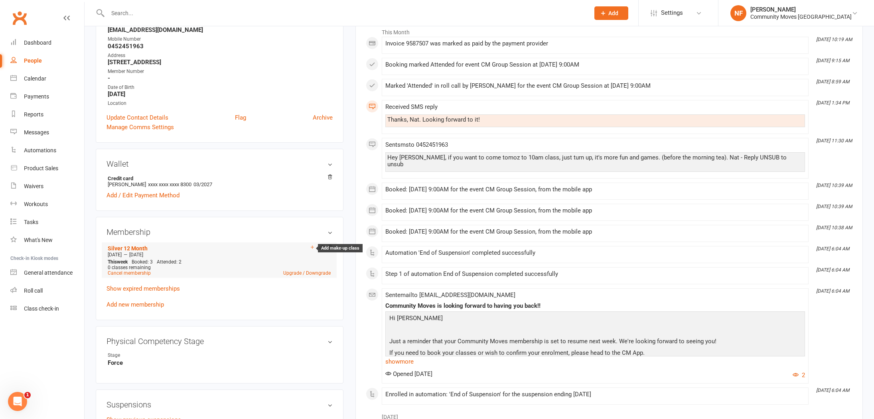
click at [314, 247] on icon at bounding box center [313, 248] width 6 height 6
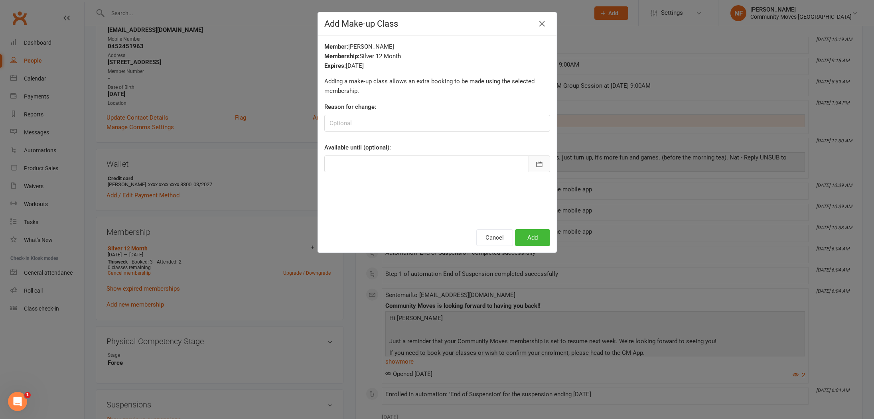
click at [538, 164] on icon "button" at bounding box center [540, 164] width 8 height 8
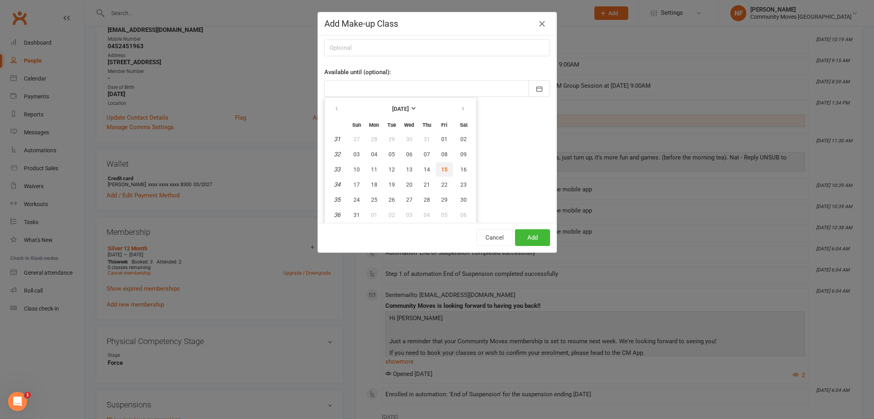
drag, startPoint x: 444, startPoint y: 170, endPoint x: 448, endPoint y: 170, distance: 4.4
click at [444, 170] on span "15" at bounding box center [444, 169] width 6 height 6
type input "[DATE]"
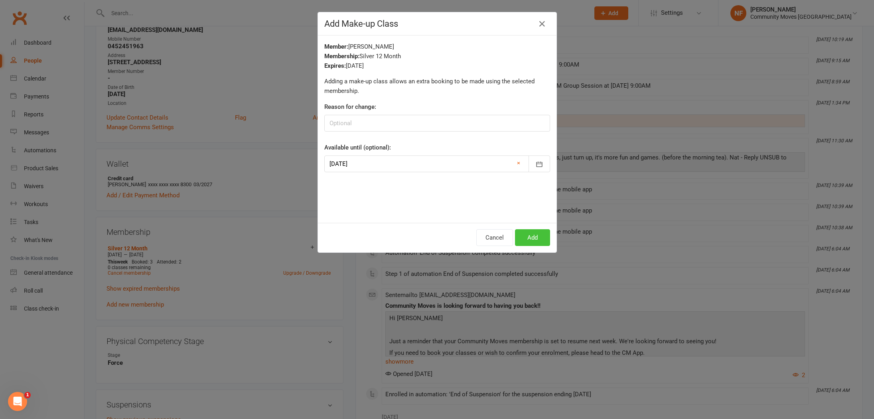
click at [530, 239] on button "Add" at bounding box center [532, 237] width 35 height 17
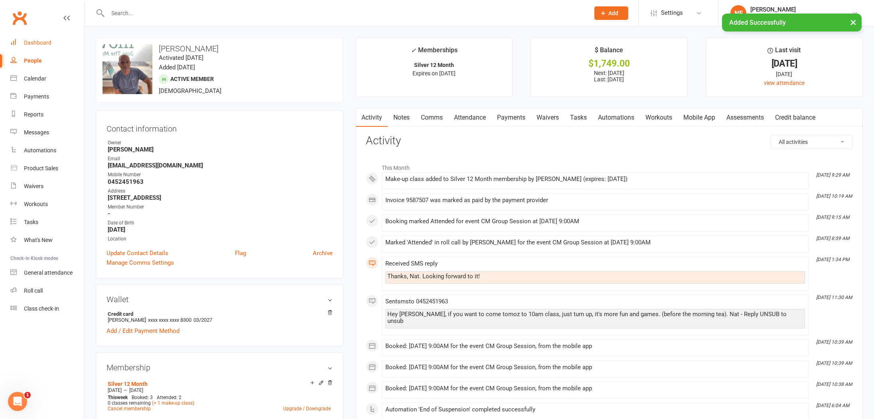
click at [44, 43] on div "Dashboard" at bounding box center [38, 43] width 28 height 6
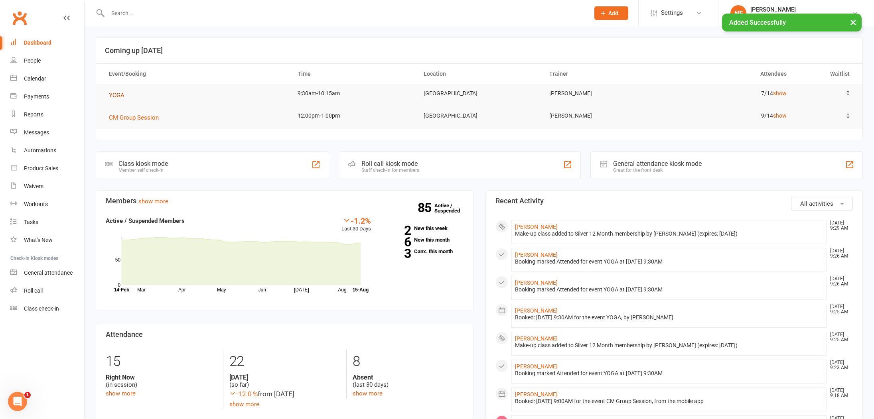
click at [120, 96] on span "YOGA" at bounding box center [117, 95] width 16 height 7
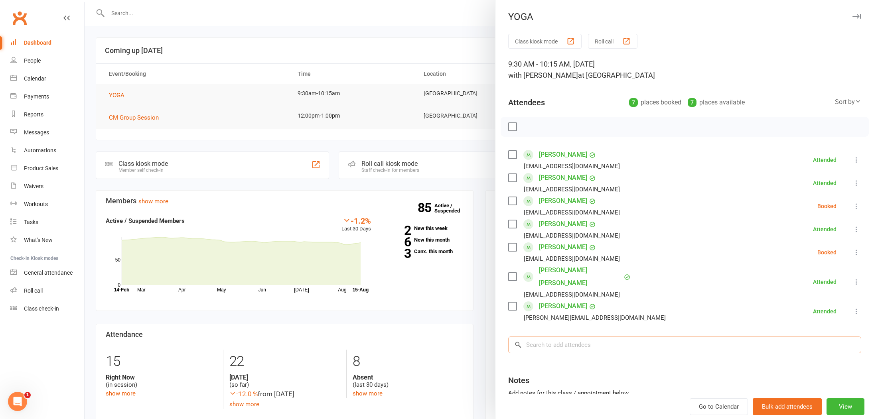
click at [564, 337] on input "search" at bounding box center [684, 345] width 353 height 17
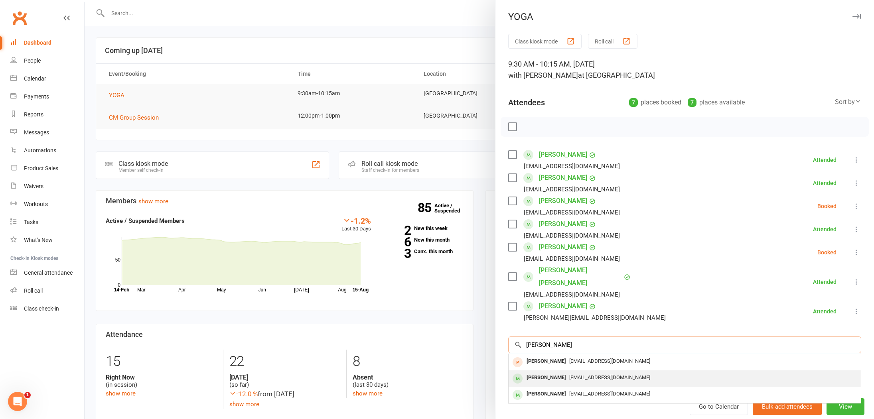
type input "[PERSON_NAME]"
click at [545, 372] on div "[PERSON_NAME]" at bounding box center [547, 378] width 46 height 12
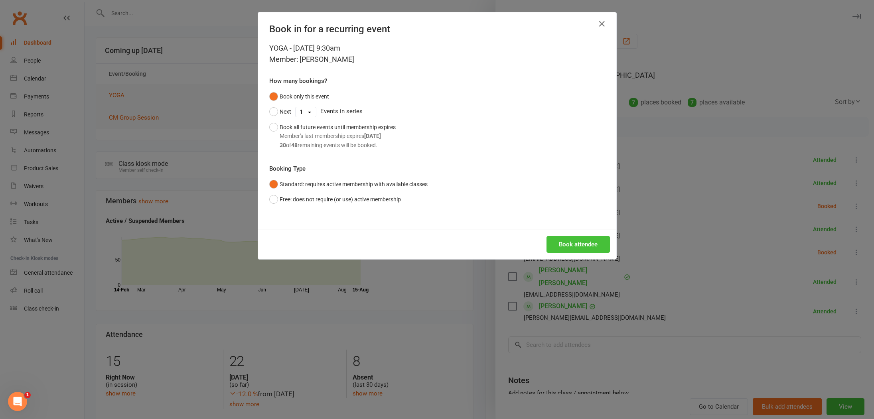
click at [569, 240] on button "Book attendee" at bounding box center [578, 244] width 63 height 17
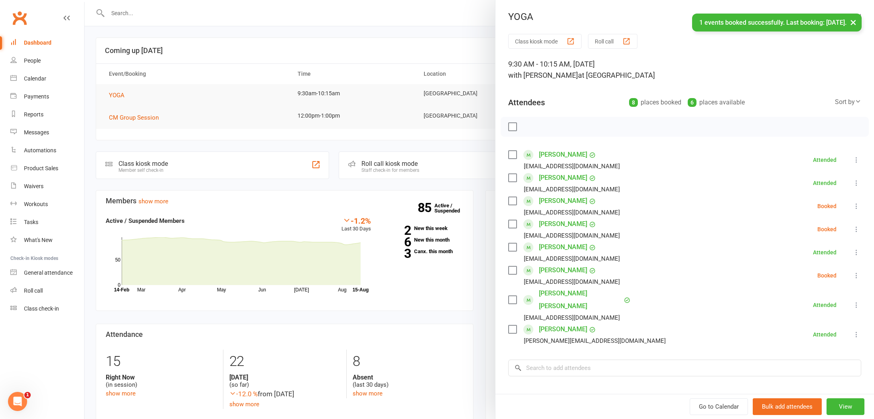
drag, startPoint x: 382, startPoint y: 150, endPoint x: 383, endPoint y: 145, distance: 4.4
click at [382, 150] on div at bounding box center [480, 209] width 790 height 419
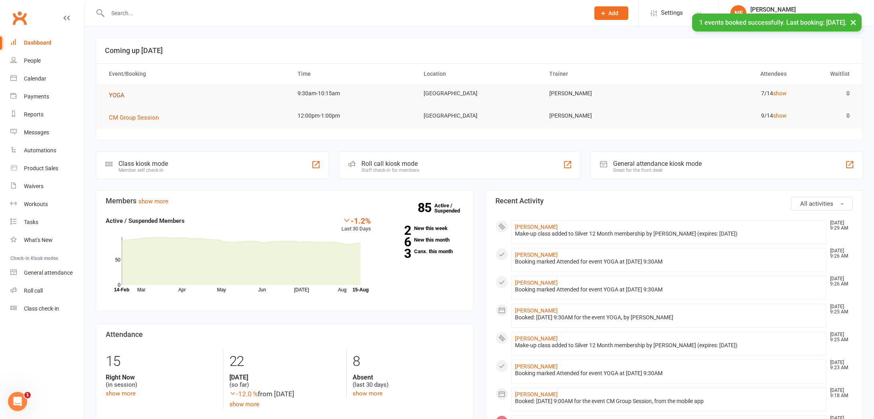
click at [111, 96] on span "YOGA" at bounding box center [117, 95] width 16 height 7
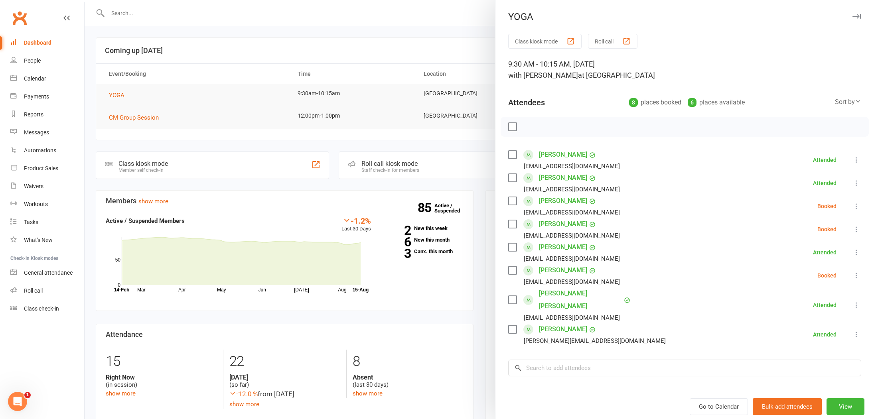
click at [513, 223] on label at bounding box center [512, 224] width 8 height 8
click at [513, 272] on label at bounding box center [512, 271] width 8 height 8
click at [532, 127] on icon "button" at bounding box center [530, 127] width 9 height 9
click at [278, 65] on div at bounding box center [480, 209] width 790 height 419
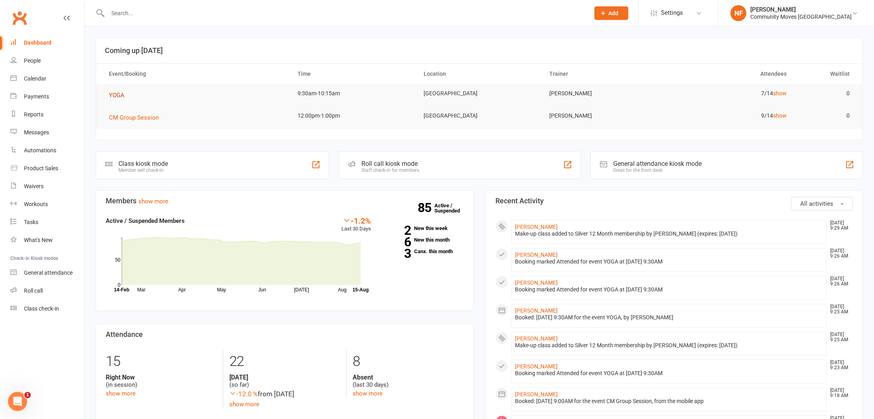
click at [121, 95] on span "YOGA" at bounding box center [117, 95] width 16 height 7
